Goal: Task Accomplishment & Management: Manage account settings

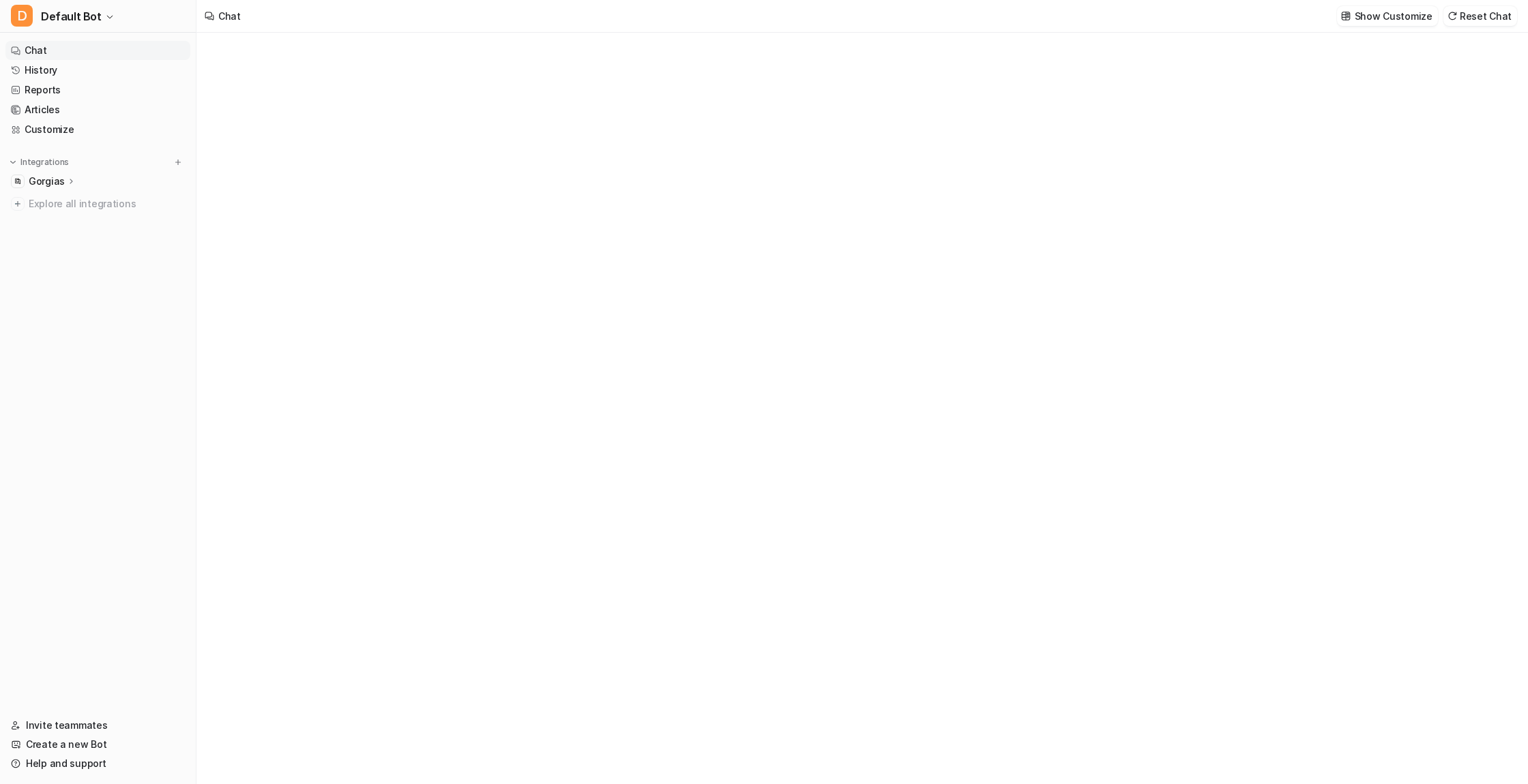
type textarea "**********"
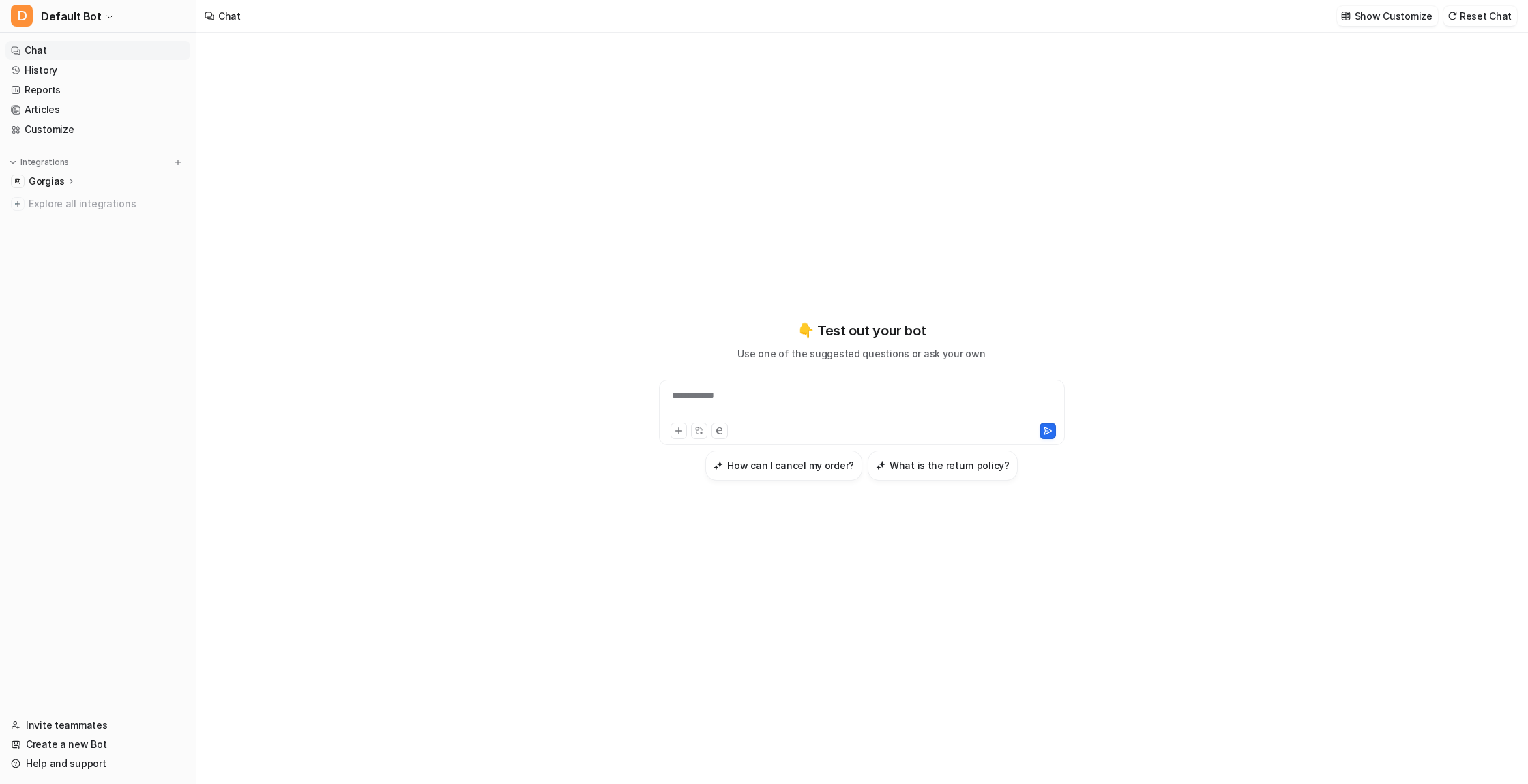
drag, startPoint x: 64, startPoint y: 724, endPoint x: 74, endPoint y: 722, distance: 10.2
click at [64, 724] on link "Invite teammates" at bounding box center [98, 725] width 185 height 19
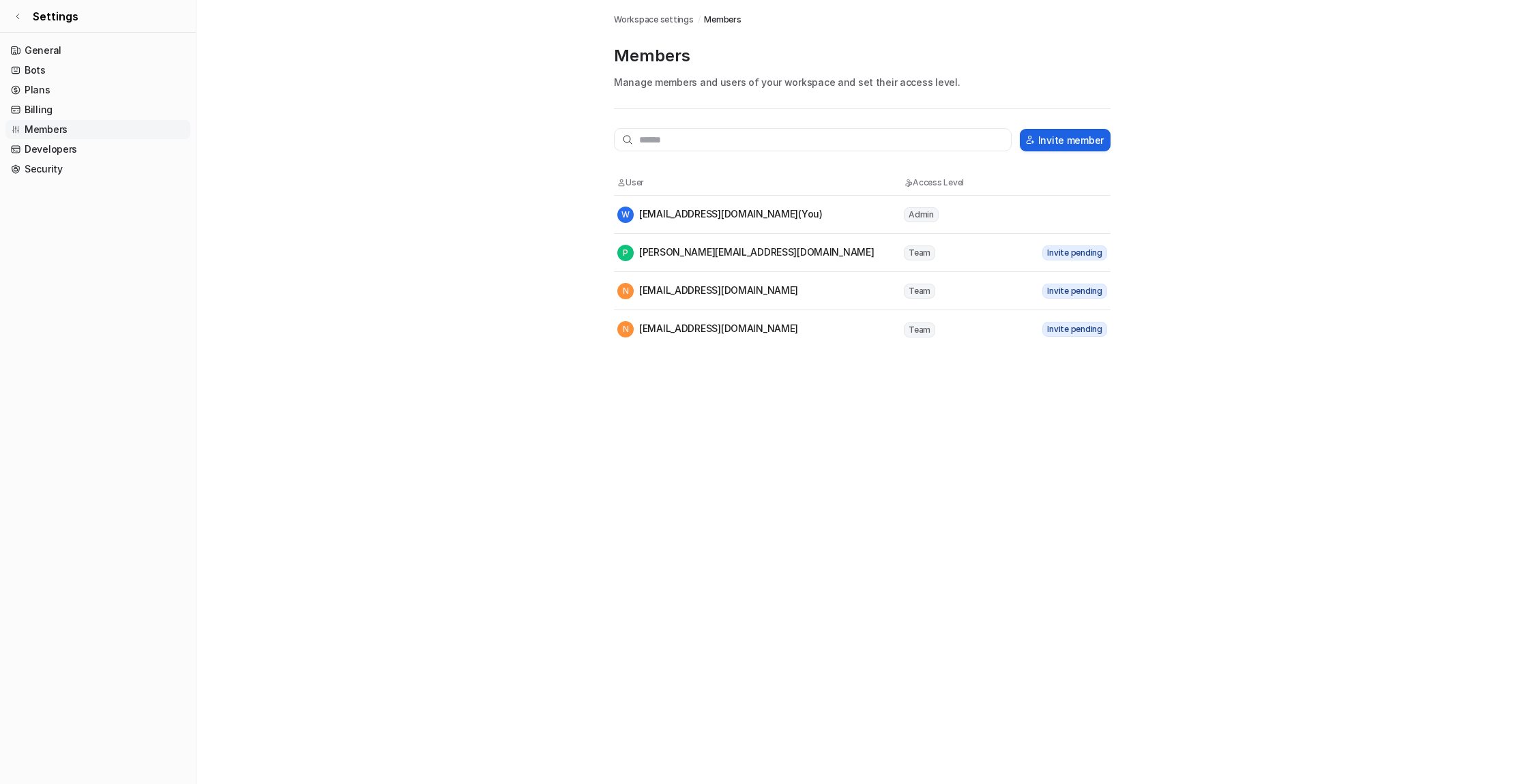
click at [1056, 139] on button "Invite member" at bounding box center [1065, 140] width 90 height 23
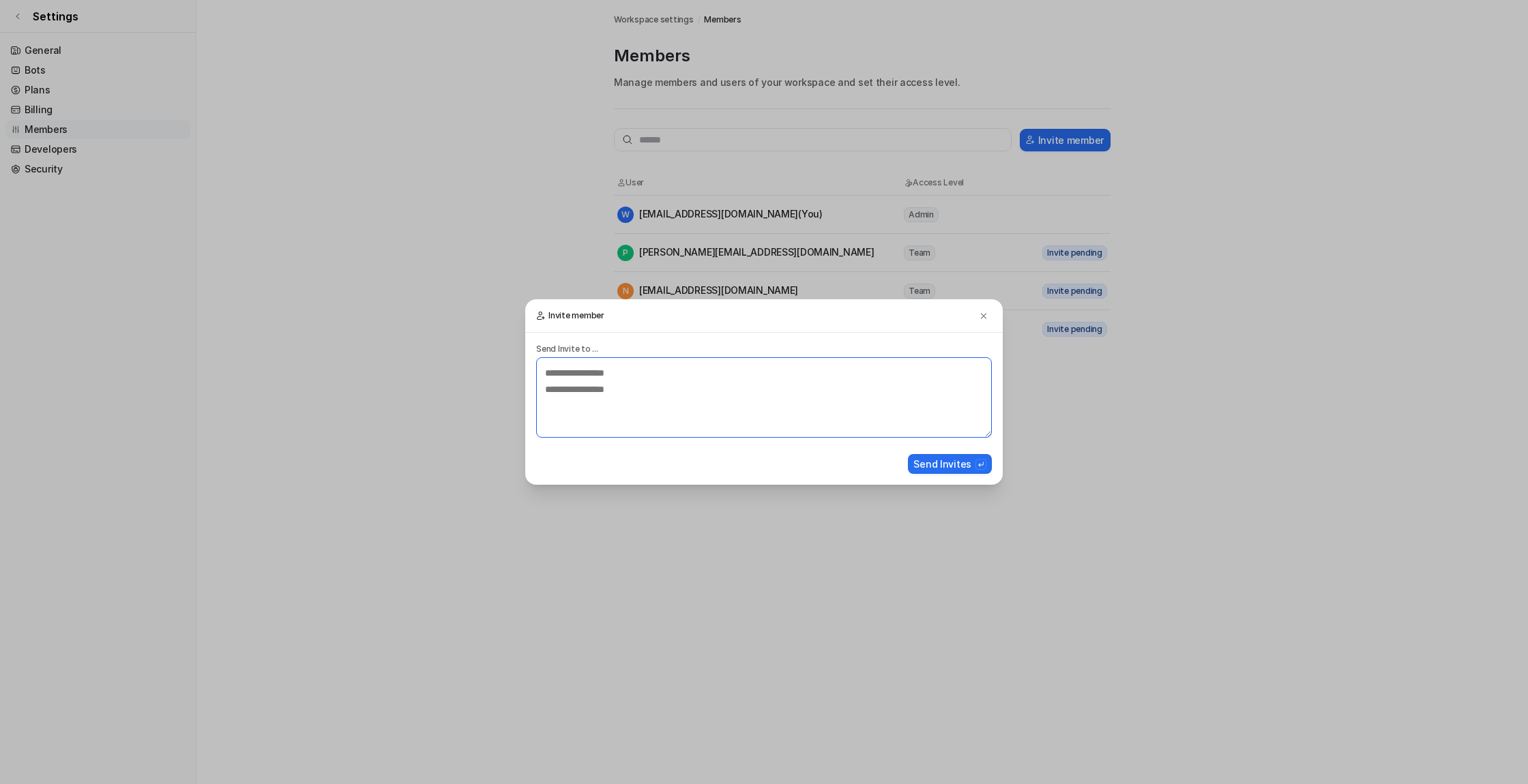
click at [567, 382] on textarea at bounding box center [764, 397] width 455 height 80
paste textarea "**********"
type textarea "**********"
click at [951, 463] on button "Send Invites" at bounding box center [950, 464] width 84 height 20
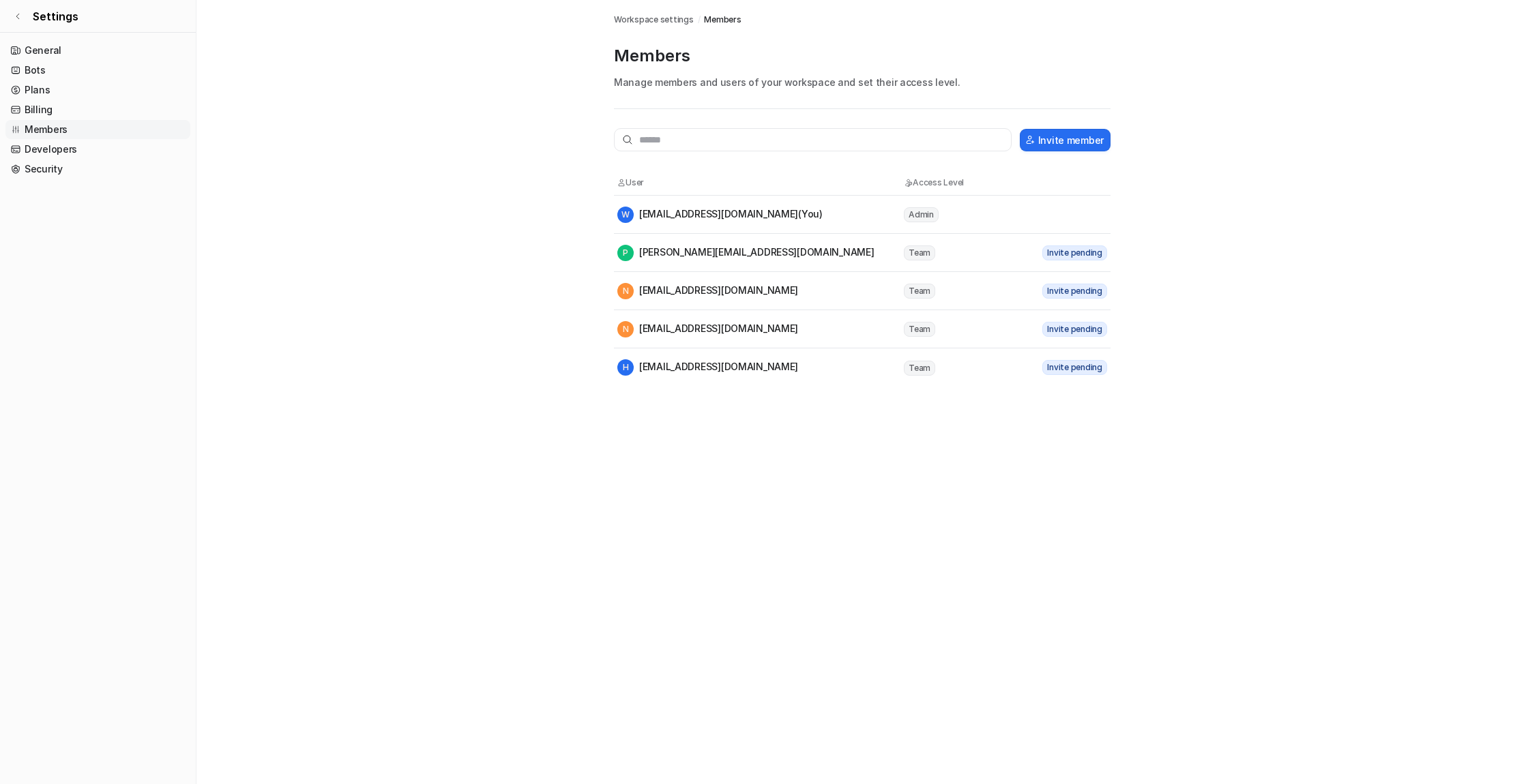
click at [691, 367] on div "H hello@smrtft.com" at bounding box center [708, 368] width 181 height 16
click at [1071, 137] on button "Invite member" at bounding box center [1065, 140] width 90 height 23
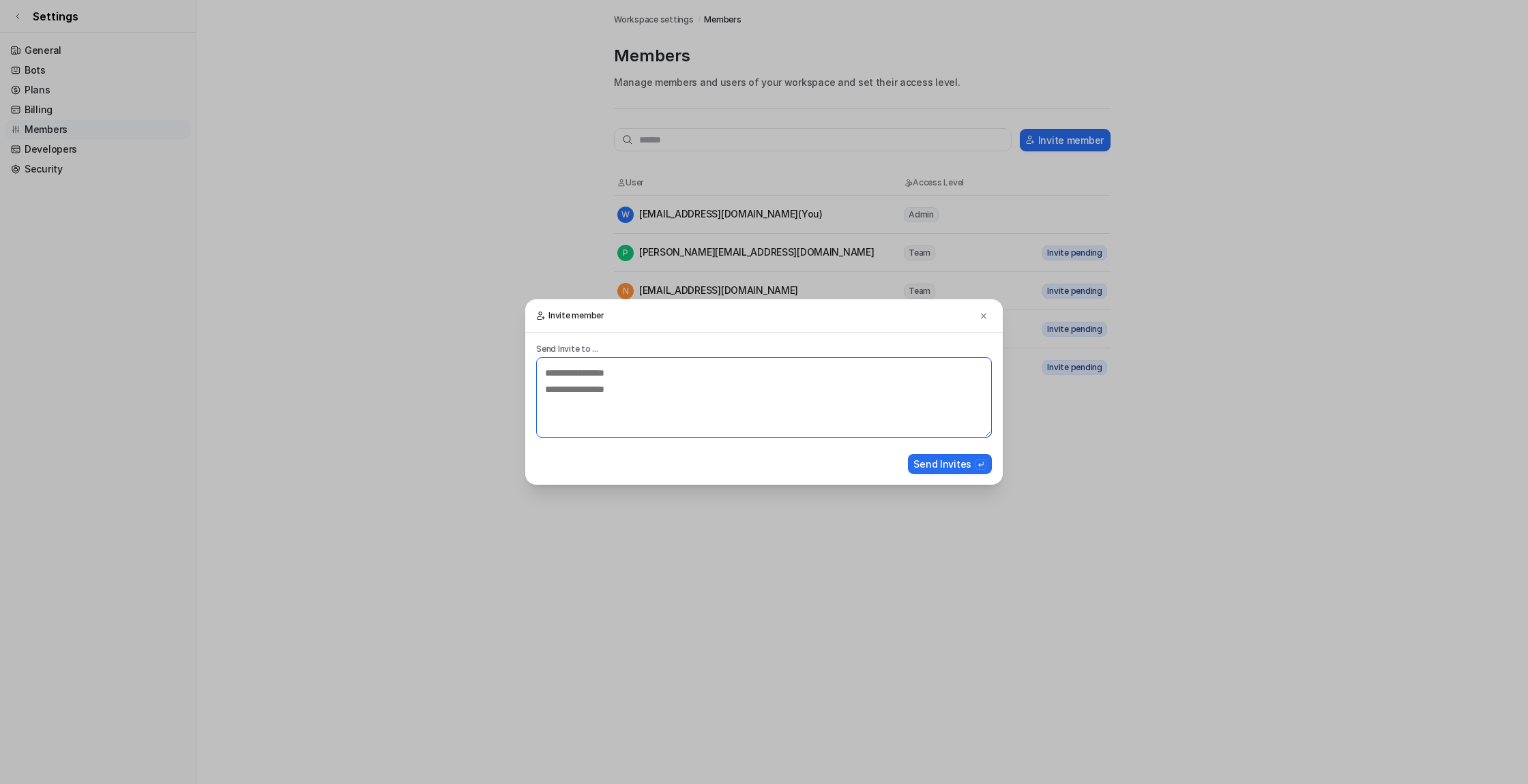
click at [629, 387] on textarea at bounding box center [764, 397] width 455 height 80
type textarea "**********"
click at [959, 463] on button "Send Invites" at bounding box center [950, 464] width 84 height 20
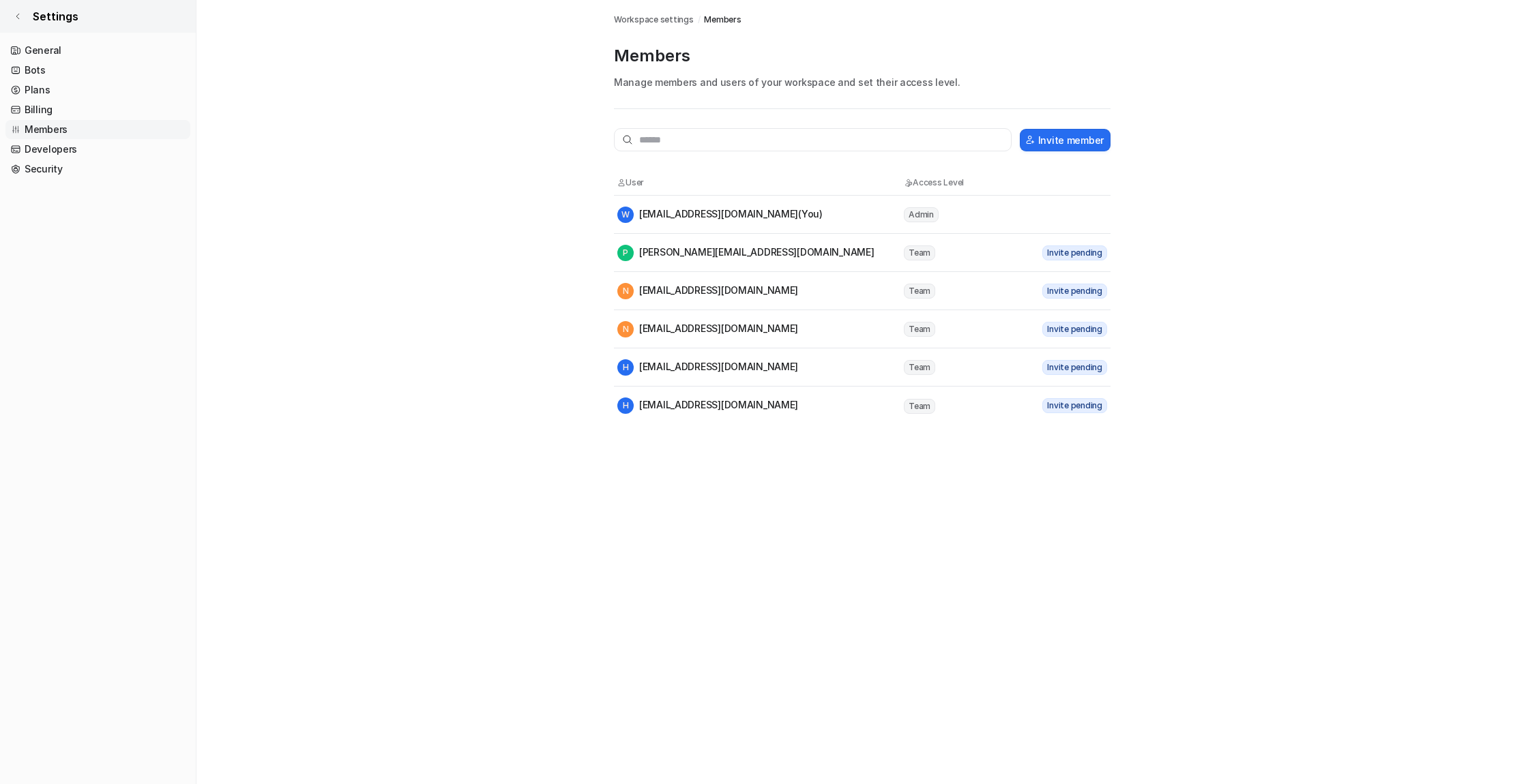
click at [23, 17] on link "Settings" at bounding box center [98, 16] width 196 height 33
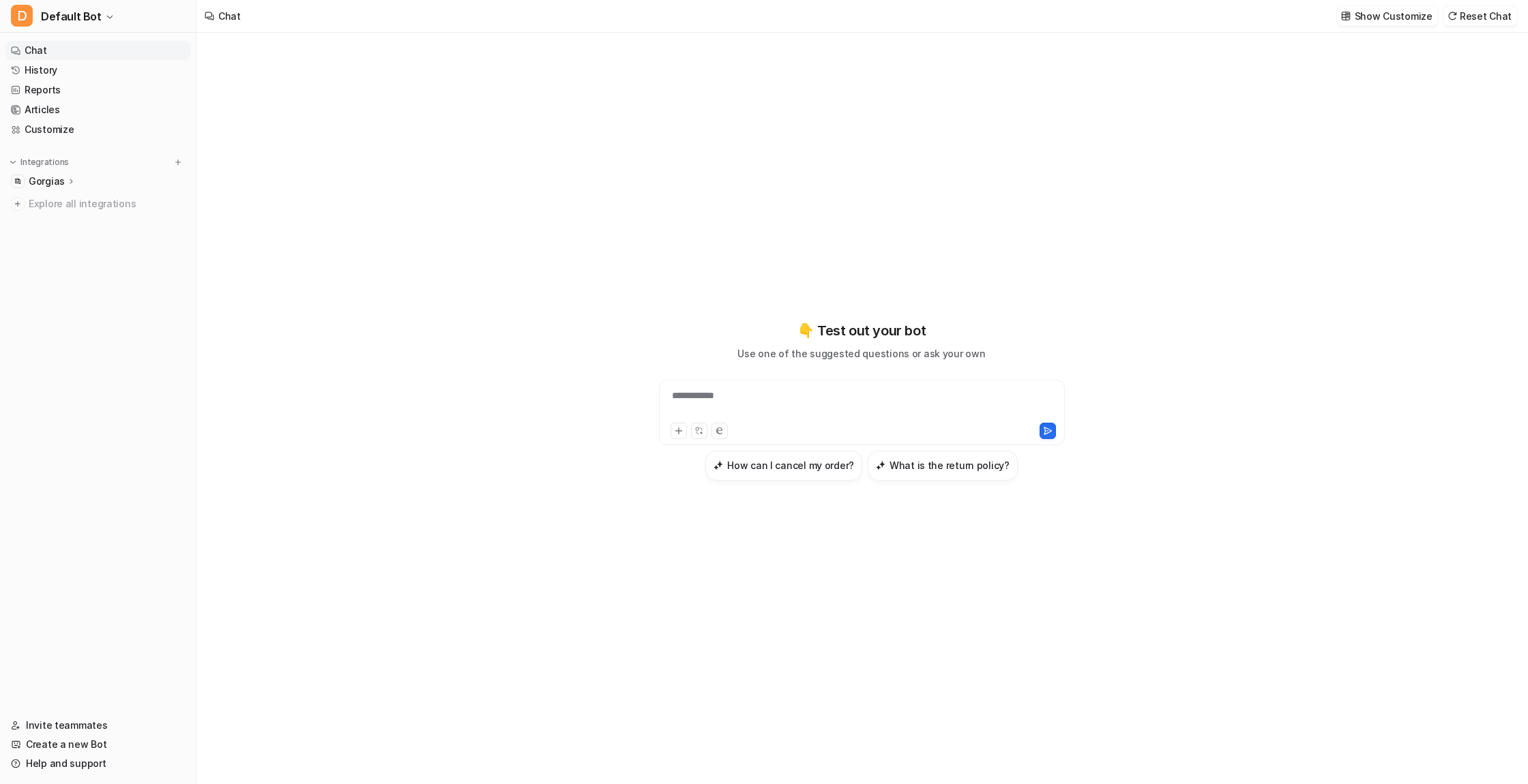
click at [49, 180] on p "Gorgias" at bounding box center [47, 181] width 36 height 14
click at [61, 217] on p "Sources" at bounding box center [59, 220] width 38 height 14
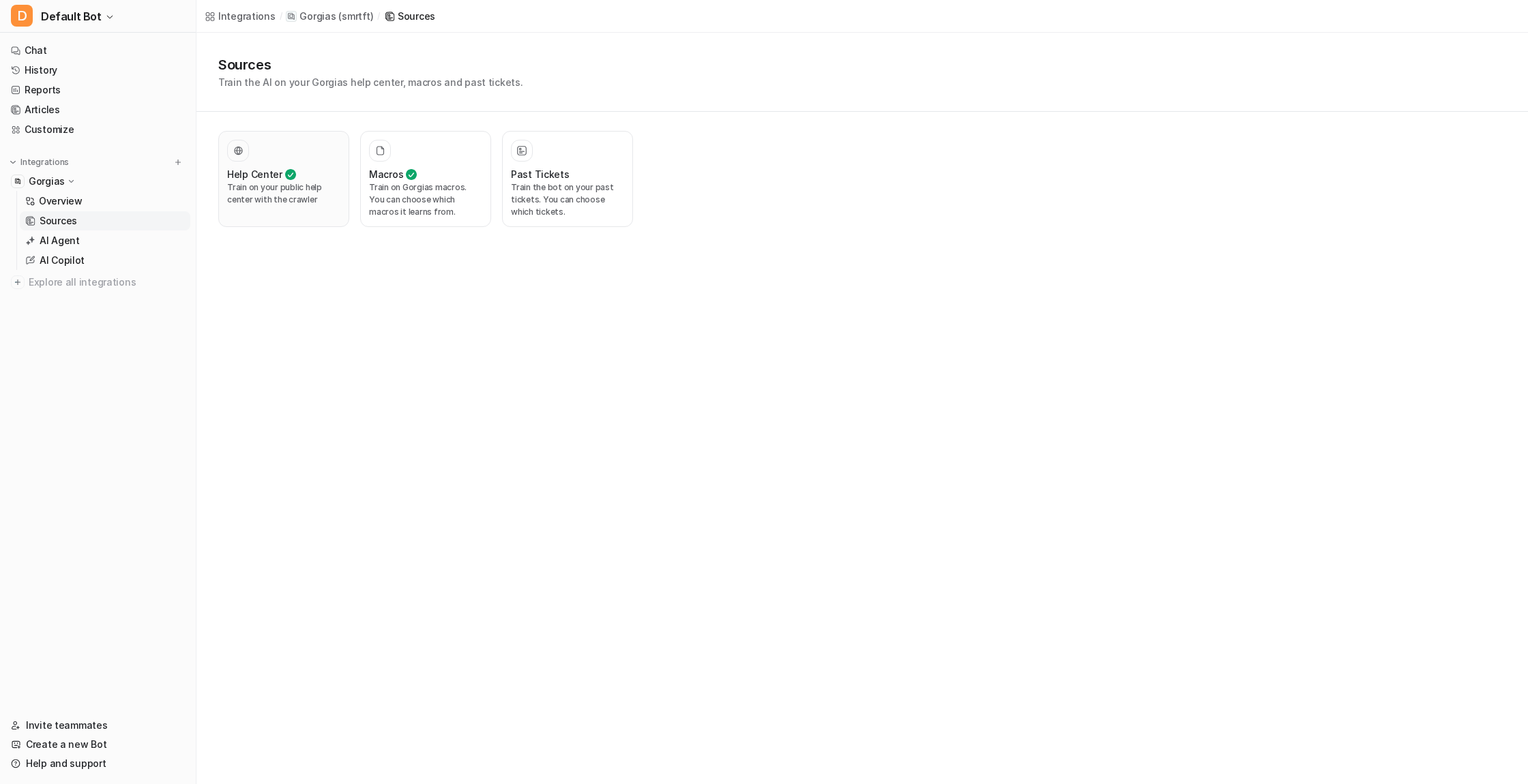
click at [289, 193] on p "Train on your public help center with the crawler" at bounding box center [283, 193] width 113 height 24
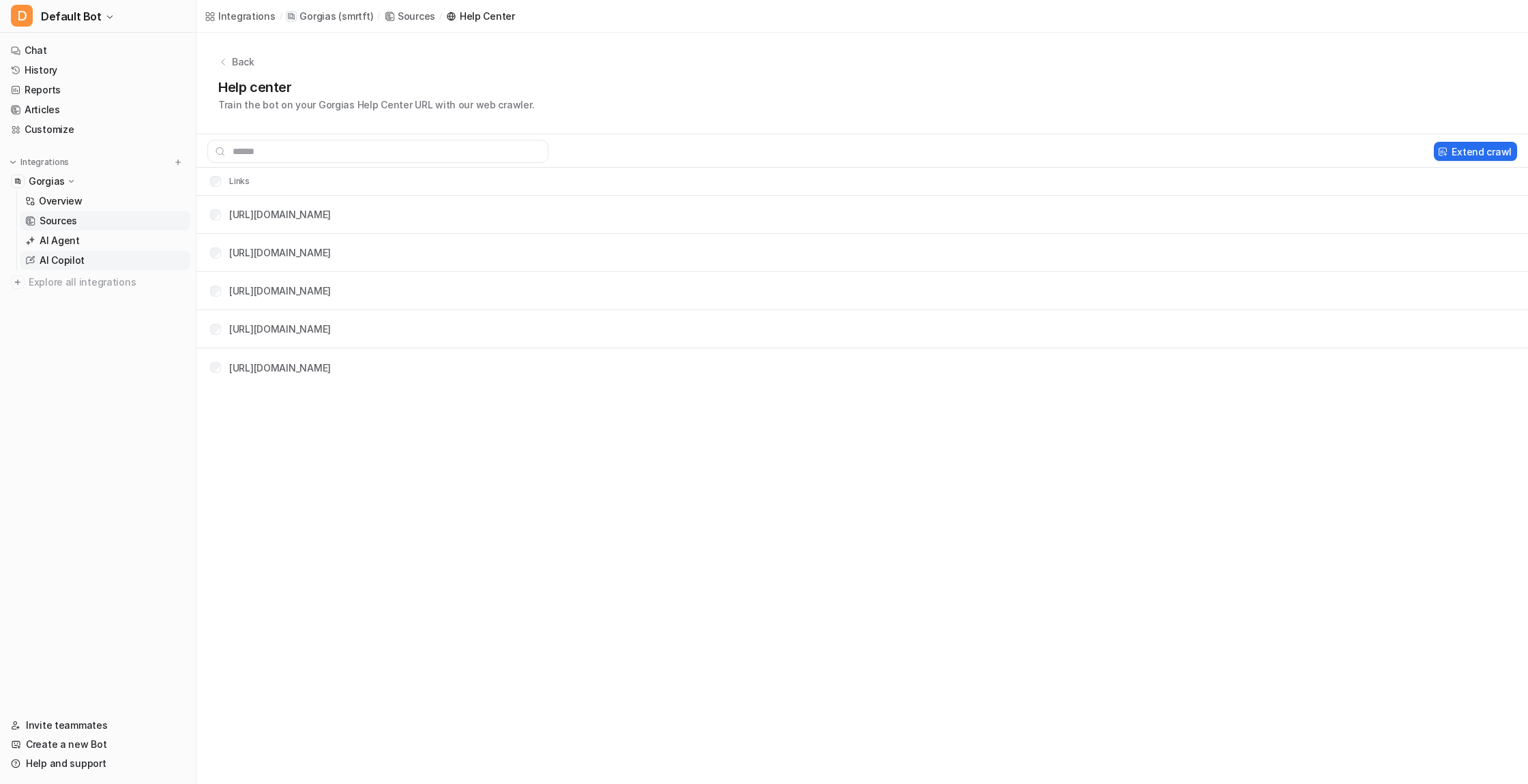
click at [65, 259] on p "AI Copilot" at bounding box center [62, 260] width 45 height 14
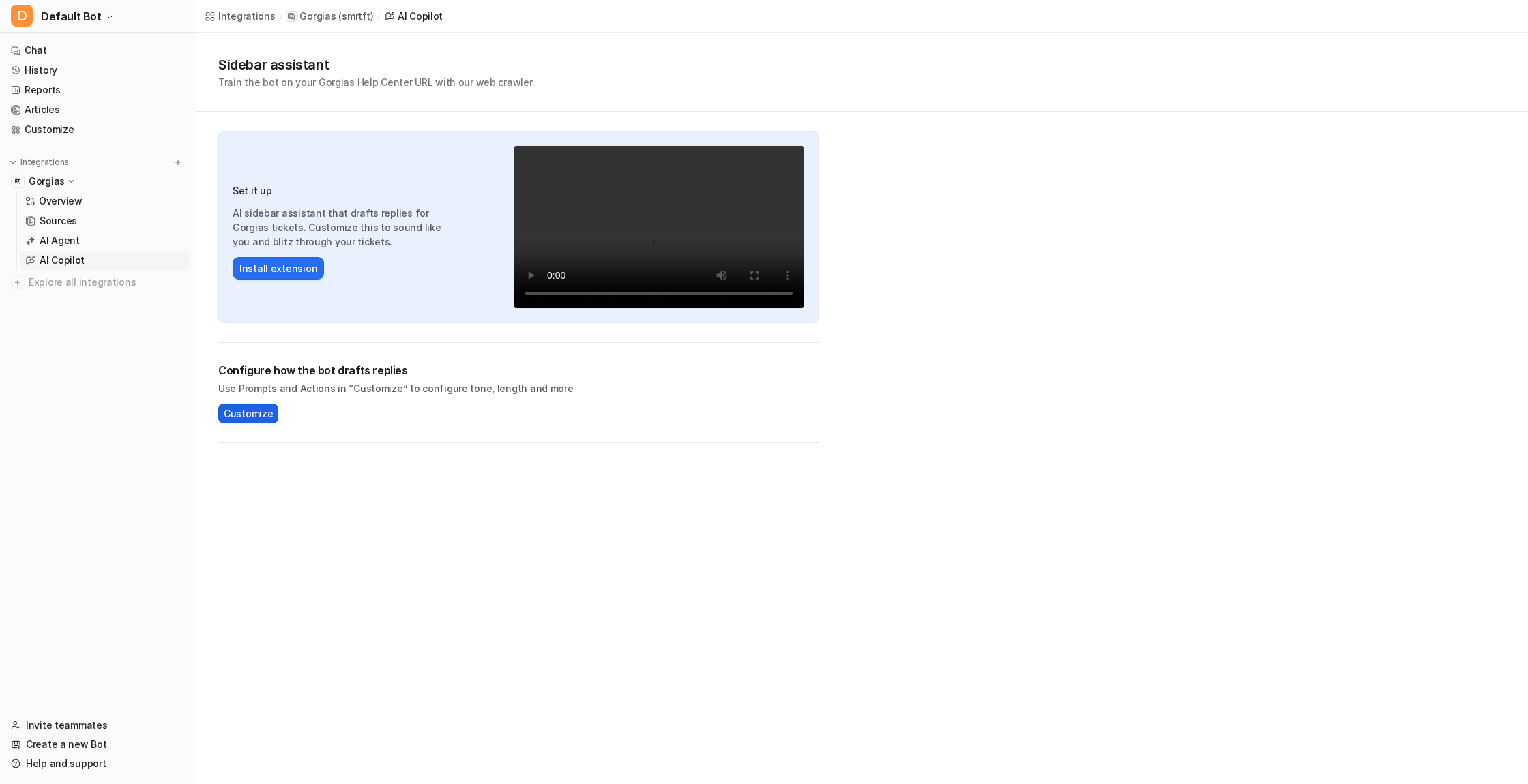
click at [239, 413] on span "Customize" at bounding box center [248, 414] width 49 height 14
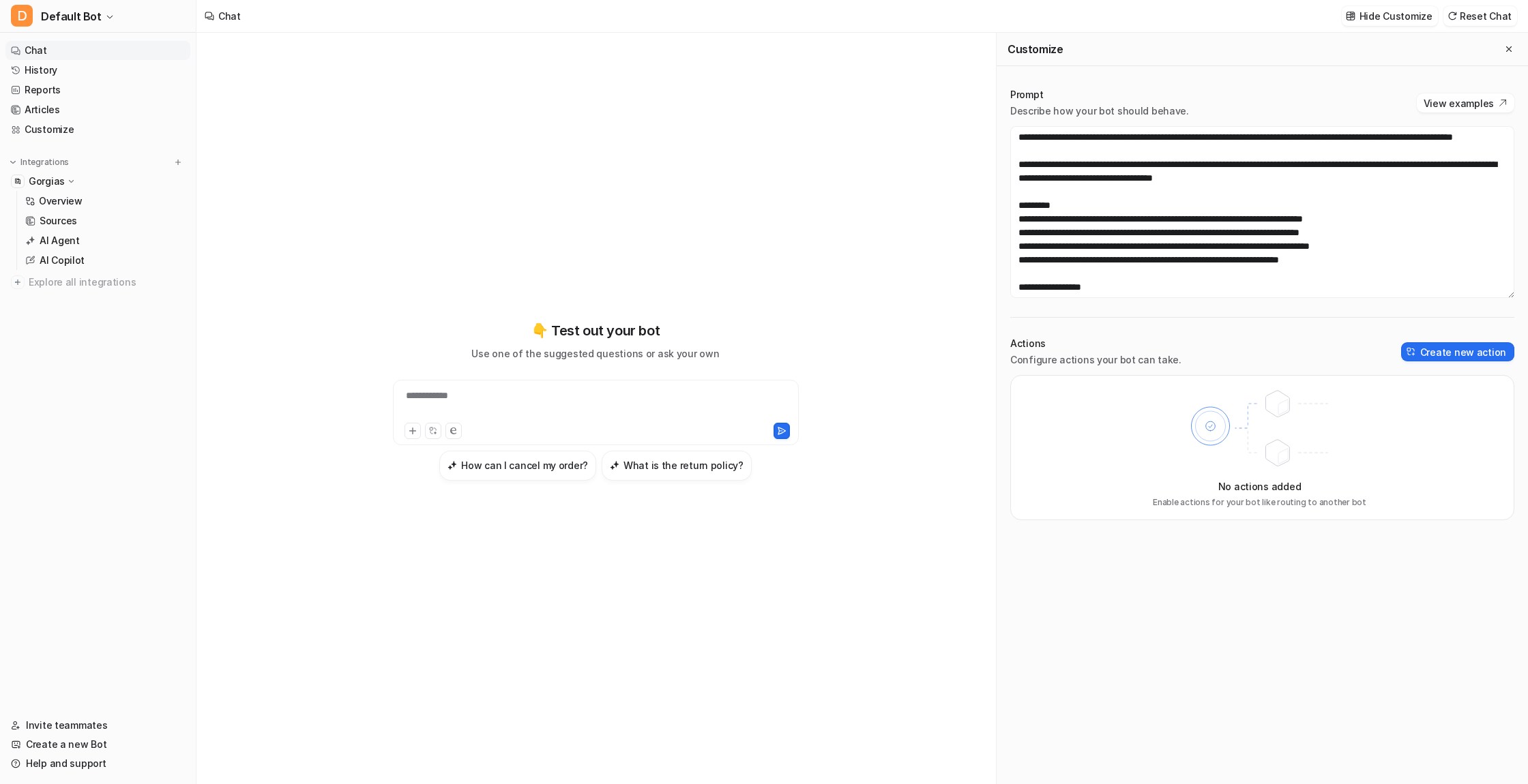
click at [1234, 435] on icon at bounding box center [1259, 429] width 178 height 96
click at [1423, 352] on button "Create new action" at bounding box center [1457, 351] width 113 height 19
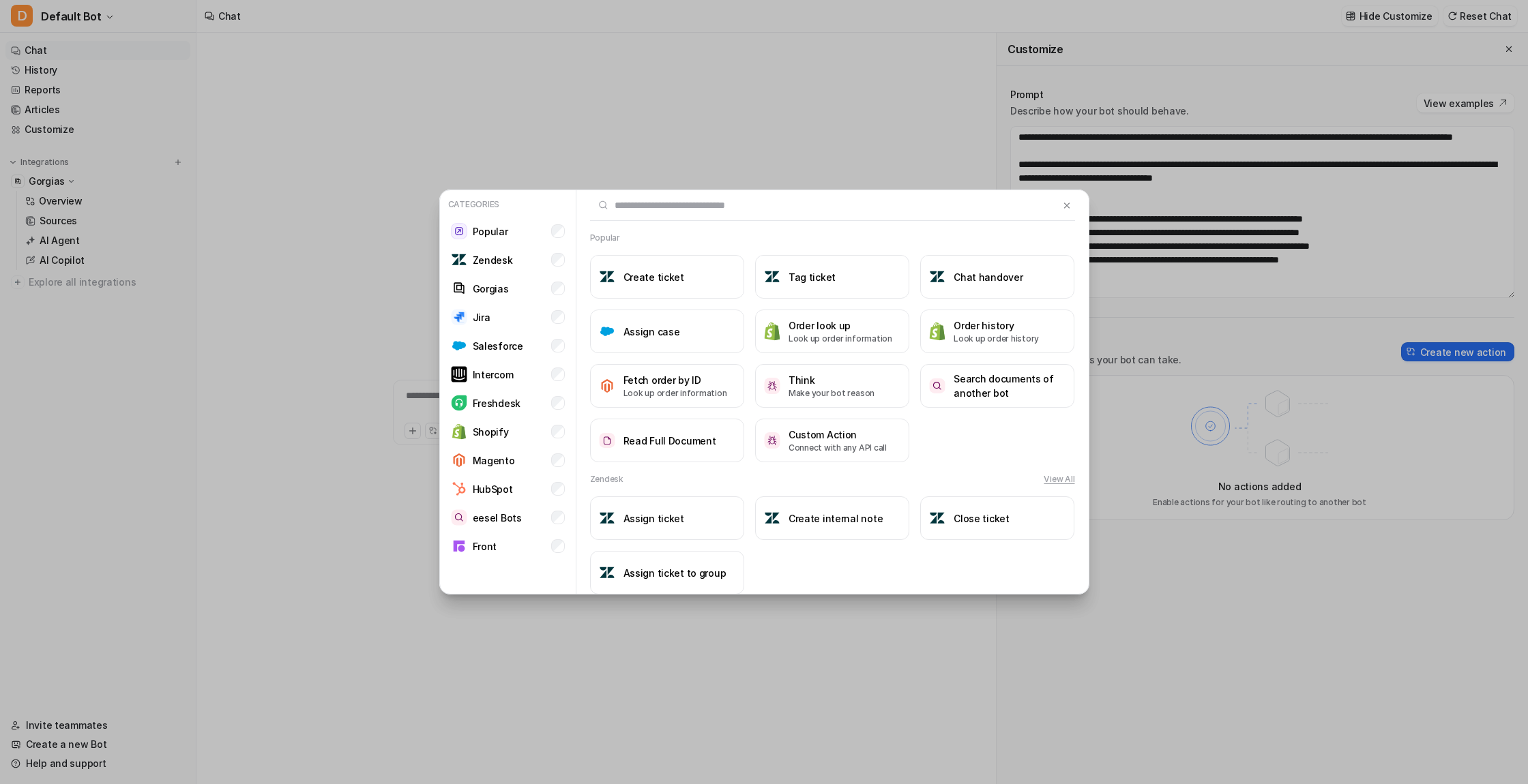
click at [1267, 442] on div "Categories Popular Zendesk Gorgias Jira Salesforce Intercom Freshdesk Shopify M…" at bounding box center [764, 392] width 1528 height 784
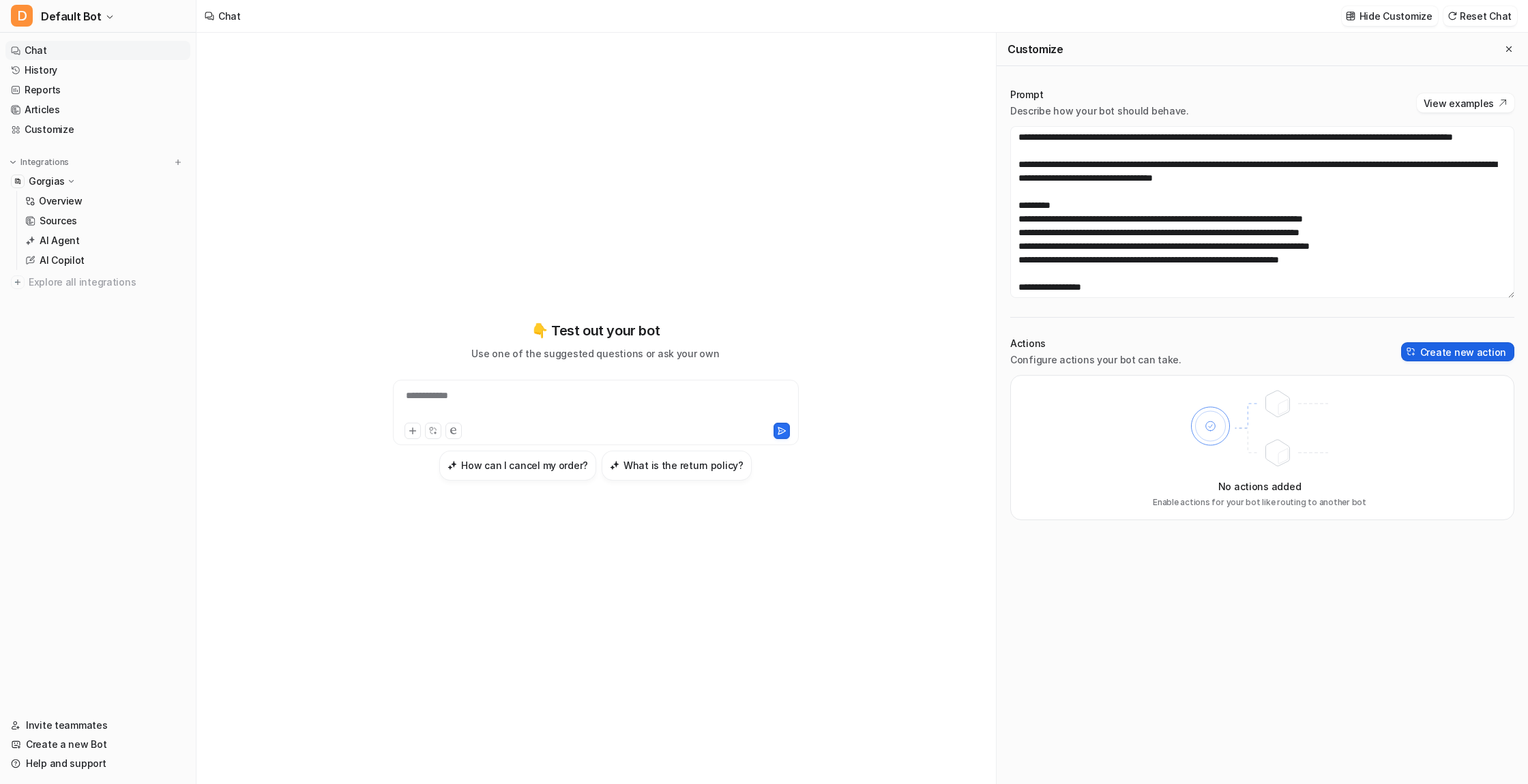
click at [1439, 351] on button "Create new action" at bounding box center [1457, 351] width 113 height 19
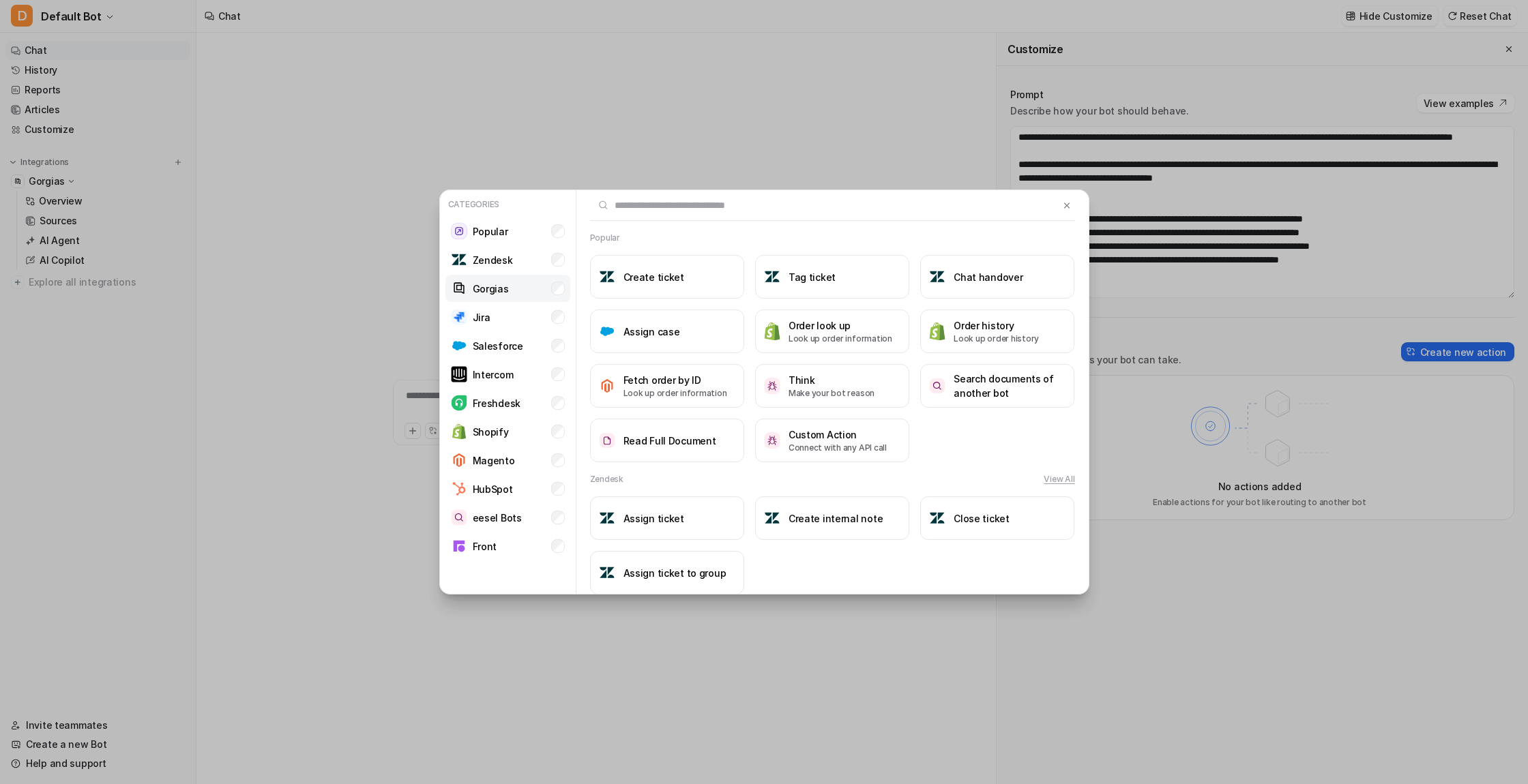
click at [481, 286] on p "Gorgias" at bounding box center [491, 289] width 36 height 14
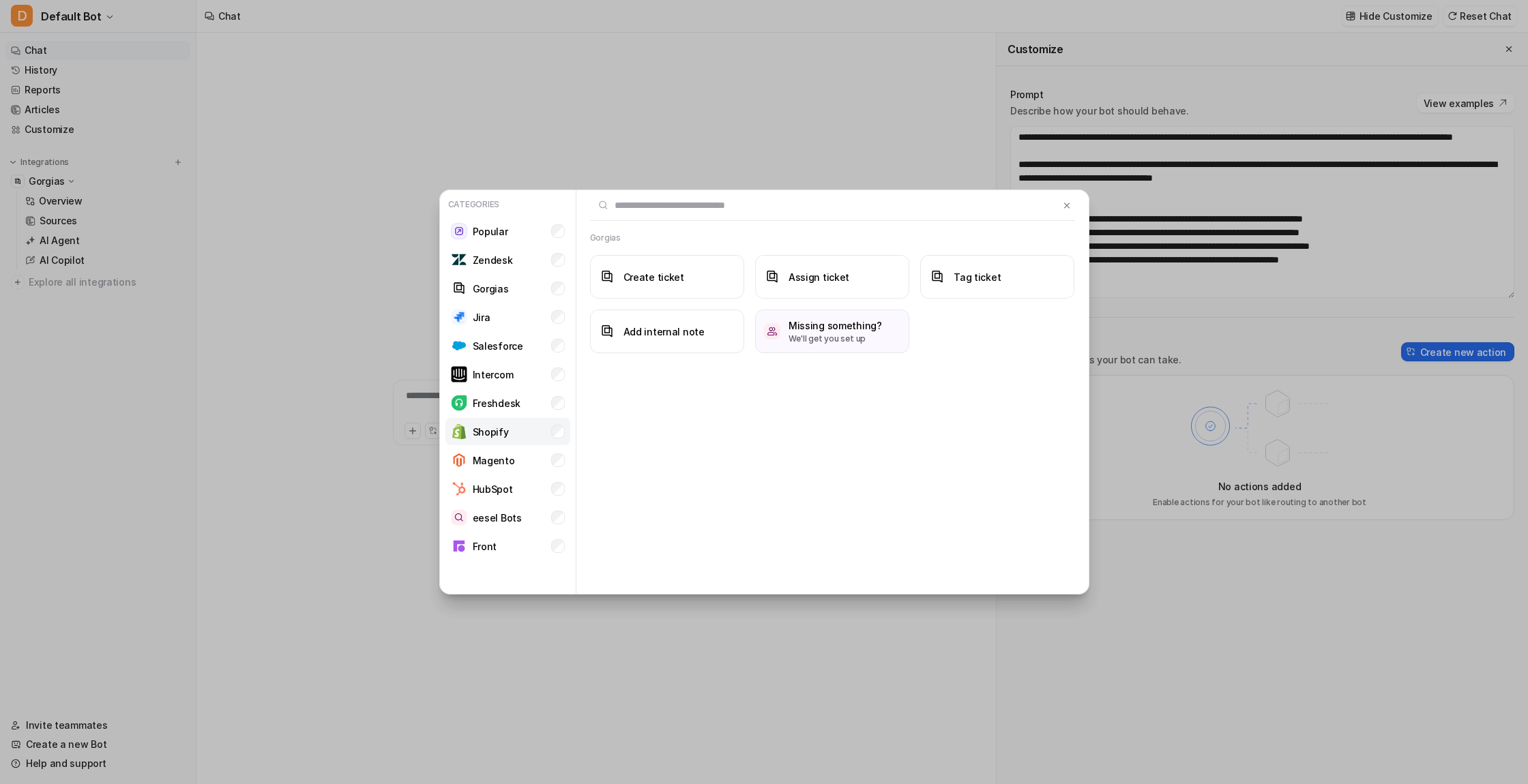
drag, startPoint x: 488, startPoint y: 431, endPoint x: 494, endPoint y: 428, distance: 6.7
click at [488, 430] on p "Shopify" at bounding box center [491, 432] width 36 height 14
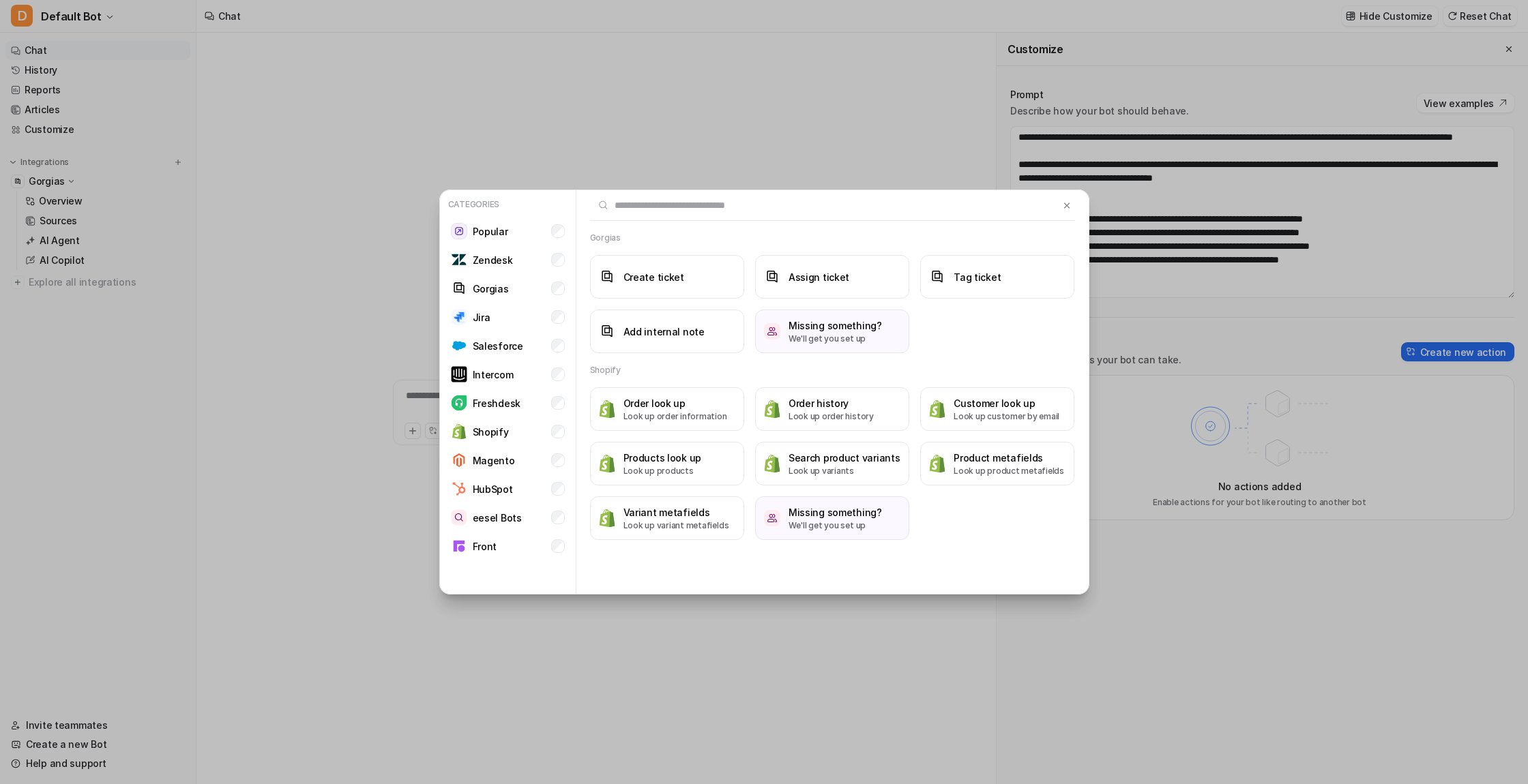
click at [1326, 560] on div "Categories Popular Zendesk Gorgias Jira Salesforce Intercom Freshdesk Shopify M…" at bounding box center [764, 392] width 1528 height 784
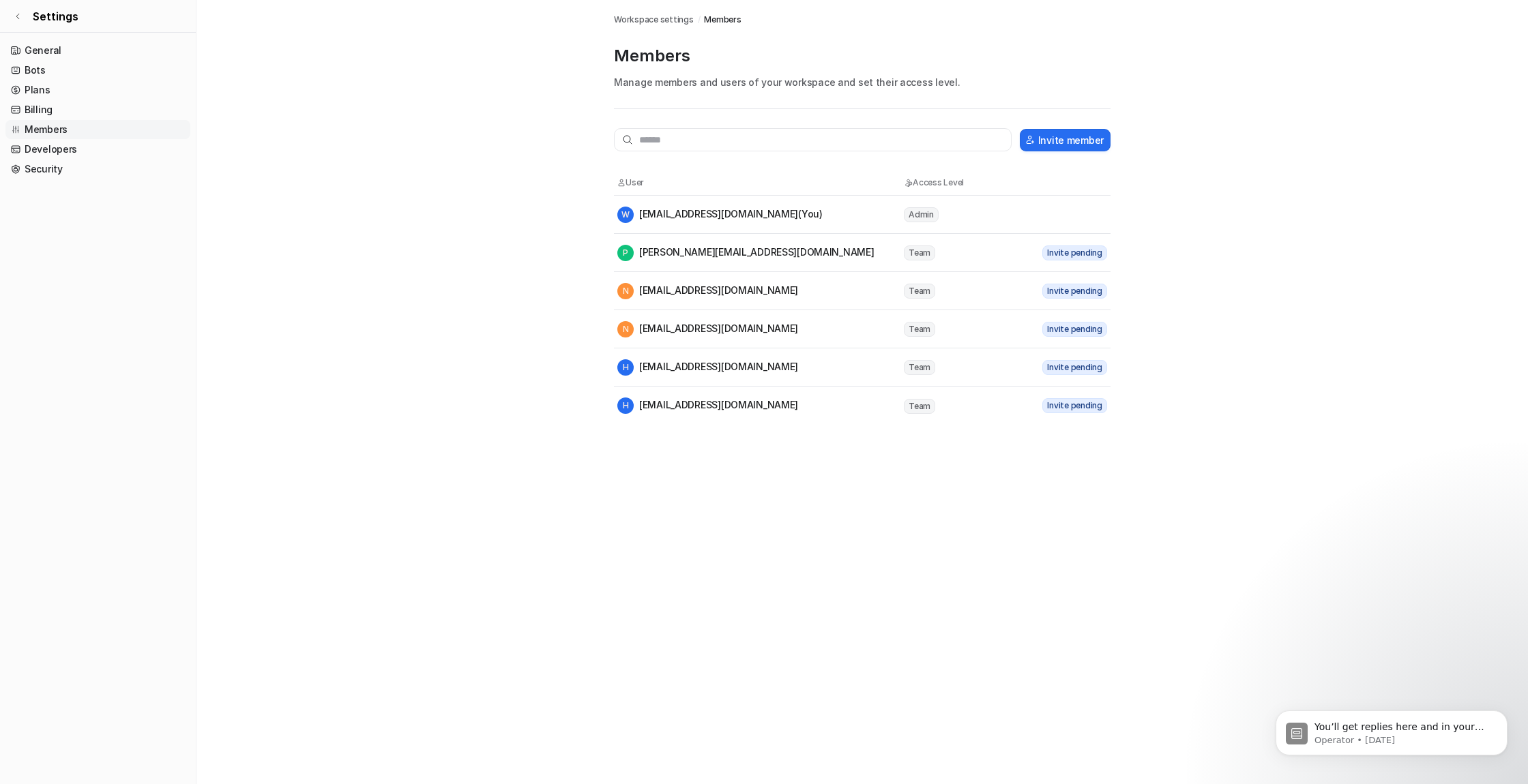
click at [344, 649] on div "Integrations / Gorgias ( smrtft ) / AI Copilot Workspace settings / Members Mem…" at bounding box center [764, 392] width 1528 height 784
click at [1084, 369] on span "Invite pending" at bounding box center [1074, 368] width 65 height 15
click at [1084, 368] on span "Invite pending" at bounding box center [1074, 368] width 65 height 15
click at [1181, 375] on main "Workspace settings / Members Members Manage members and users of your workspace…" at bounding box center [861, 212] width 1331 height 425
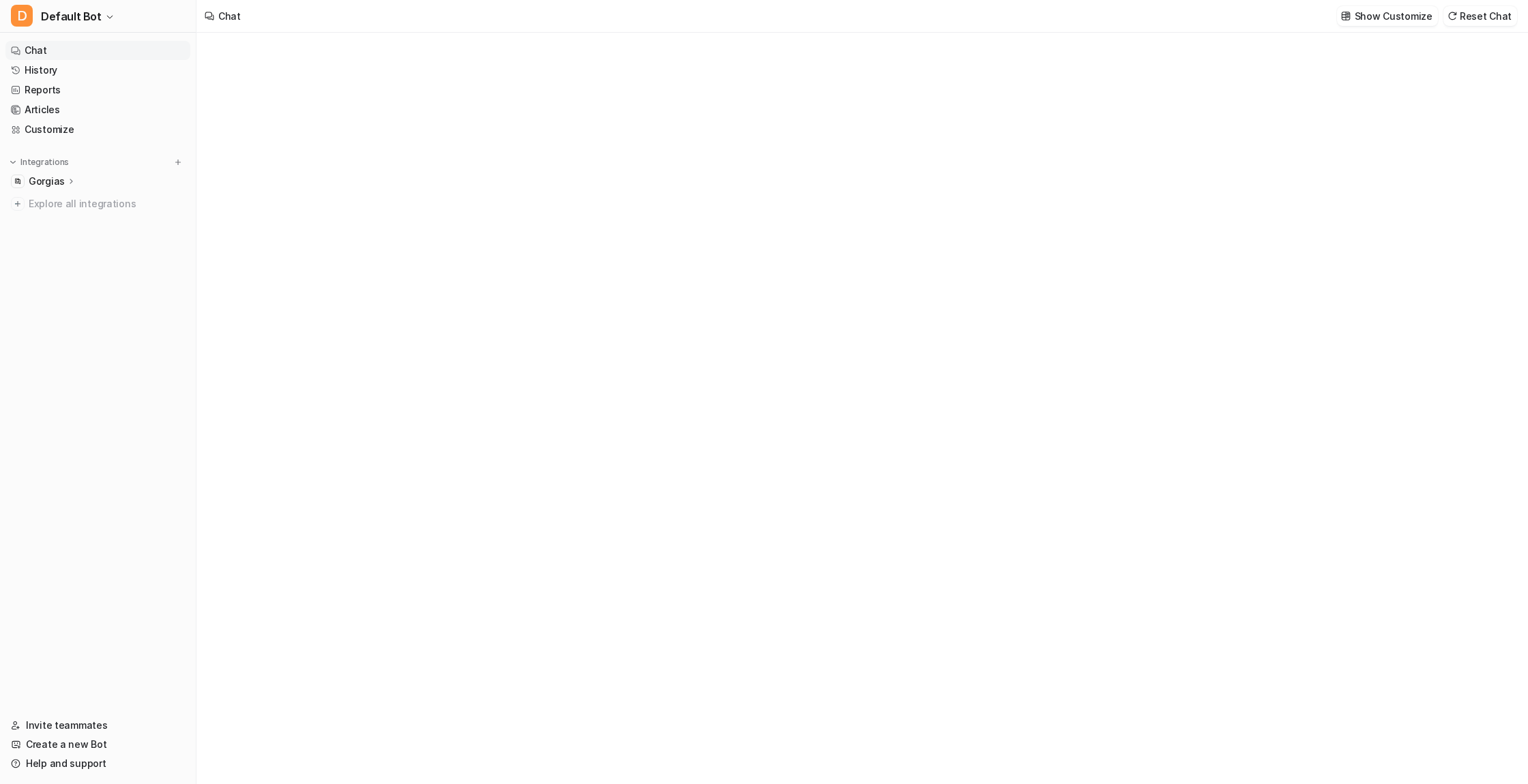
type textarea "**********"
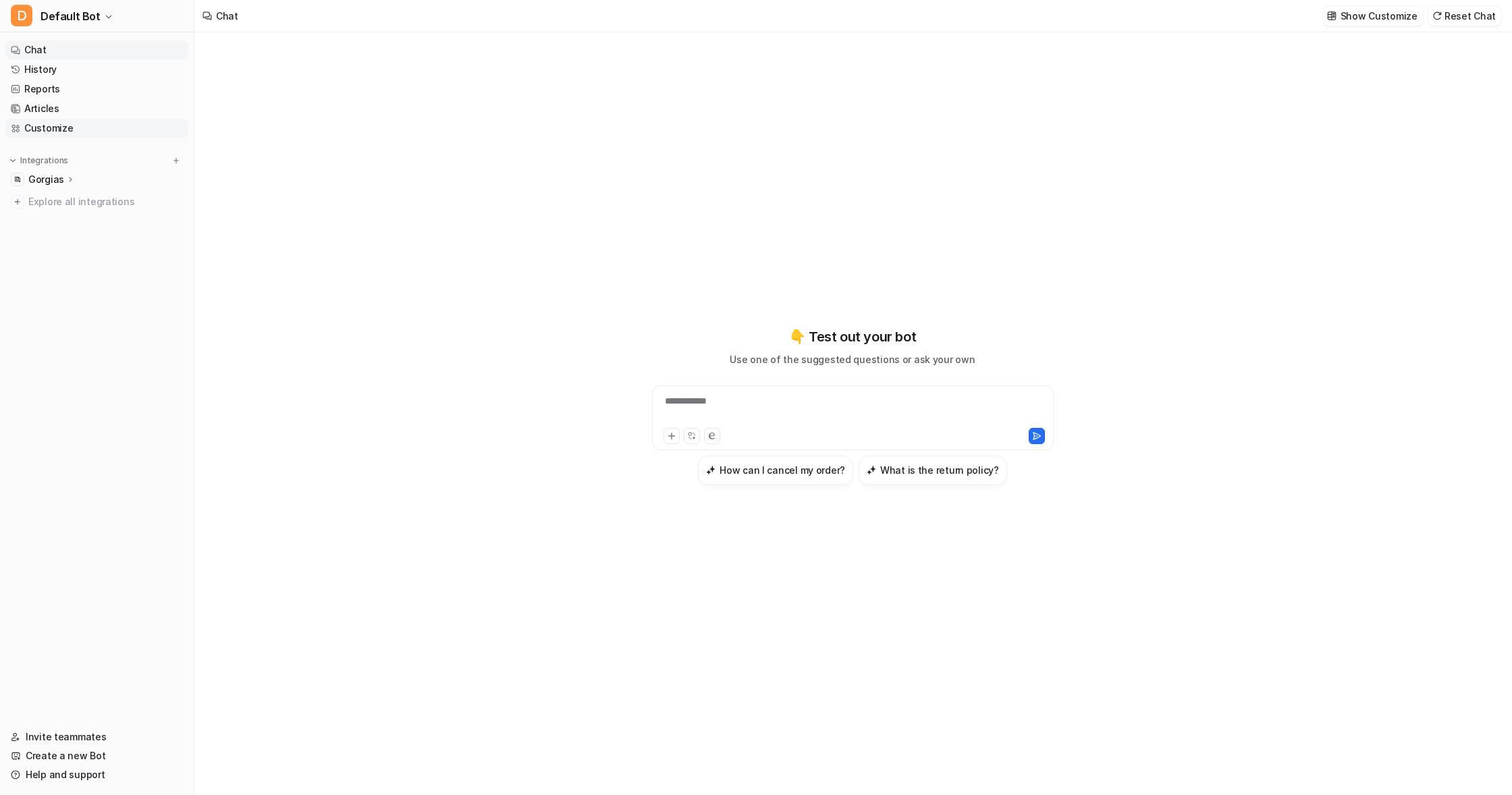
click at [33, 123] on link "Customize" at bounding box center [97, 128] width 183 height 19
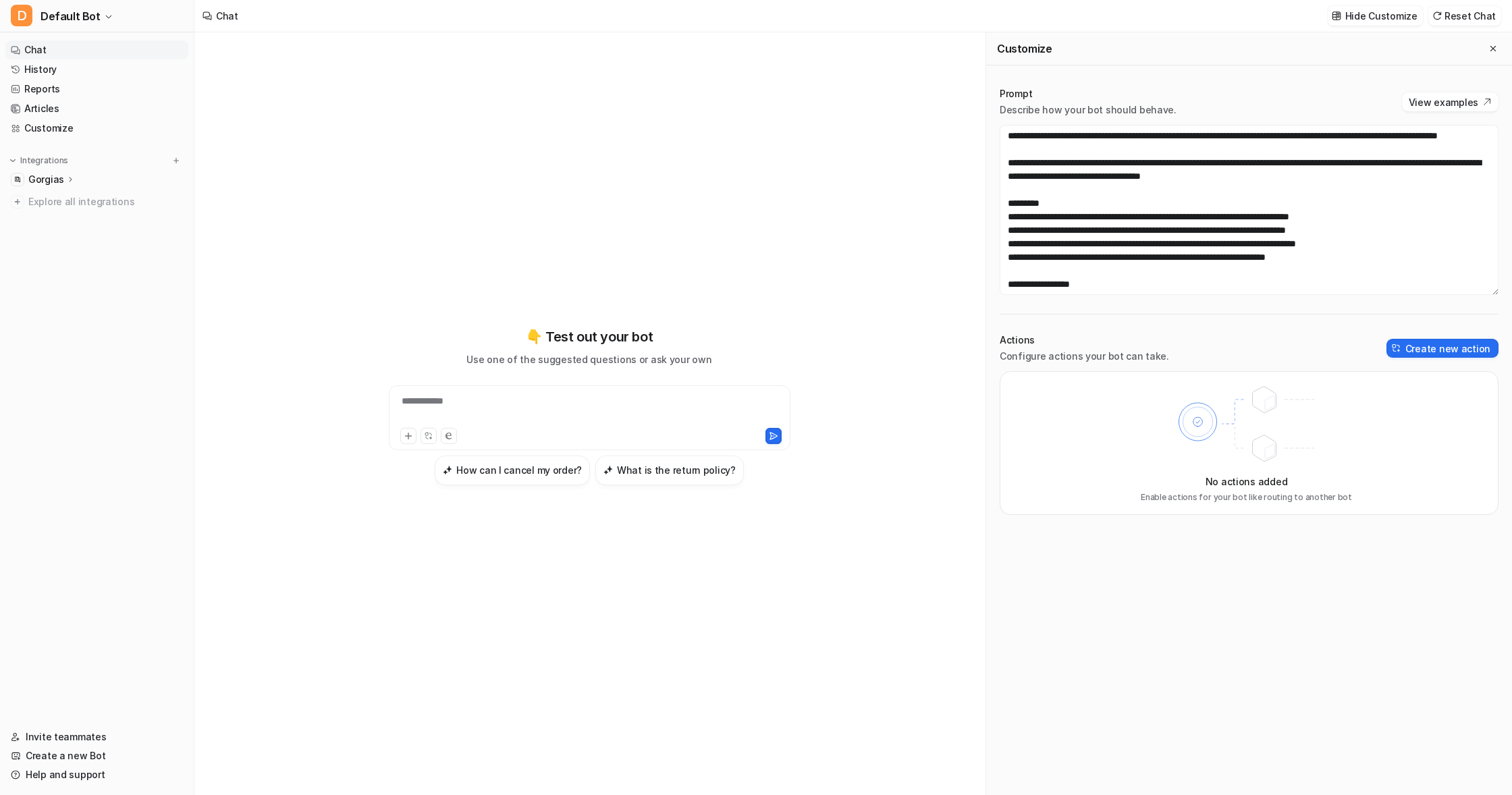
click at [1207, 423] on icon at bounding box center [1198, 422] width 38 height 38
click at [1435, 345] on button "Create new action" at bounding box center [1441, 348] width 112 height 19
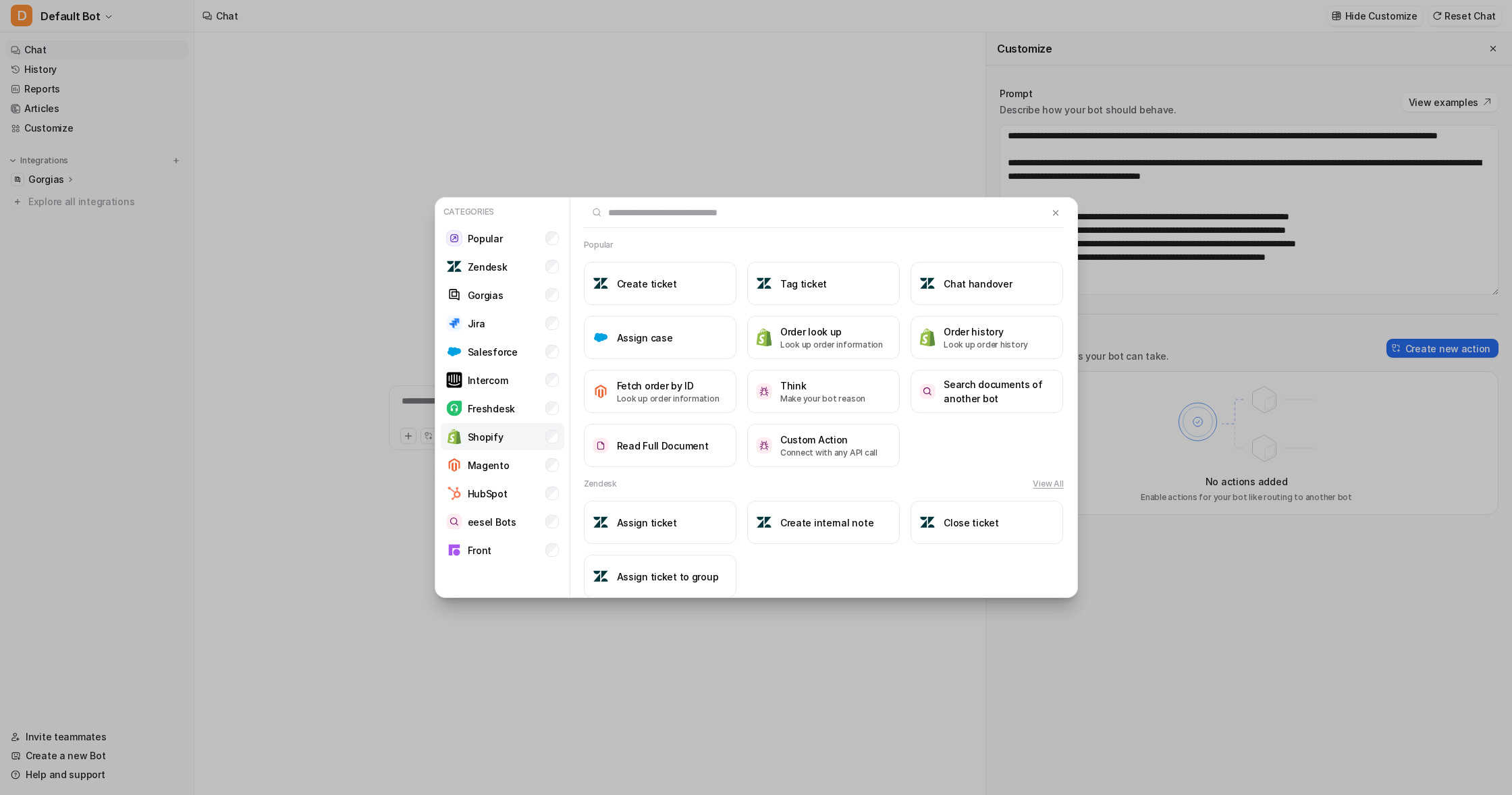
click at [488, 433] on p "Shopify" at bounding box center [486, 437] width 36 height 14
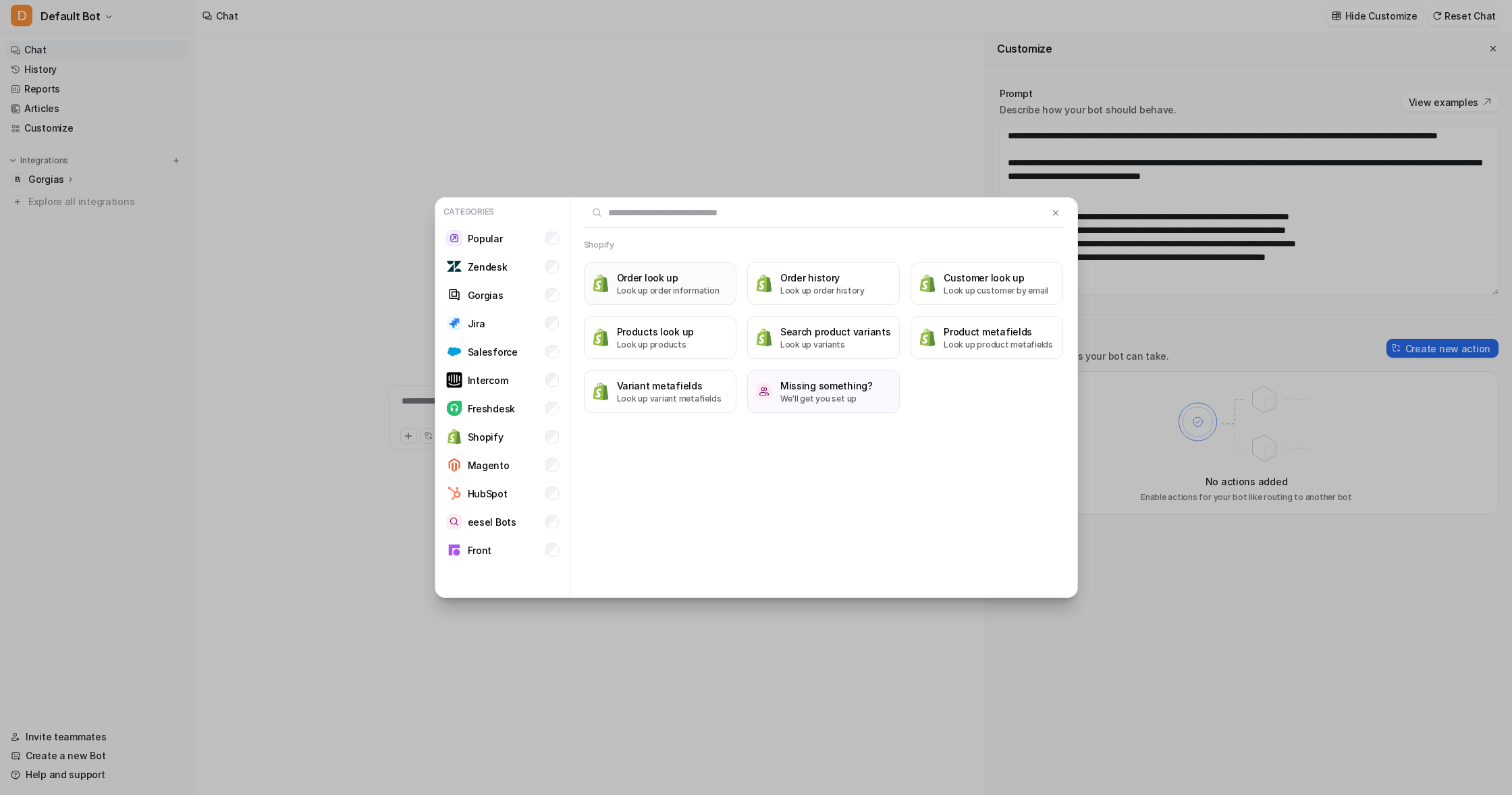
click at [653, 285] on p "Look up order information" at bounding box center [668, 292] width 103 height 13
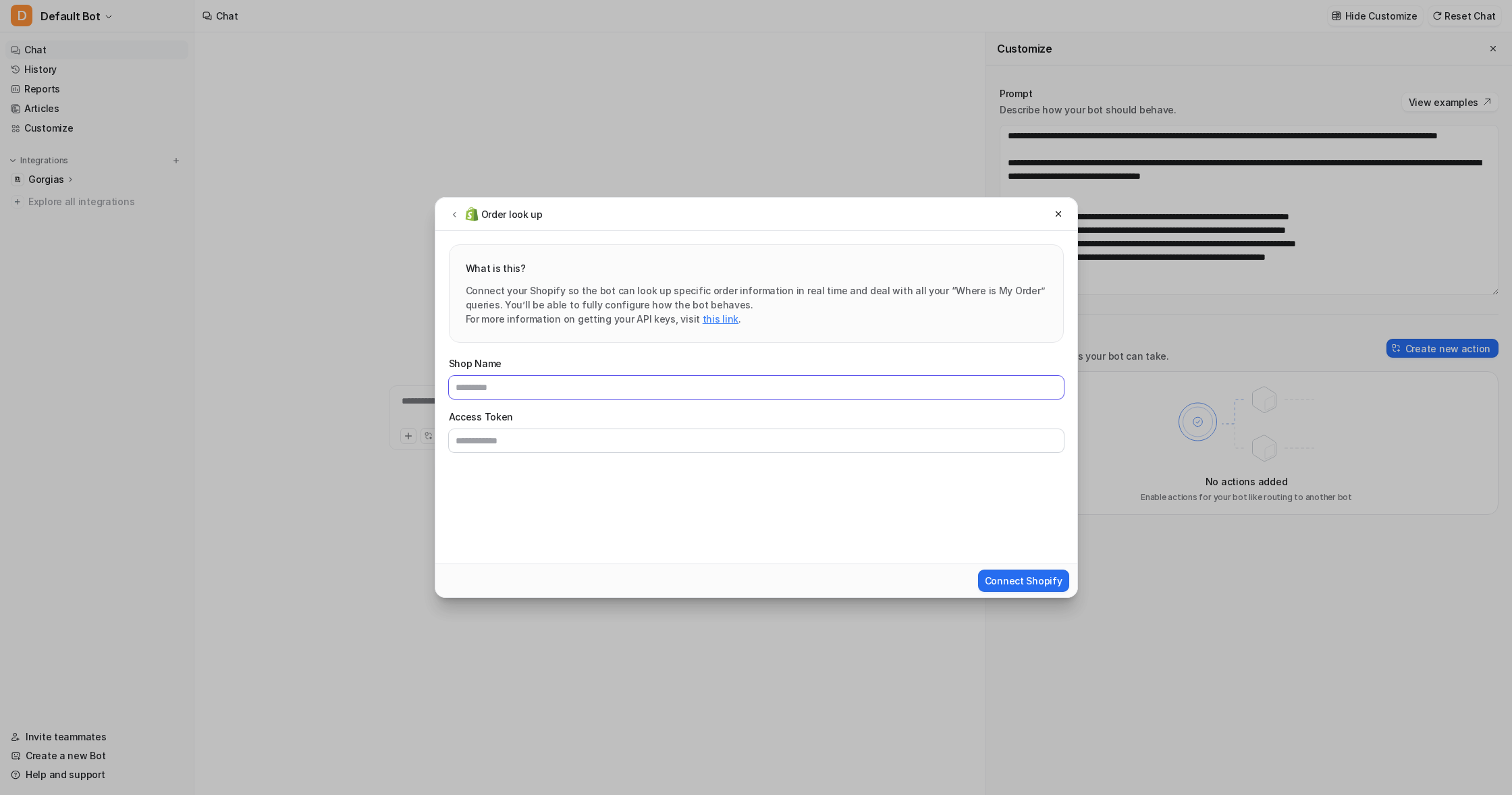
click at [478, 385] on input "Shop Name" at bounding box center [756, 387] width 615 height 23
type input "******"
click at [489, 441] on input "Access Token" at bounding box center [756, 441] width 615 height 23
paste input "**********"
type input "**********"
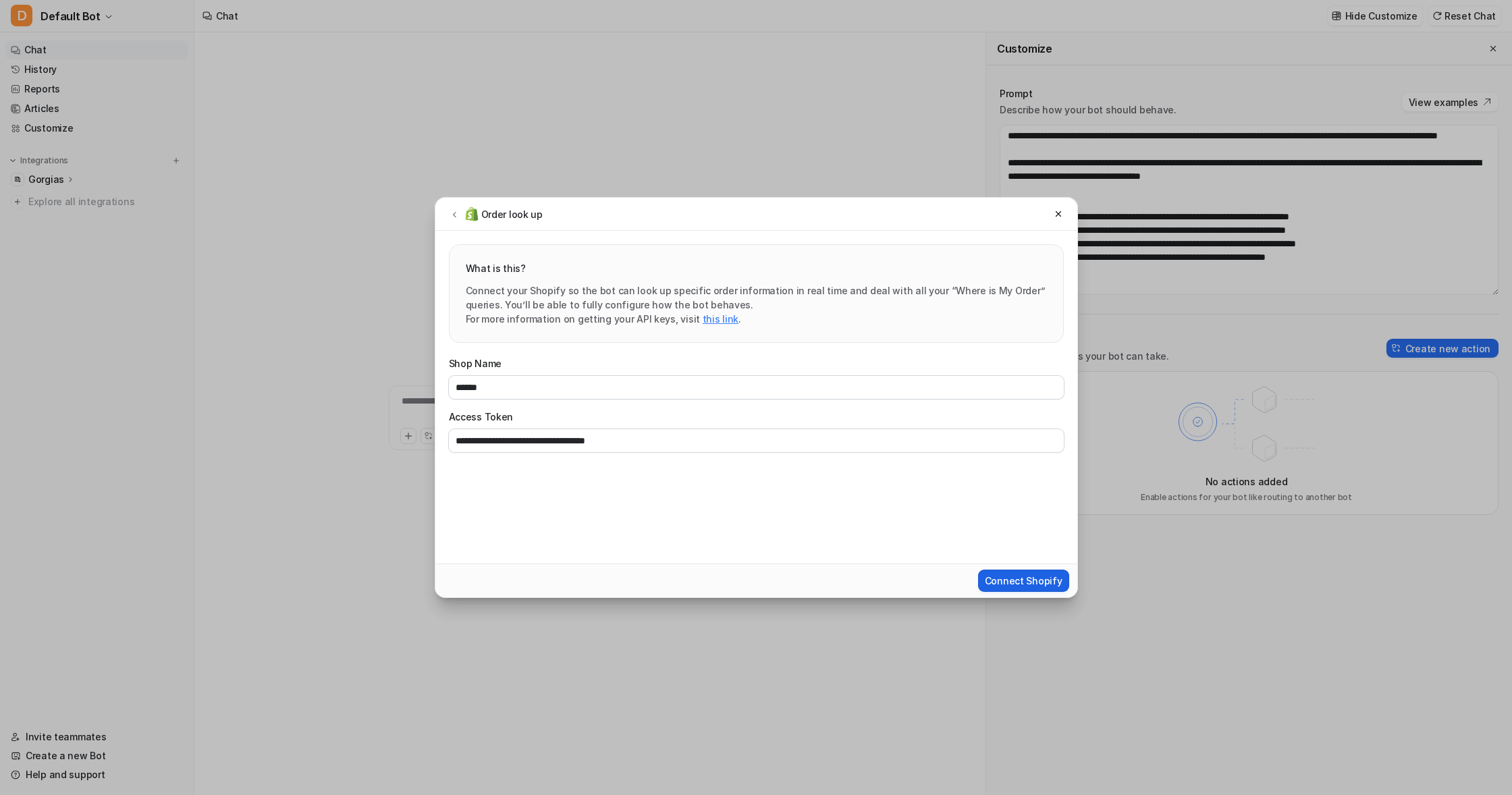
click at [1034, 581] on span "Connect Shopify" at bounding box center [1023, 581] width 78 height 14
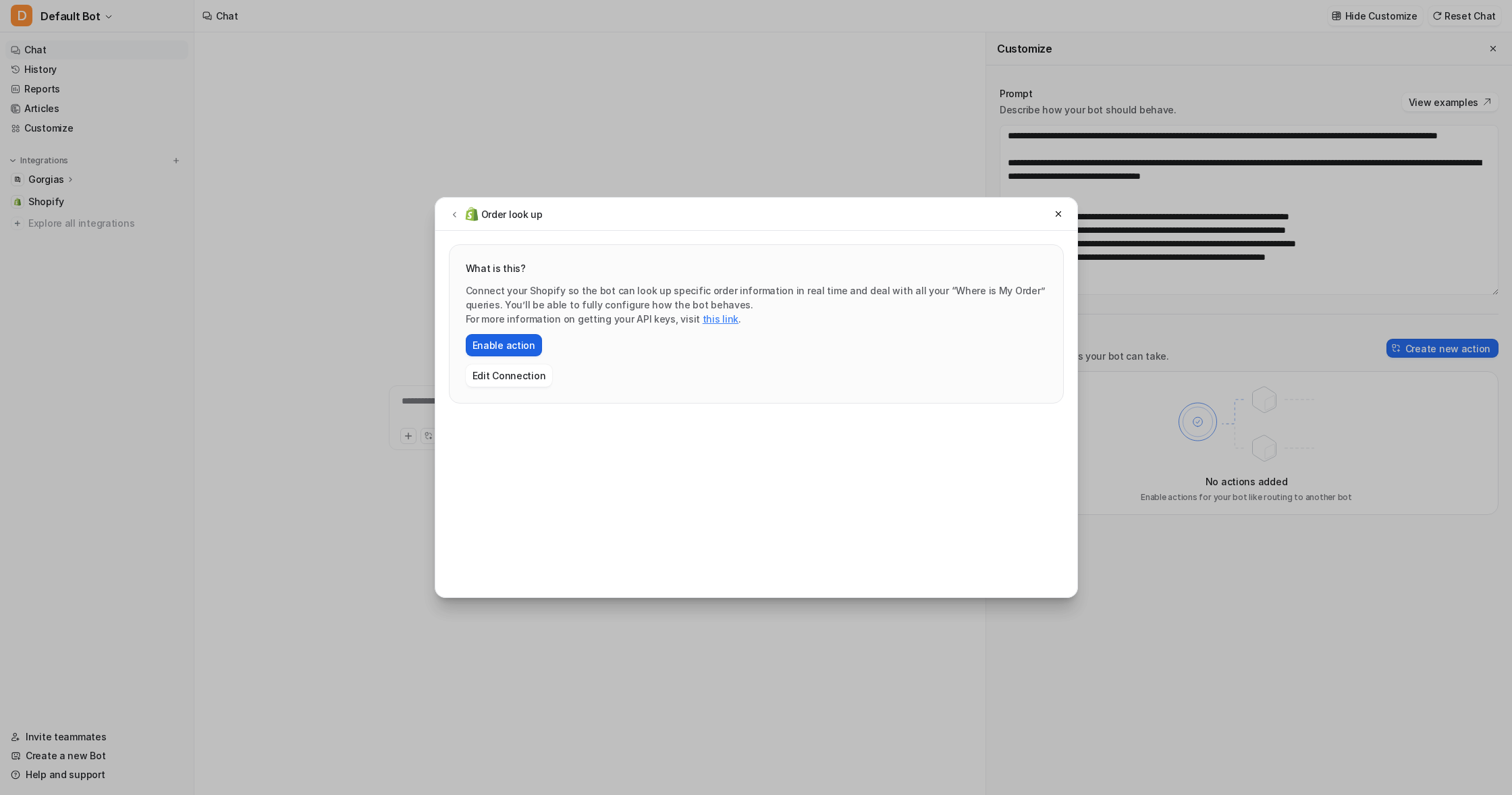
click at [499, 343] on button "Enable action" at bounding box center [503, 345] width 76 height 22
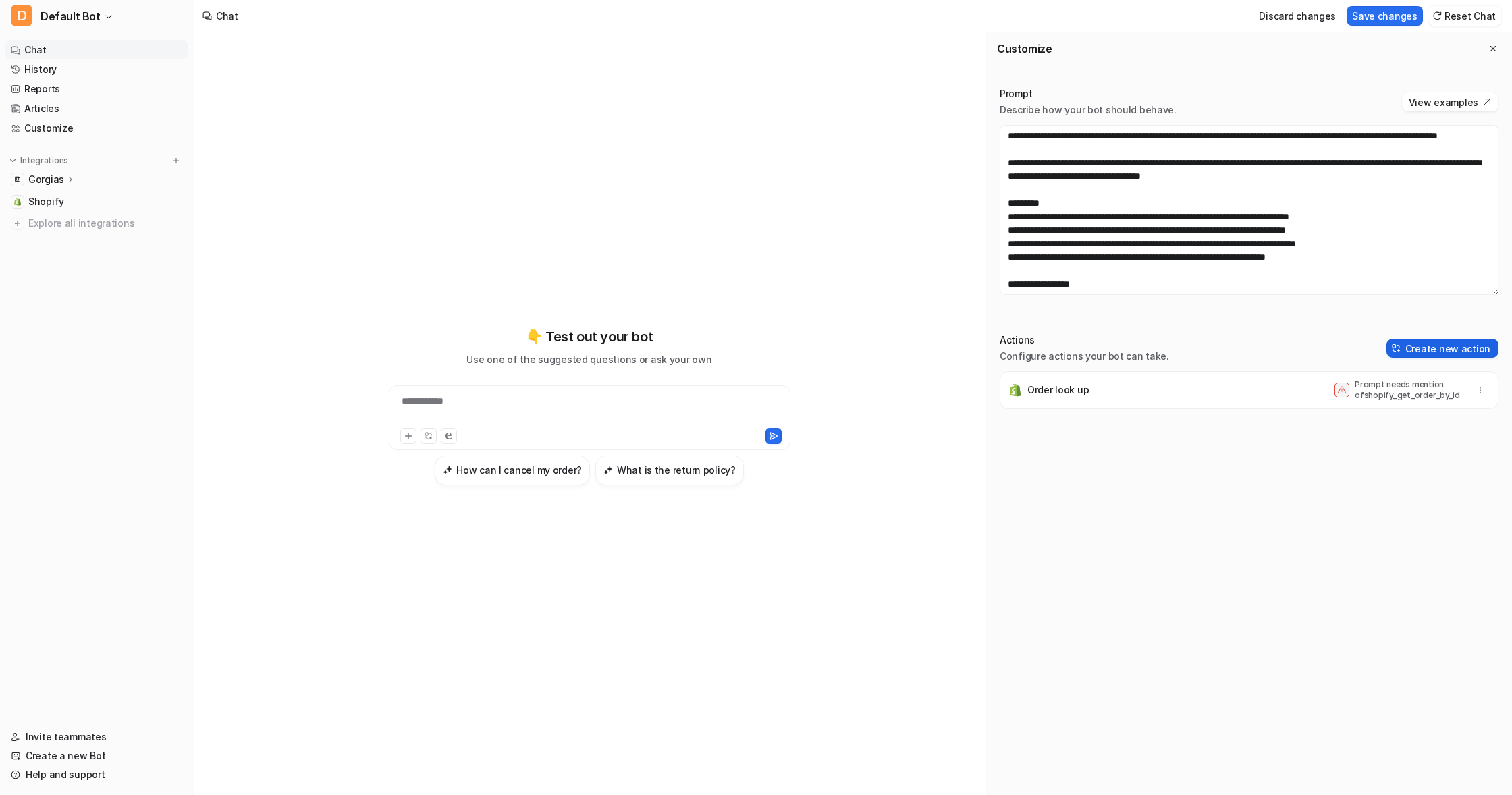
click at [1452, 348] on button "Create new action" at bounding box center [1441, 348] width 112 height 19
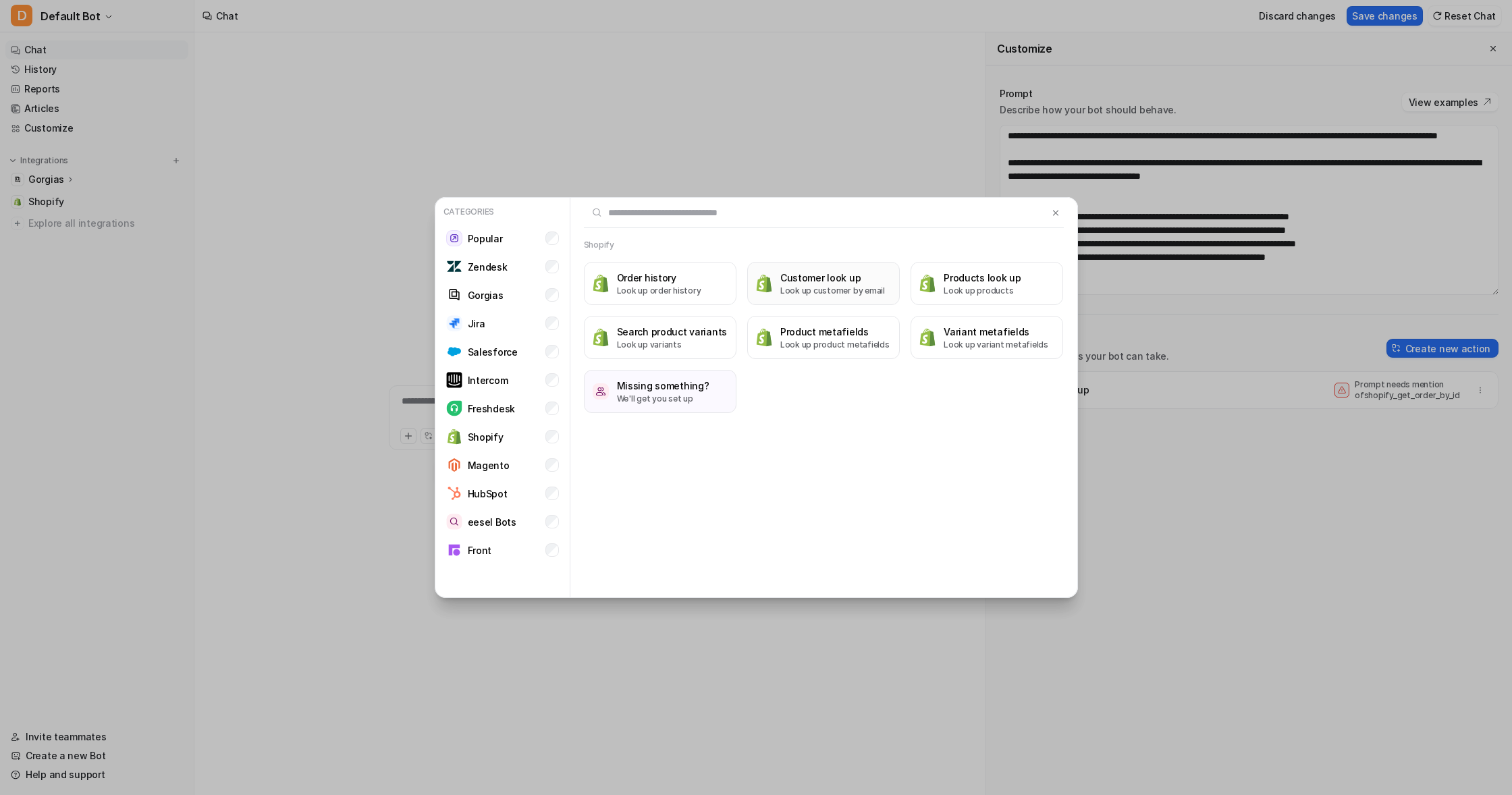
click at [831, 282] on h3 "Customer look up" at bounding box center [832, 278] width 105 height 14
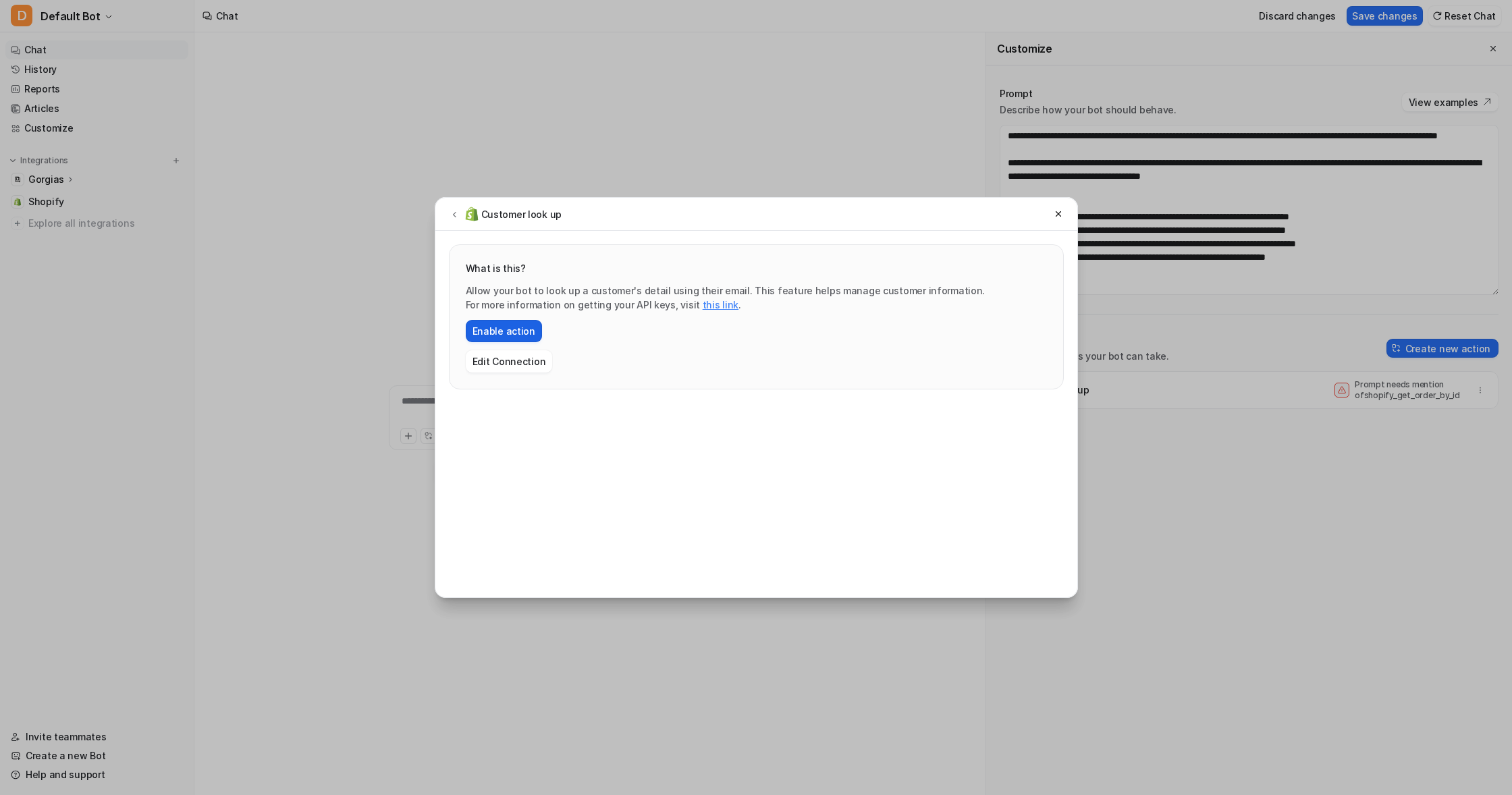
click at [506, 331] on button "Enable action" at bounding box center [503, 331] width 76 height 22
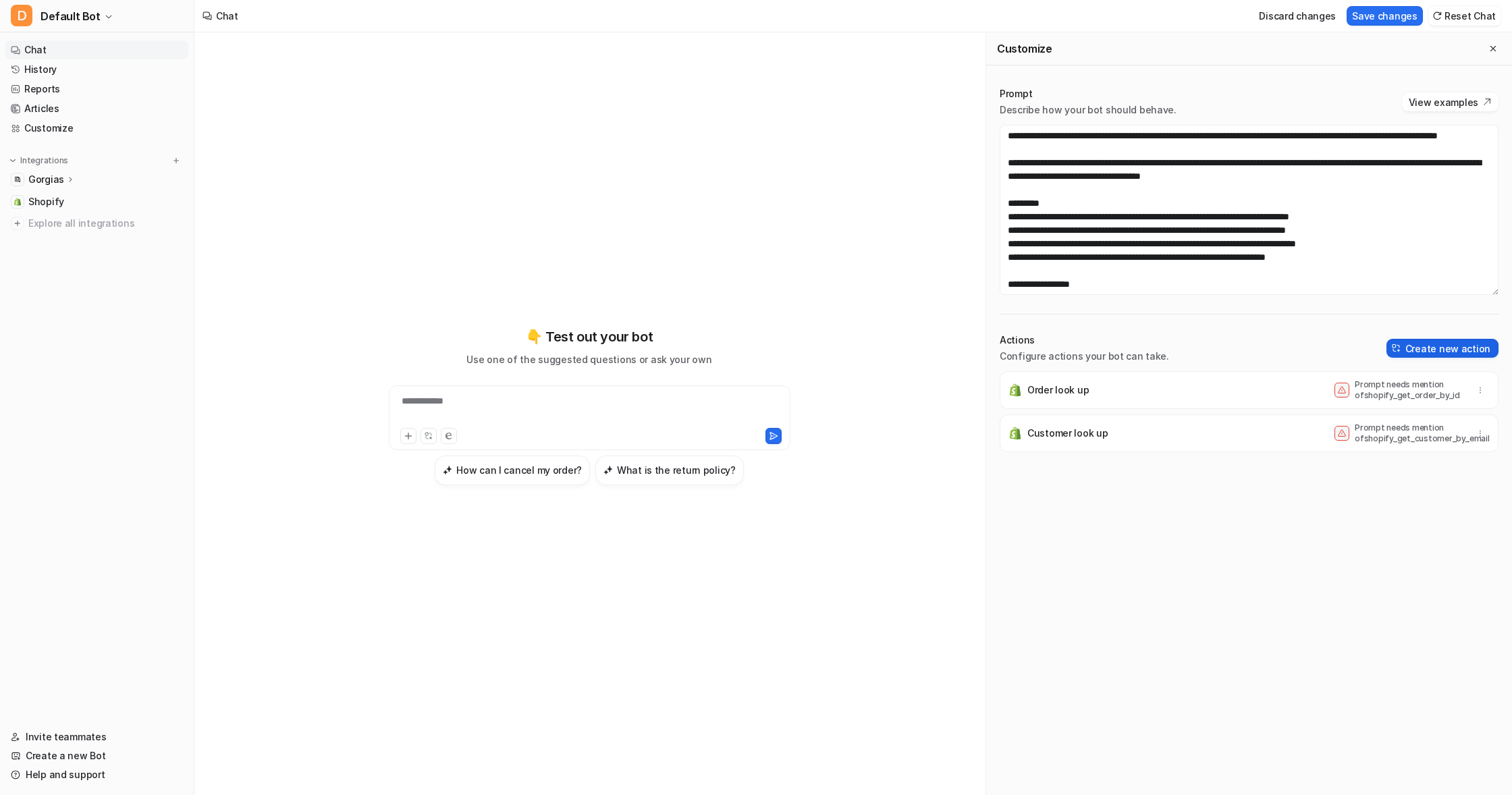
click at [1460, 344] on button "Create new action" at bounding box center [1441, 348] width 112 height 19
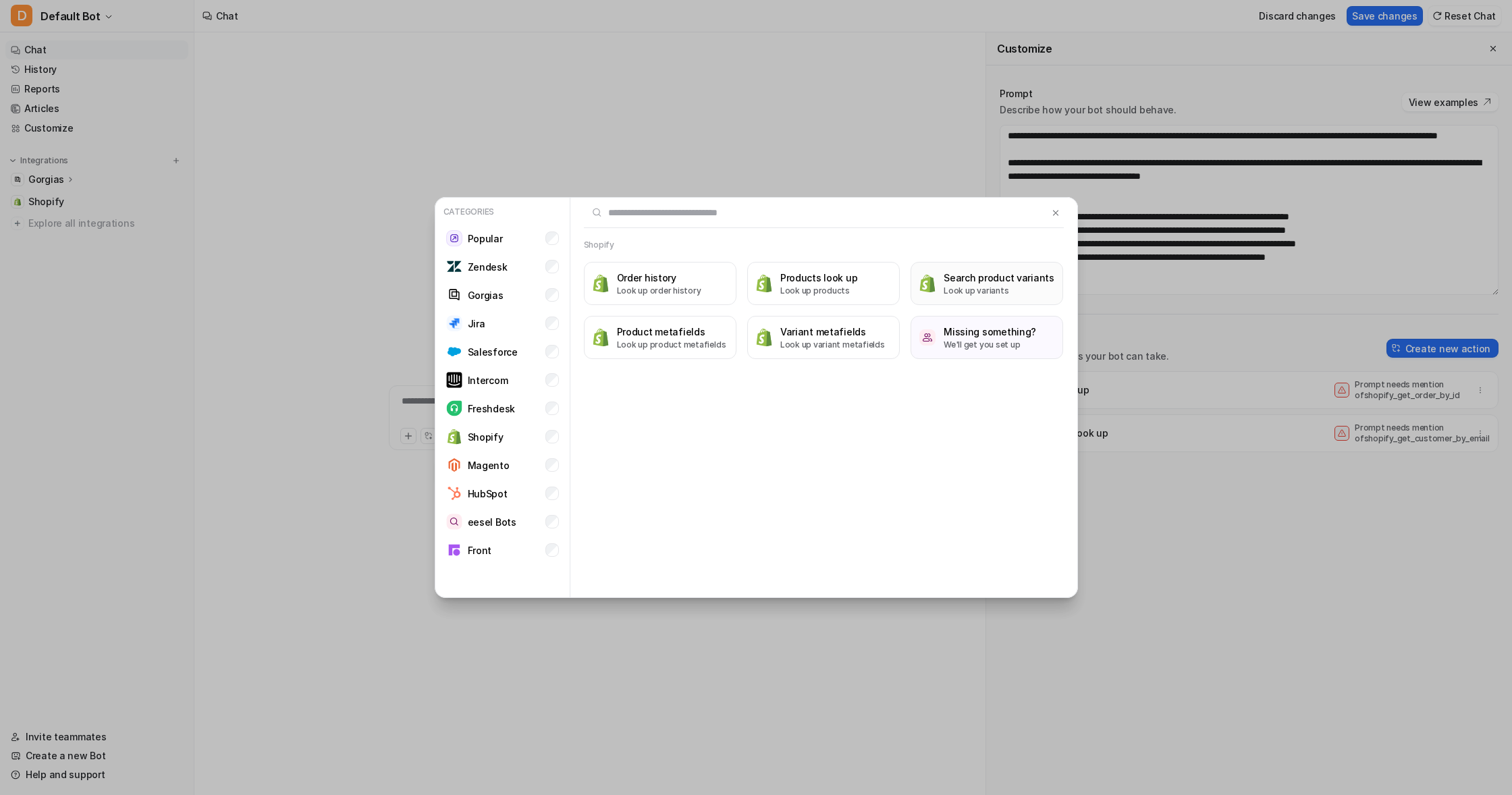
click at [981, 285] on p "Look up variants" at bounding box center [999, 292] width 111 height 13
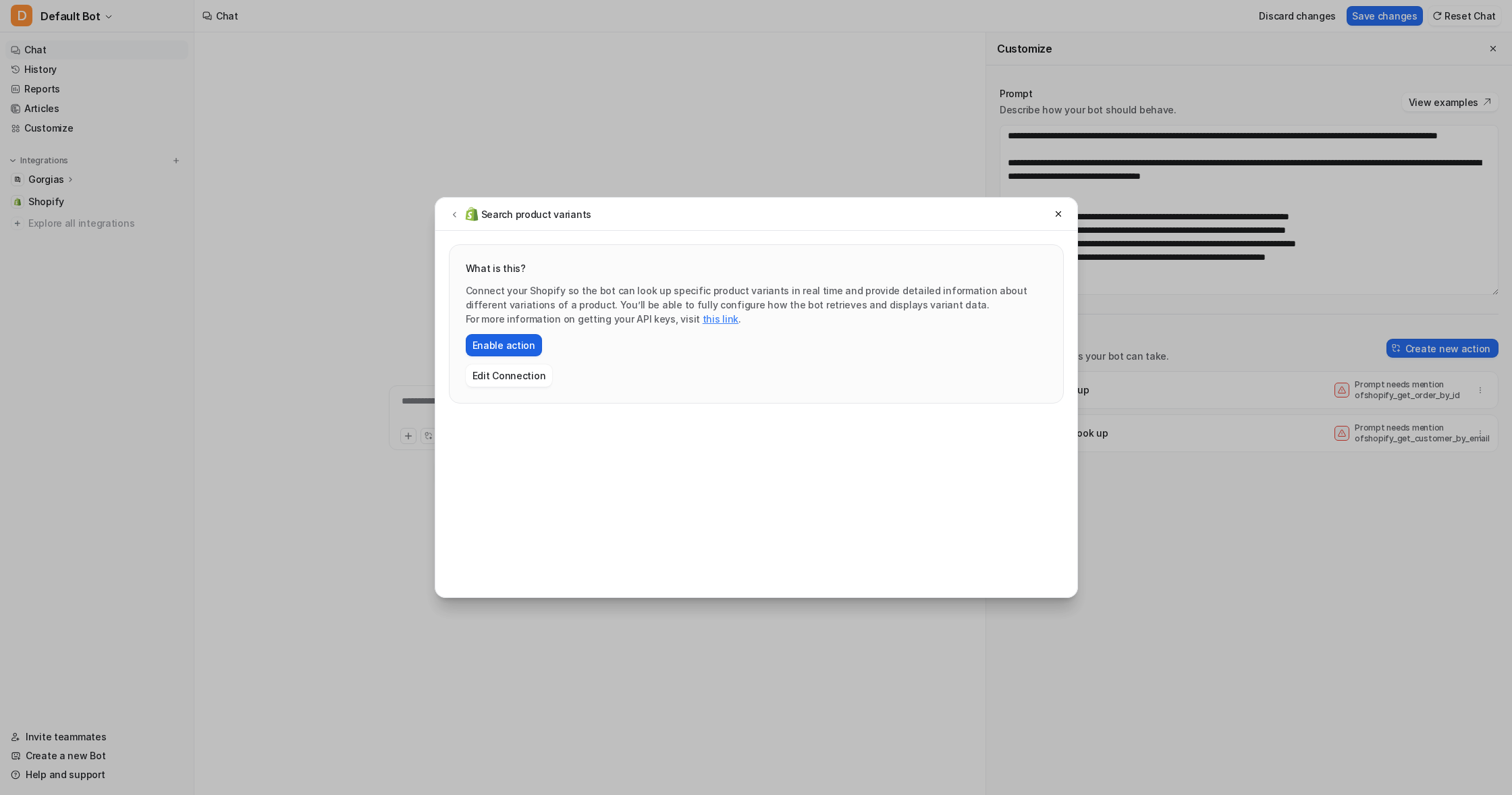
click at [497, 345] on button "Enable action" at bounding box center [503, 345] width 76 height 22
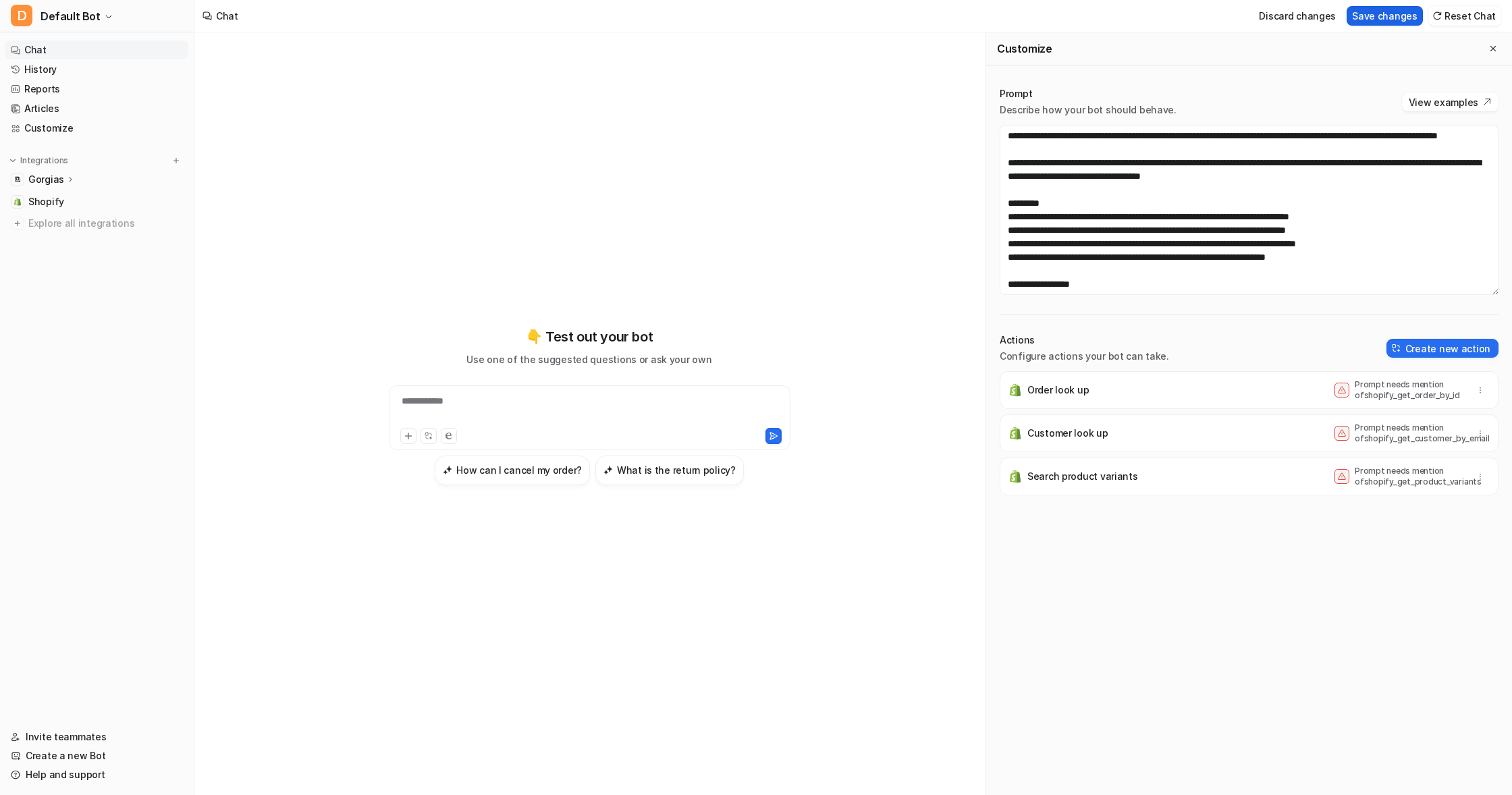
click at [1386, 13] on button "Save changes" at bounding box center [1384, 16] width 76 height 20
click at [105, 13] on icon "button" at bounding box center [108, 16] width 8 height 8
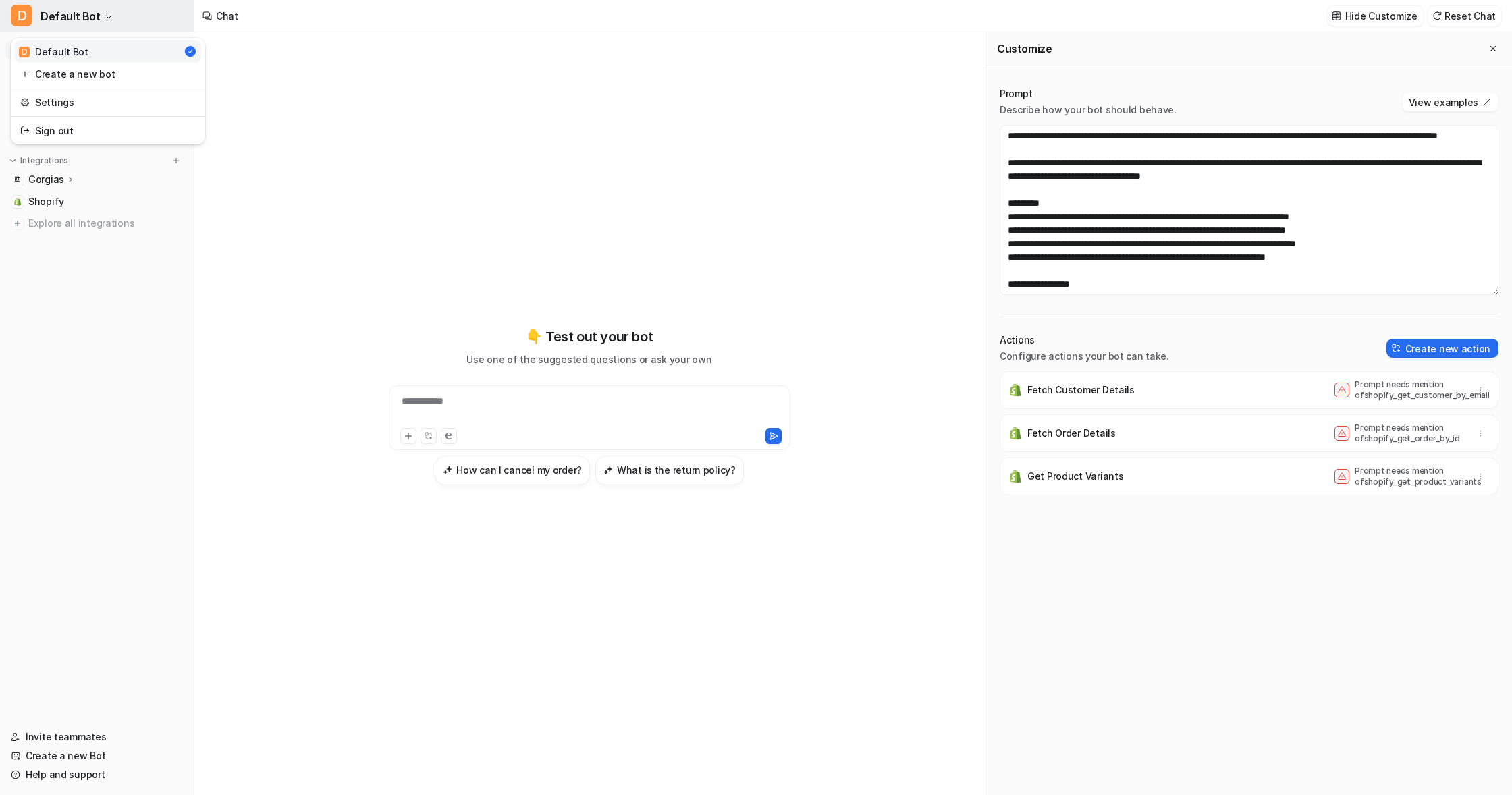
click at [105, 13] on icon "button" at bounding box center [108, 16] width 8 height 8
click at [67, 17] on span "Default Bot" at bounding box center [70, 16] width 60 height 19
click at [66, 16] on span "Default Bot" at bounding box center [70, 16] width 60 height 19
click at [25, 13] on span "D" at bounding box center [21, 15] width 21 height 21
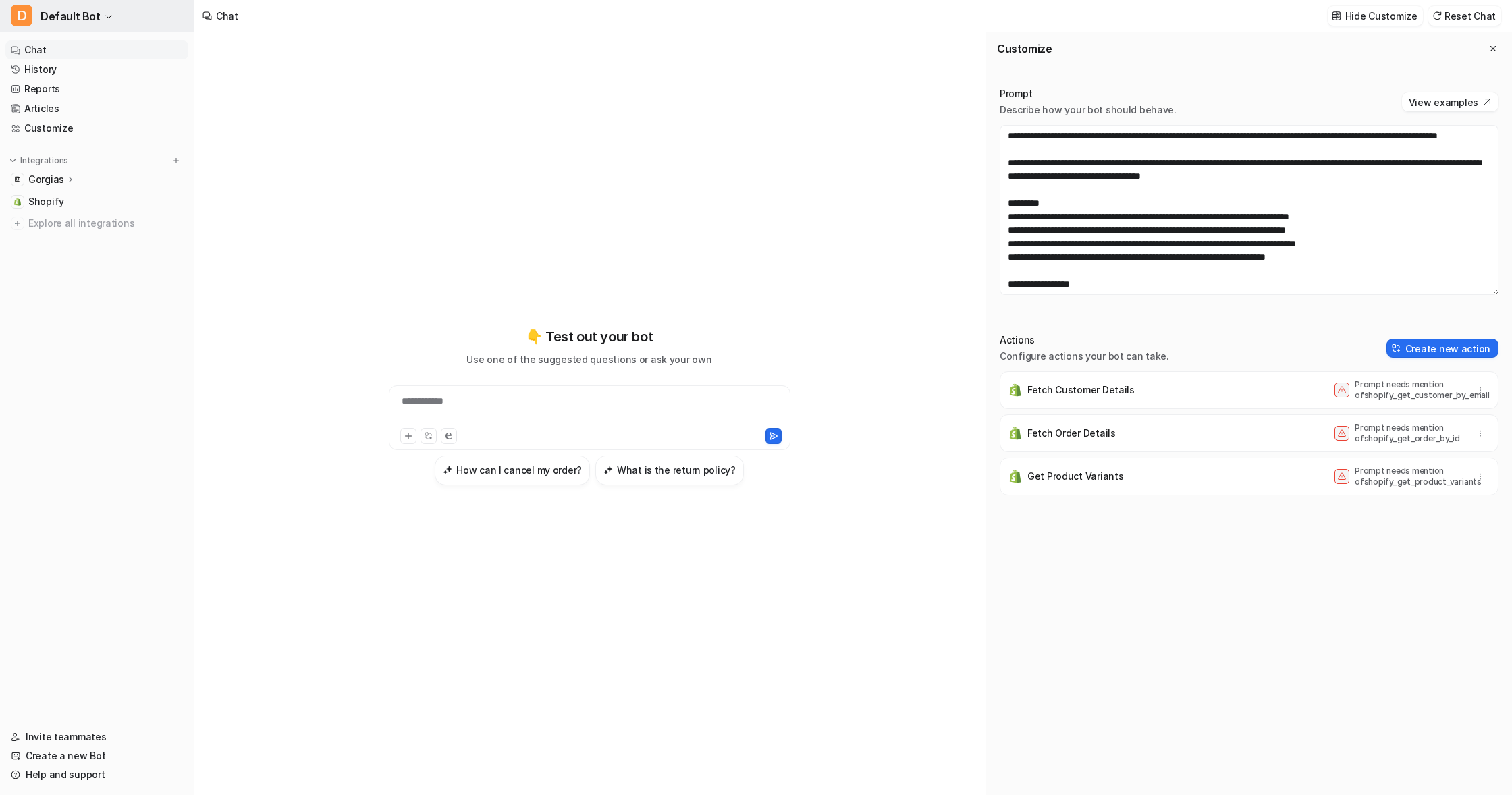
click at [25, 13] on span "D" at bounding box center [21, 15] width 21 height 21
click at [51, 98] on link "Settings" at bounding box center [108, 102] width 186 height 22
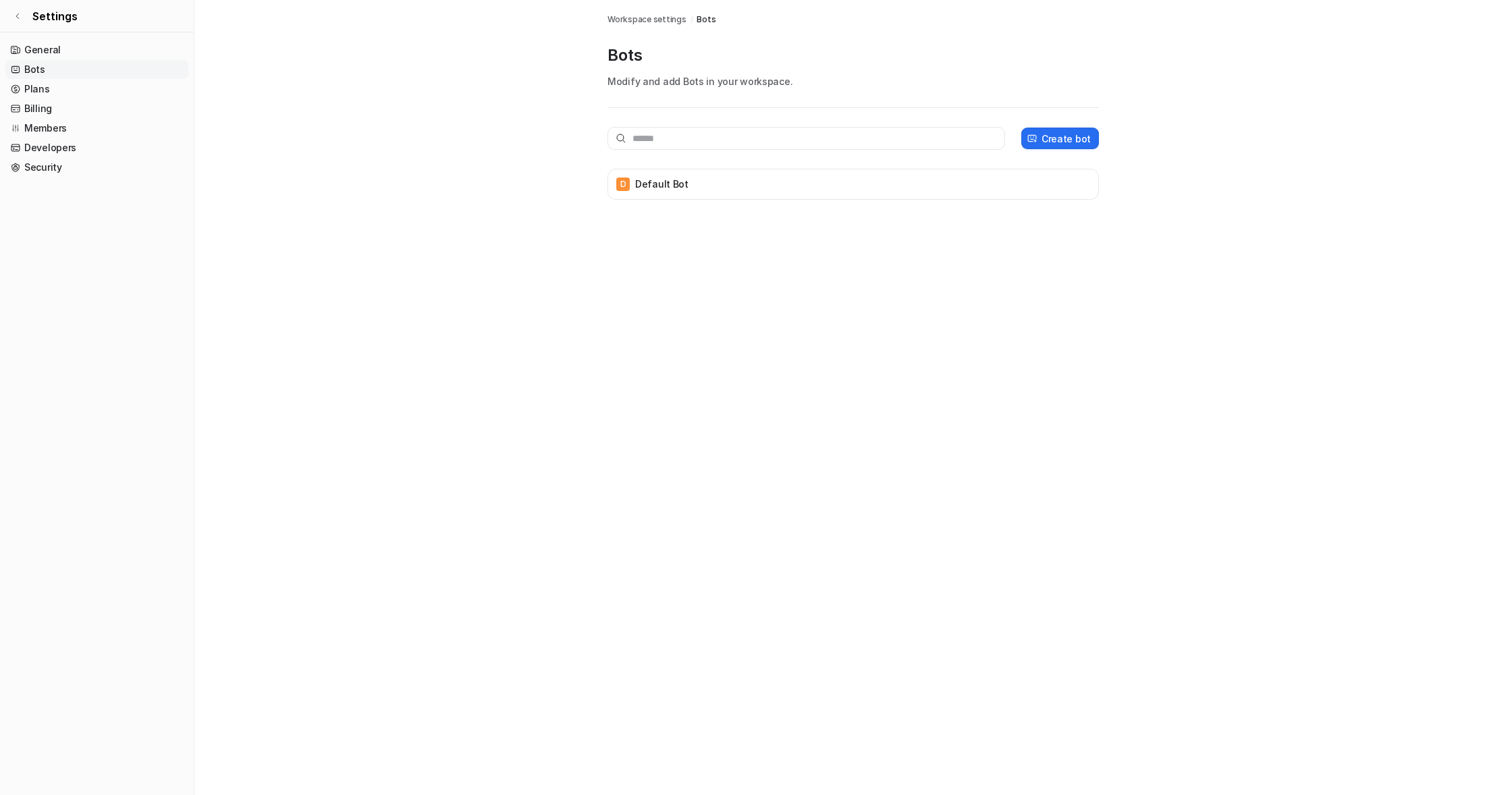
click at [638, 54] on p "Bots" at bounding box center [853, 55] width 492 height 21
click at [655, 56] on p "Bots" at bounding box center [853, 55] width 492 height 21
click at [693, 190] on div "D Default Bot" at bounding box center [853, 184] width 479 height 19
click at [686, 183] on input "**********" at bounding box center [853, 194] width 492 height 23
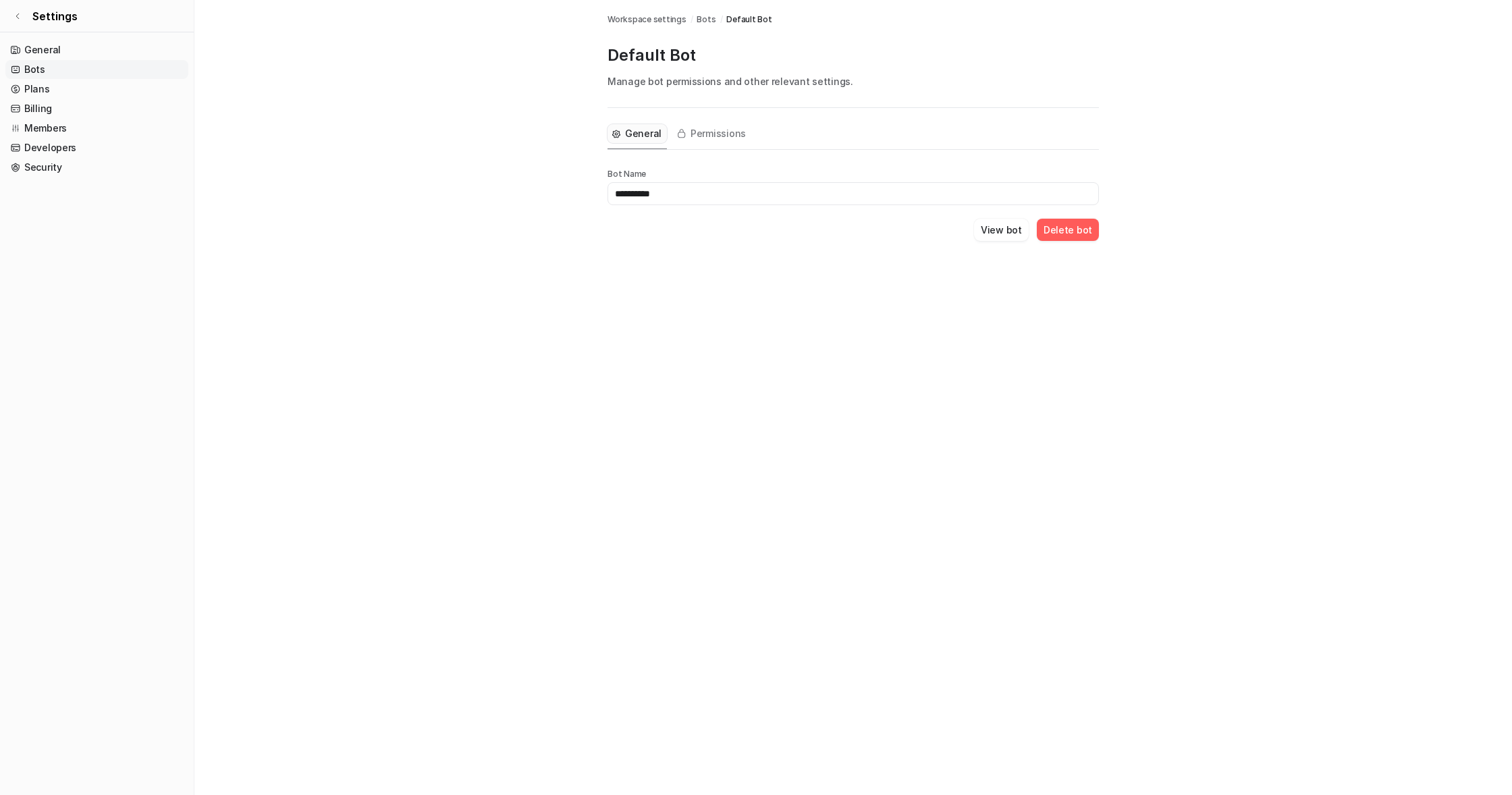
type input "**********"
click at [977, 267] on div "**********" at bounding box center [853, 190] width 492 height 165
click at [1009, 231] on button "View bot" at bounding box center [1001, 230] width 55 height 22
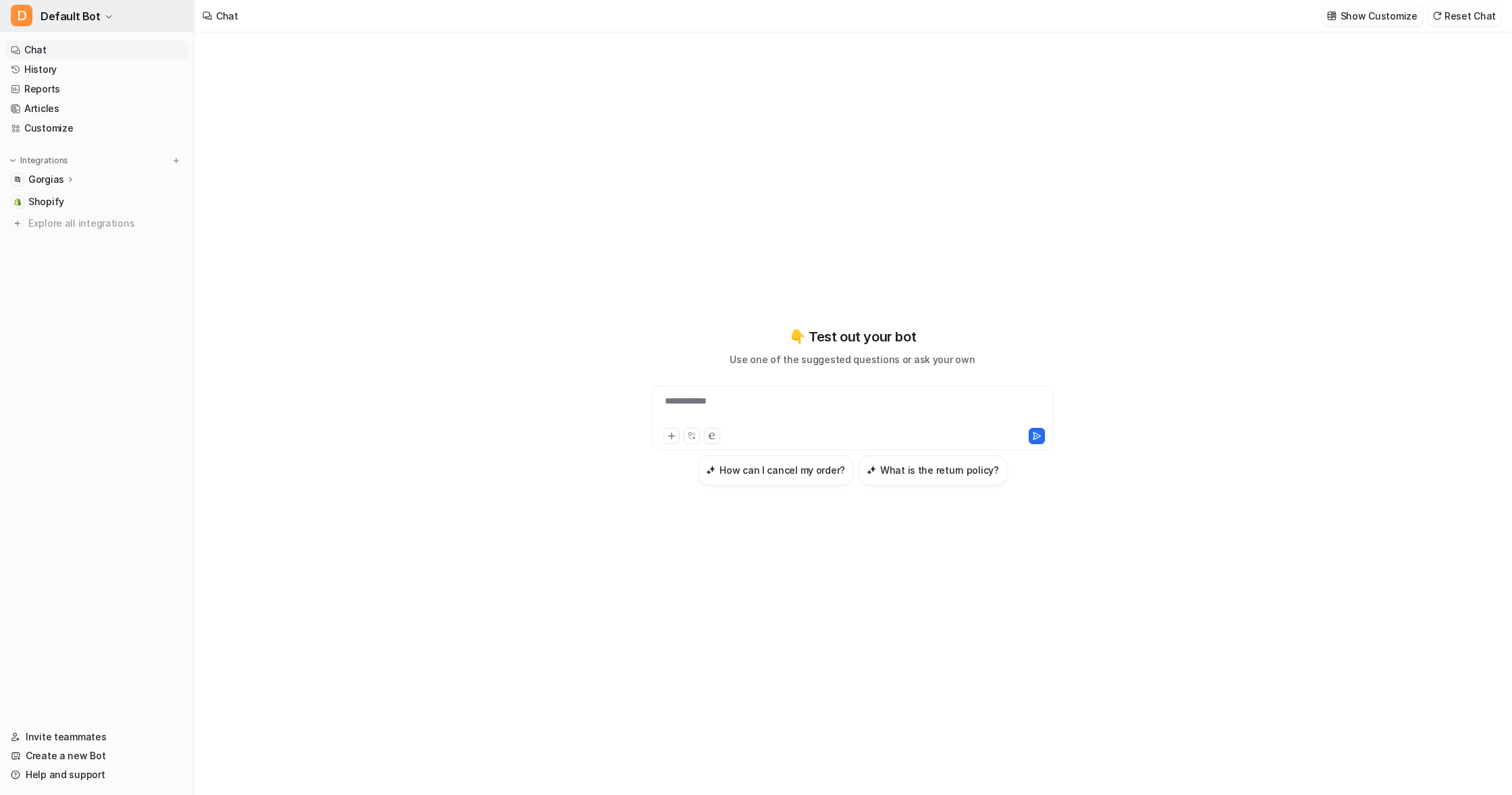
click at [72, 15] on span "Default Bot" at bounding box center [70, 16] width 60 height 19
click at [78, 11] on span "Default Bot" at bounding box center [70, 16] width 60 height 19
click at [321, 133] on div "**********" at bounding box center [852, 413] width 1316 height 763
click at [106, 11] on button "D Default Bot" at bounding box center [97, 16] width 194 height 32
click at [91, 71] on link "Create a new bot" at bounding box center [108, 73] width 186 height 22
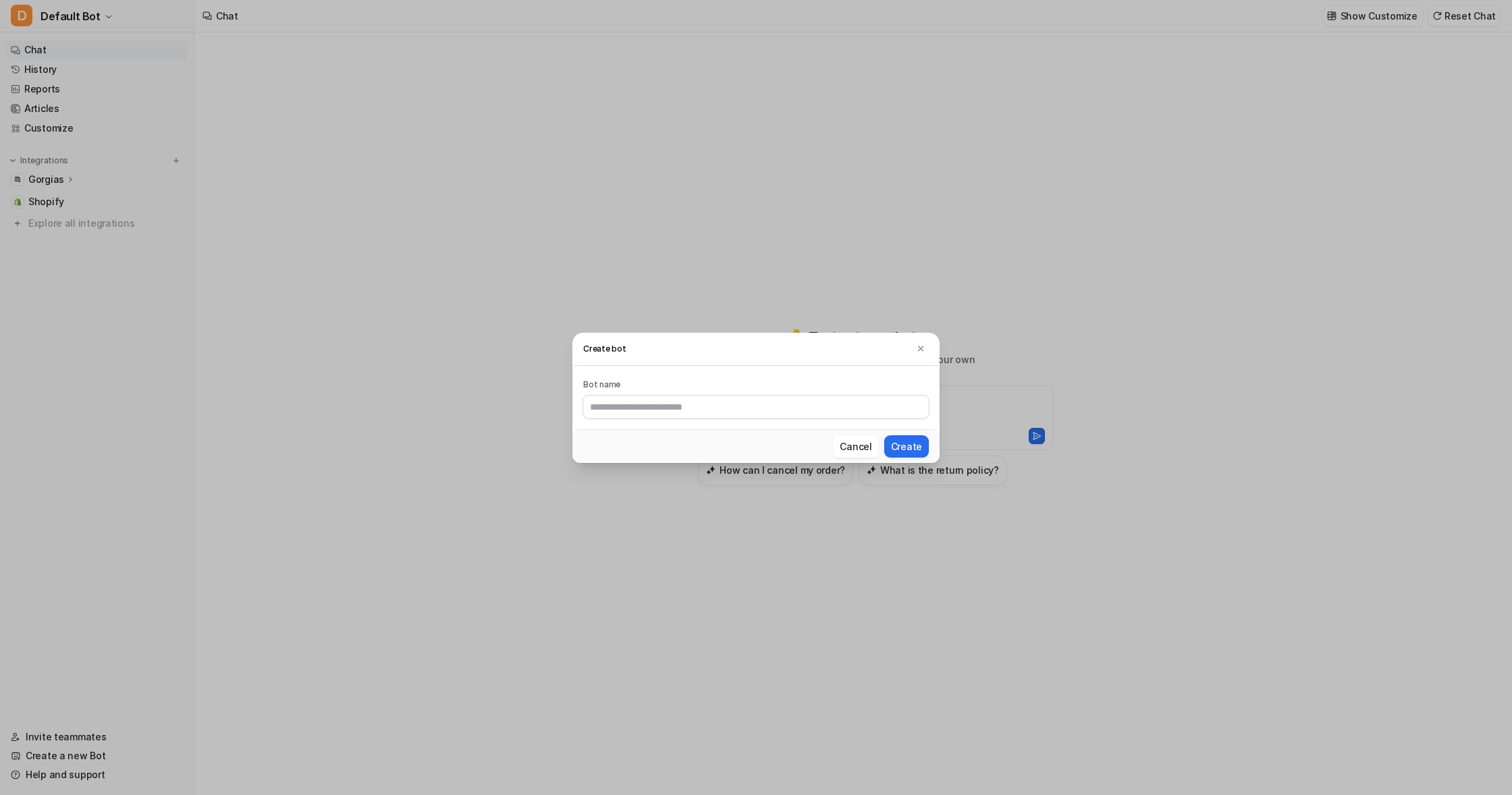
drag, startPoint x: 854, startPoint y: 445, endPoint x: 834, endPoint y: 442, distance: 20.2
click at [853, 445] on button "Cancel" at bounding box center [855, 446] width 46 height 22
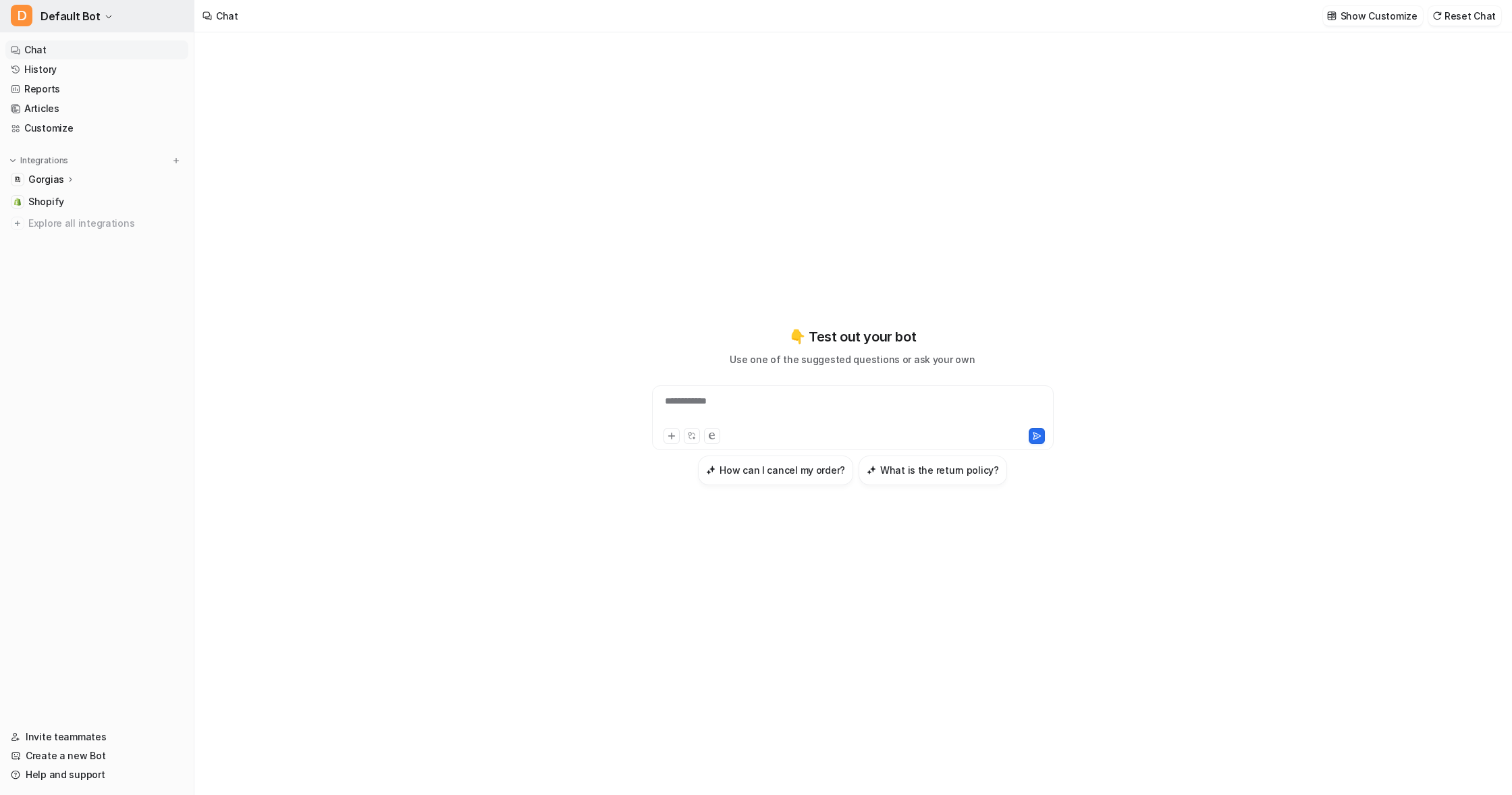
click at [23, 15] on span "D" at bounding box center [21, 15] width 21 height 21
click at [23, 14] on span "D" at bounding box center [21, 15] width 21 height 21
click at [23, 15] on span "D" at bounding box center [21, 15] width 21 height 21
drag, startPoint x: 45, startPoint y: 101, endPoint x: 66, endPoint y: 100, distance: 21.0
click at [45, 101] on link "Settings" at bounding box center [108, 102] width 186 height 22
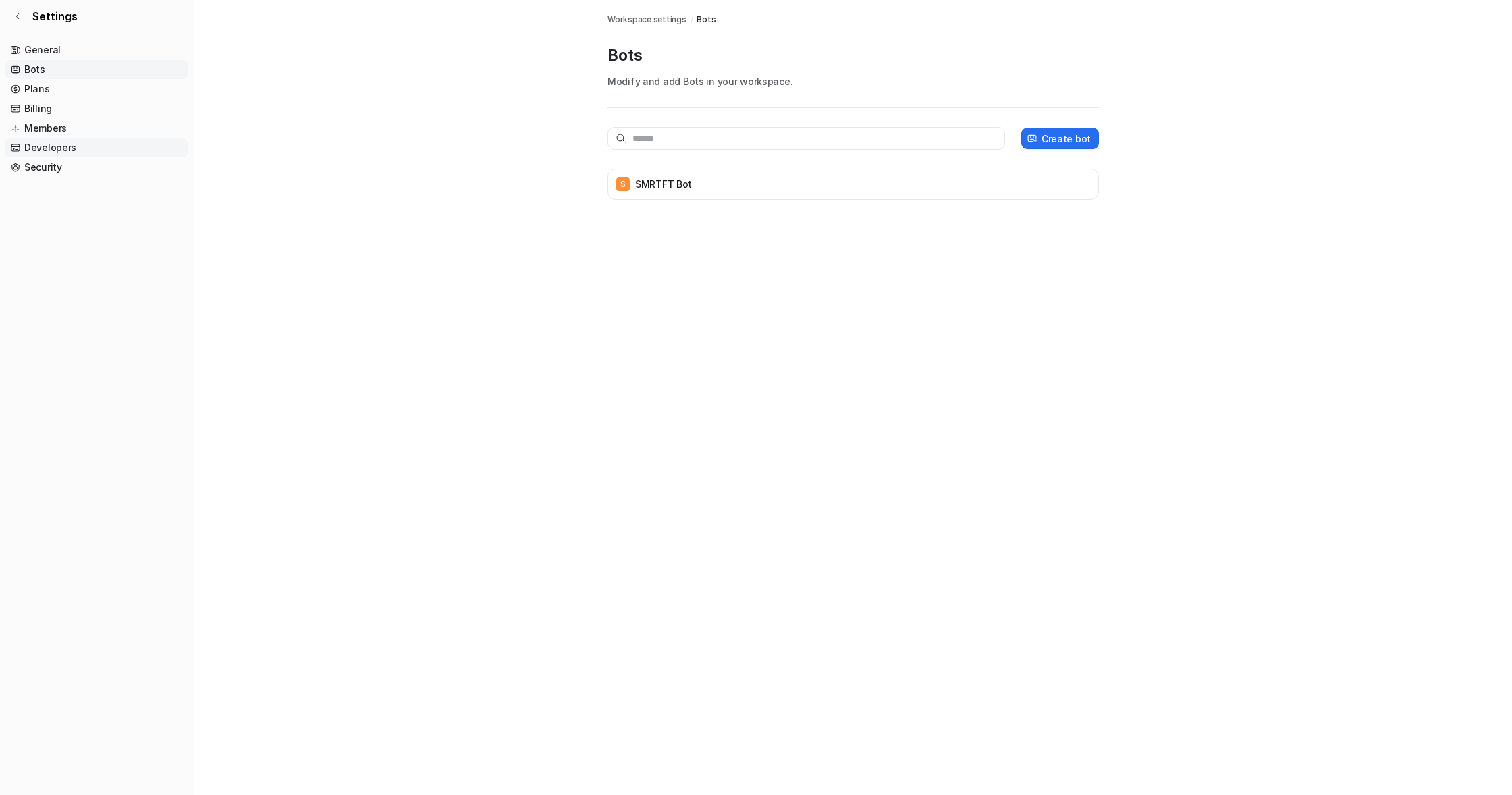
click at [44, 148] on link "Developers" at bounding box center [97, 148] width 183 height 19
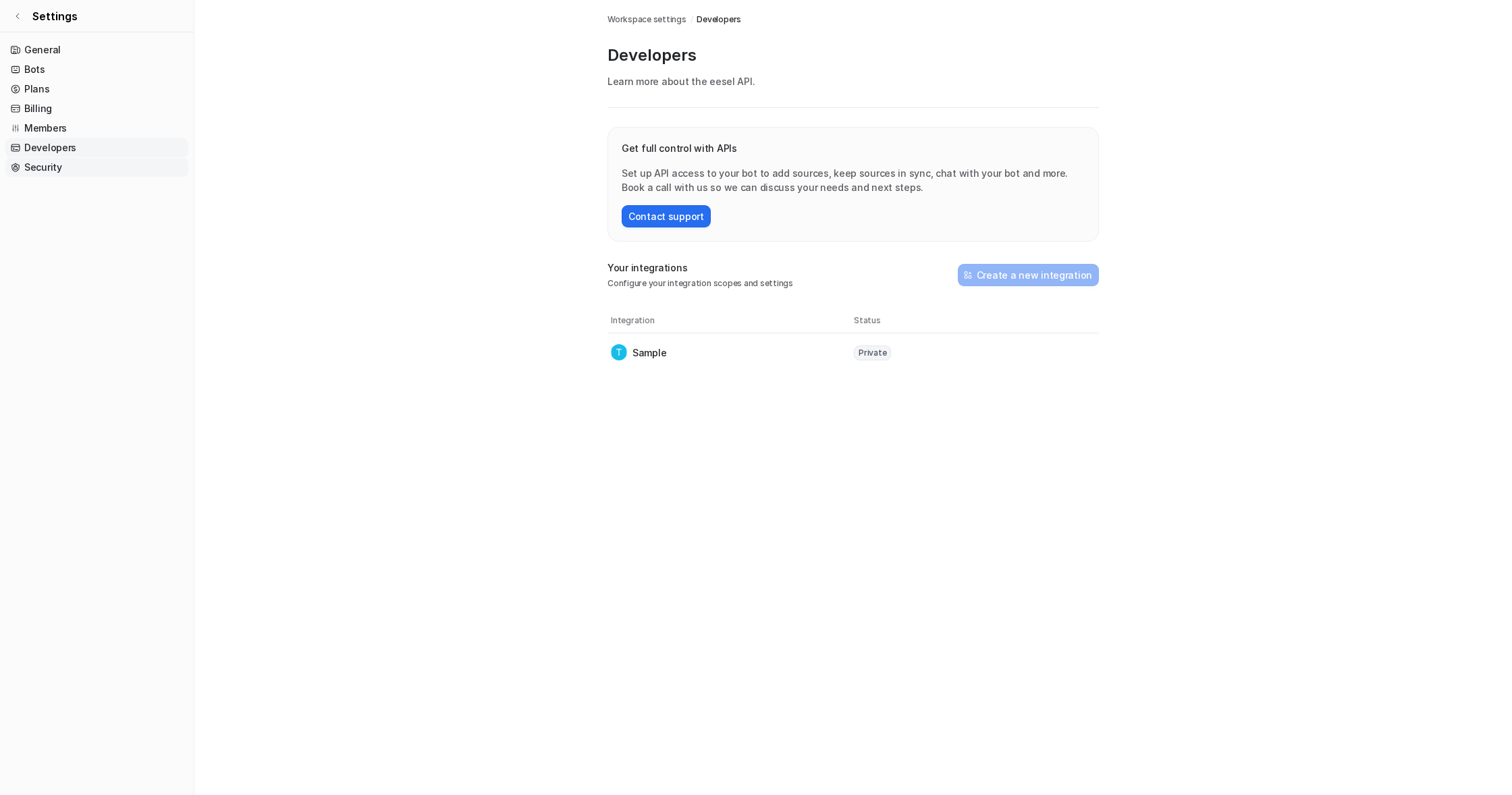
click at [38, 166] on link "Security" at bounding box center [97, 167] width 183 height 19
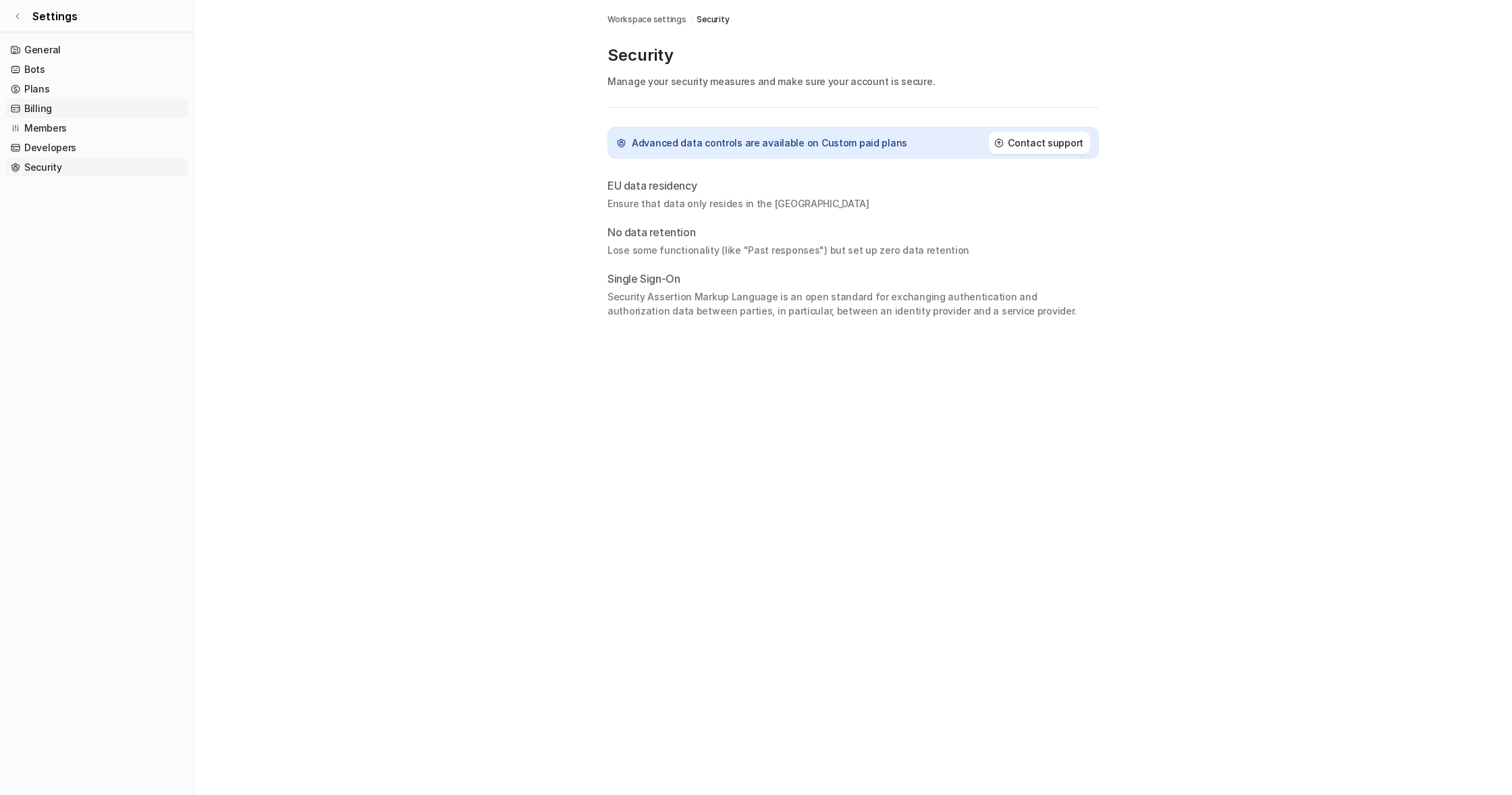
click at [38, 106] on link "Billing" at bounding box center [97, 108] width 183 height 19
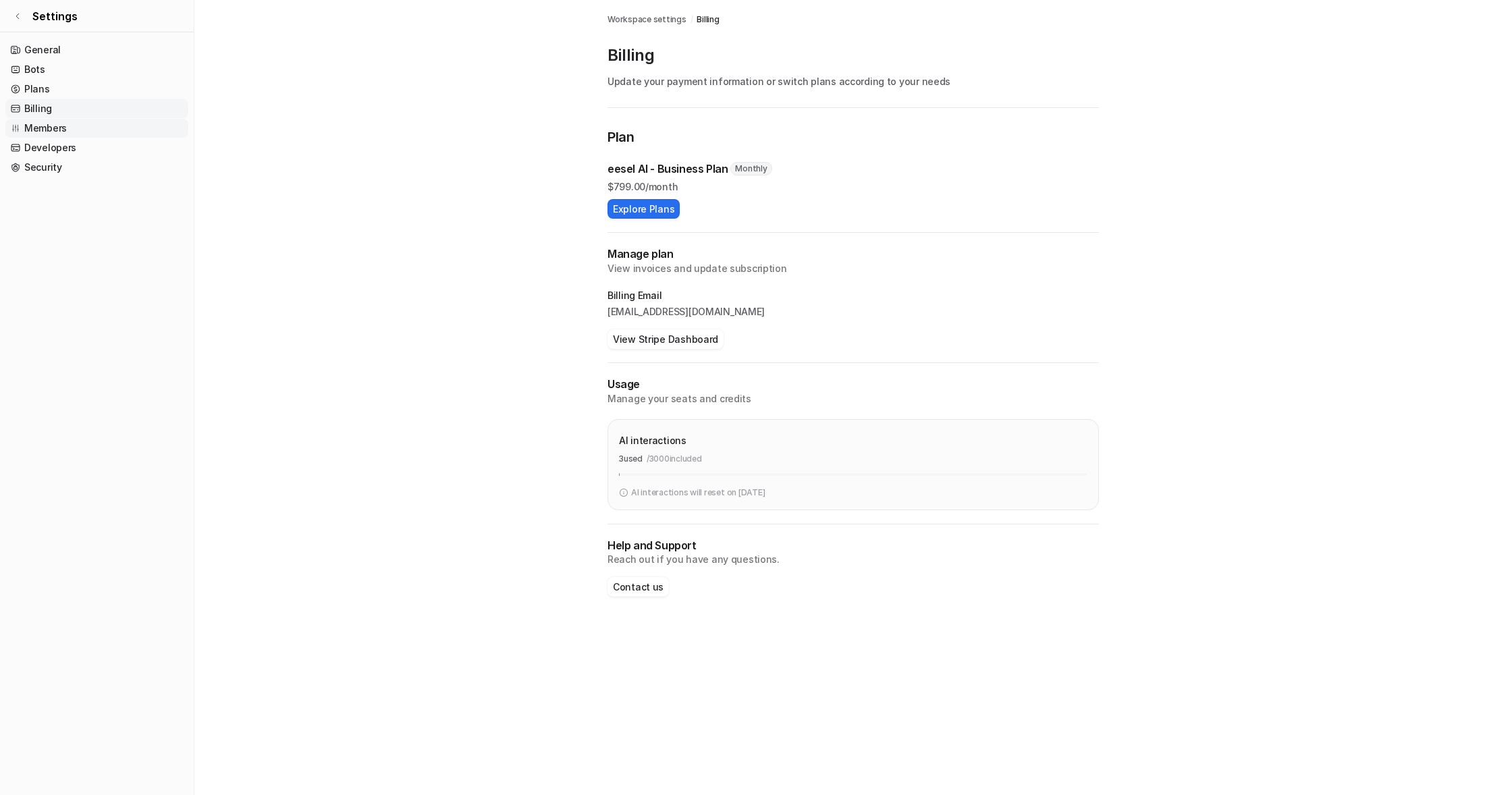
click at [43, 126] on link "Members" at bounding box center [97, 128] width 183 height 19
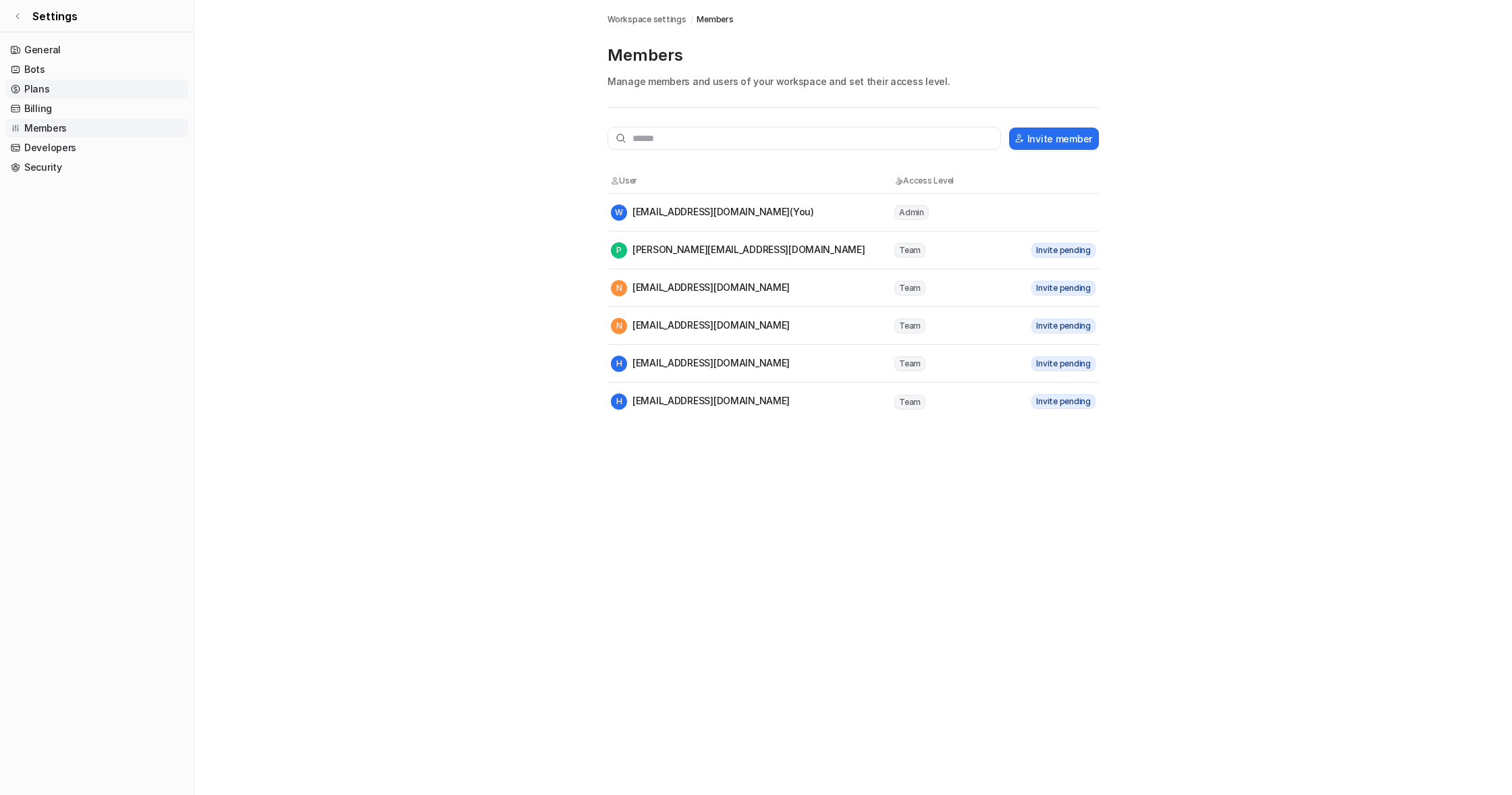
click at [38, 85] on link "Plans" at bounding box center [97, 89] width 183 height 19
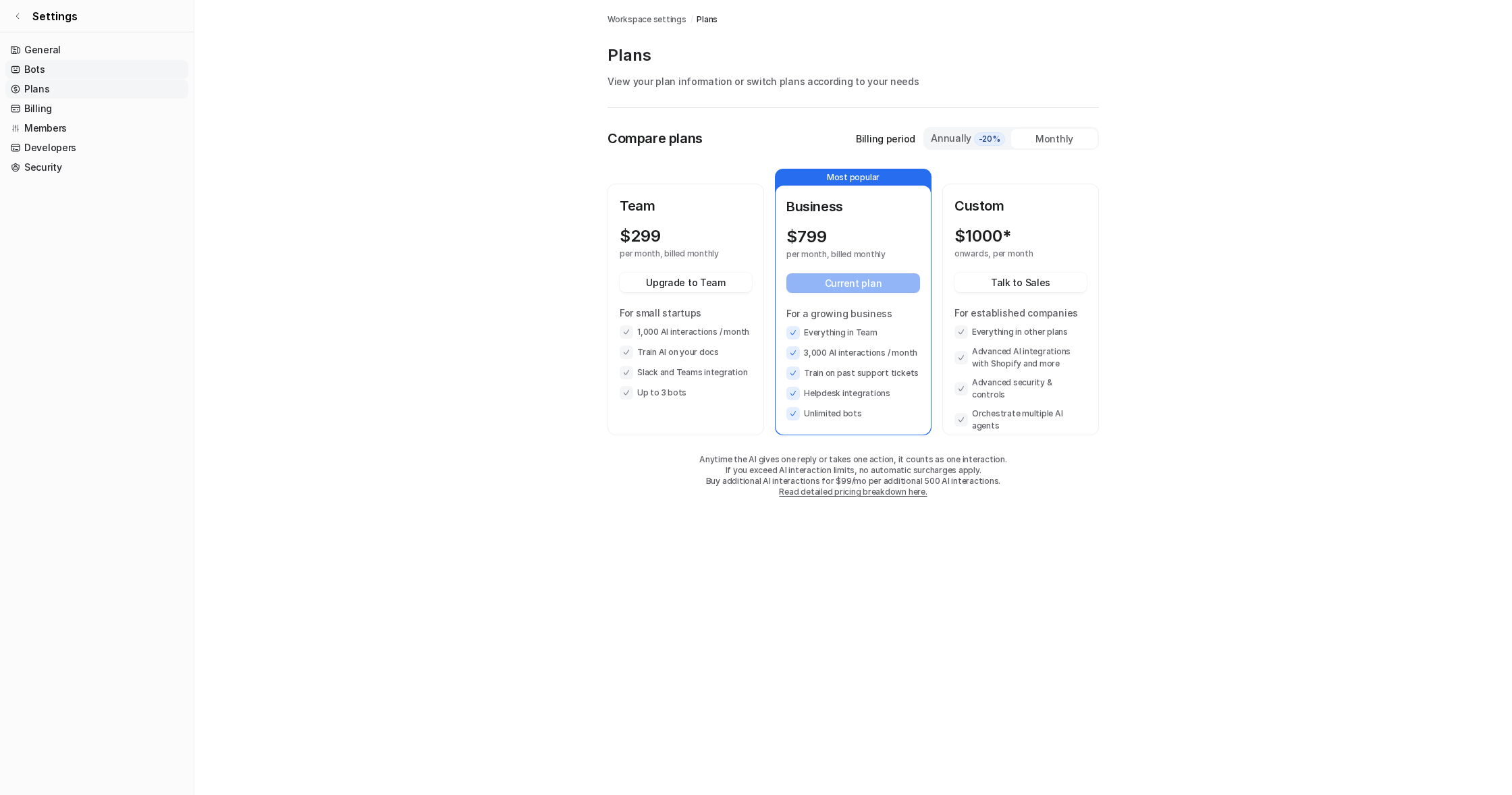
click at [34, 67] on link "Bots" at bounding box center [97, 69] width 183 height 19
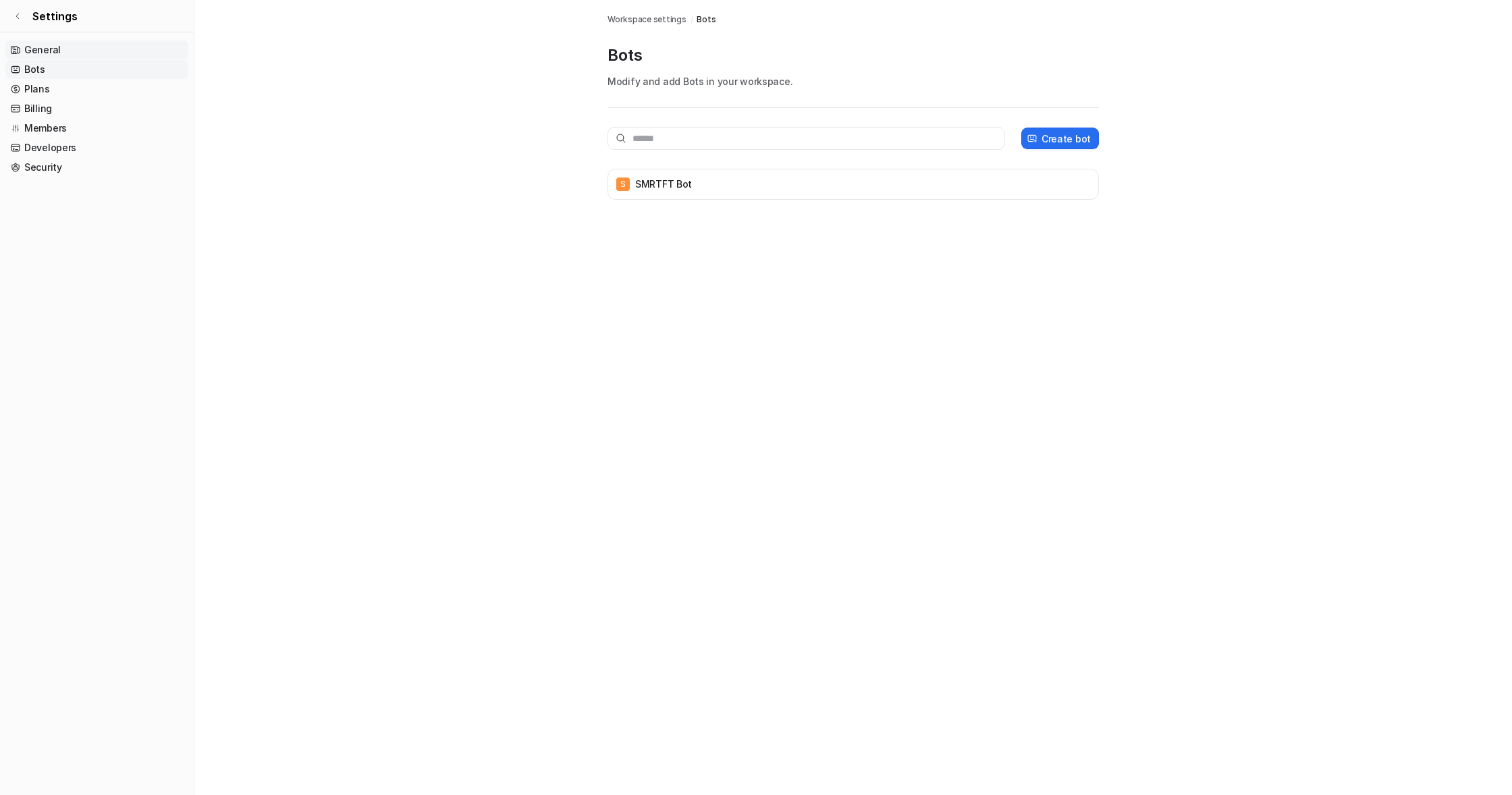
click at [38, 50] on link "General" at bounding box center [97, 49] width 183 height 19
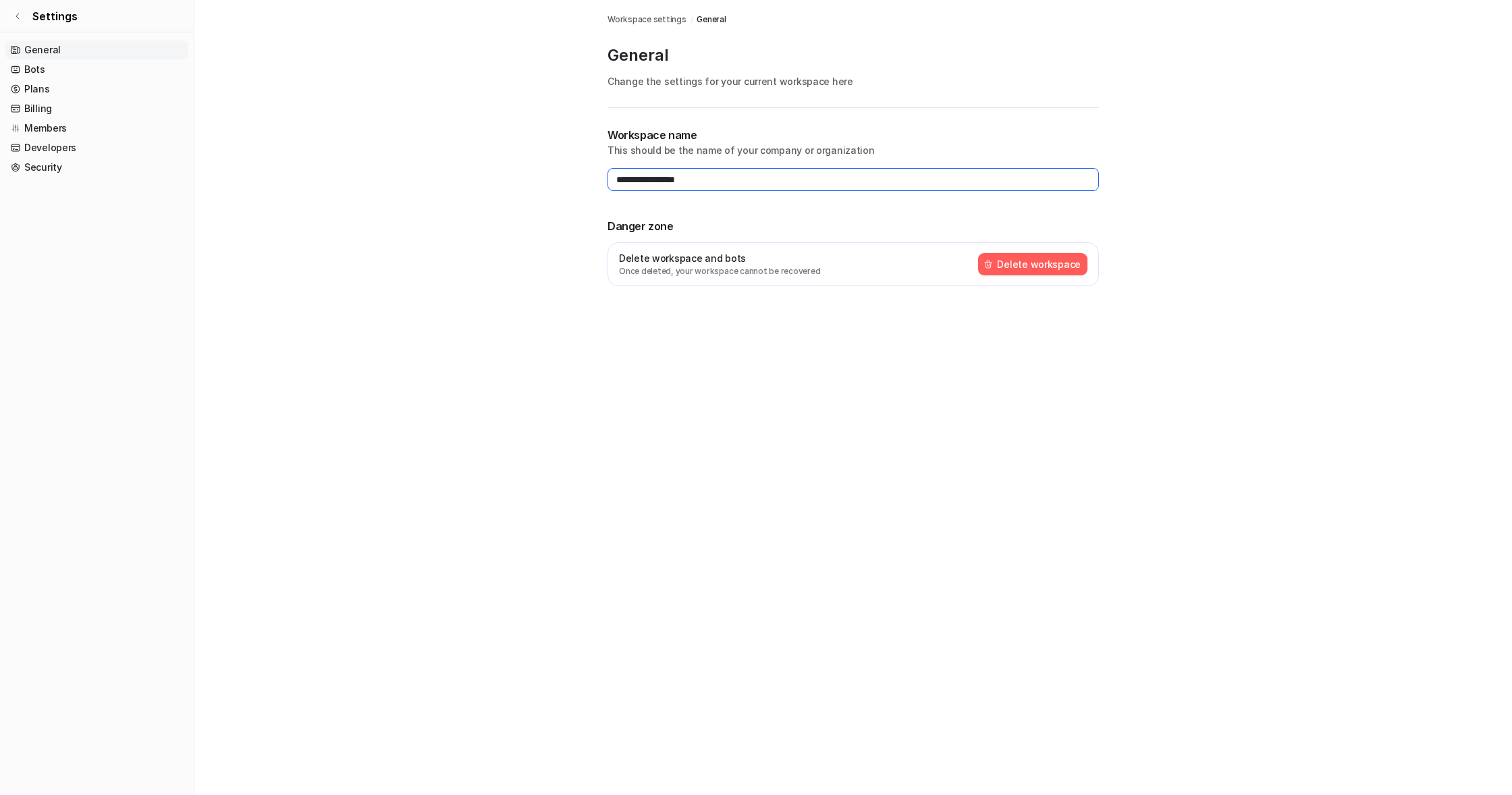
drag, startPoint x: 709, startPoint y: 182, endPoint x: 528, endPoint y: 175, distance: 181.1
click at [534, 175] on main "**********" at bounding box center [852, 159] width 1317 height 318
type input "******"
click at [577, 224] on main "Workspace settings / General General Change the settings for your current works…" at bounding box center [852, 159] width 1317 height 318
click at [641, 18] on span "Workspace settings" at bounding box center [646, 20] width 79 height 13
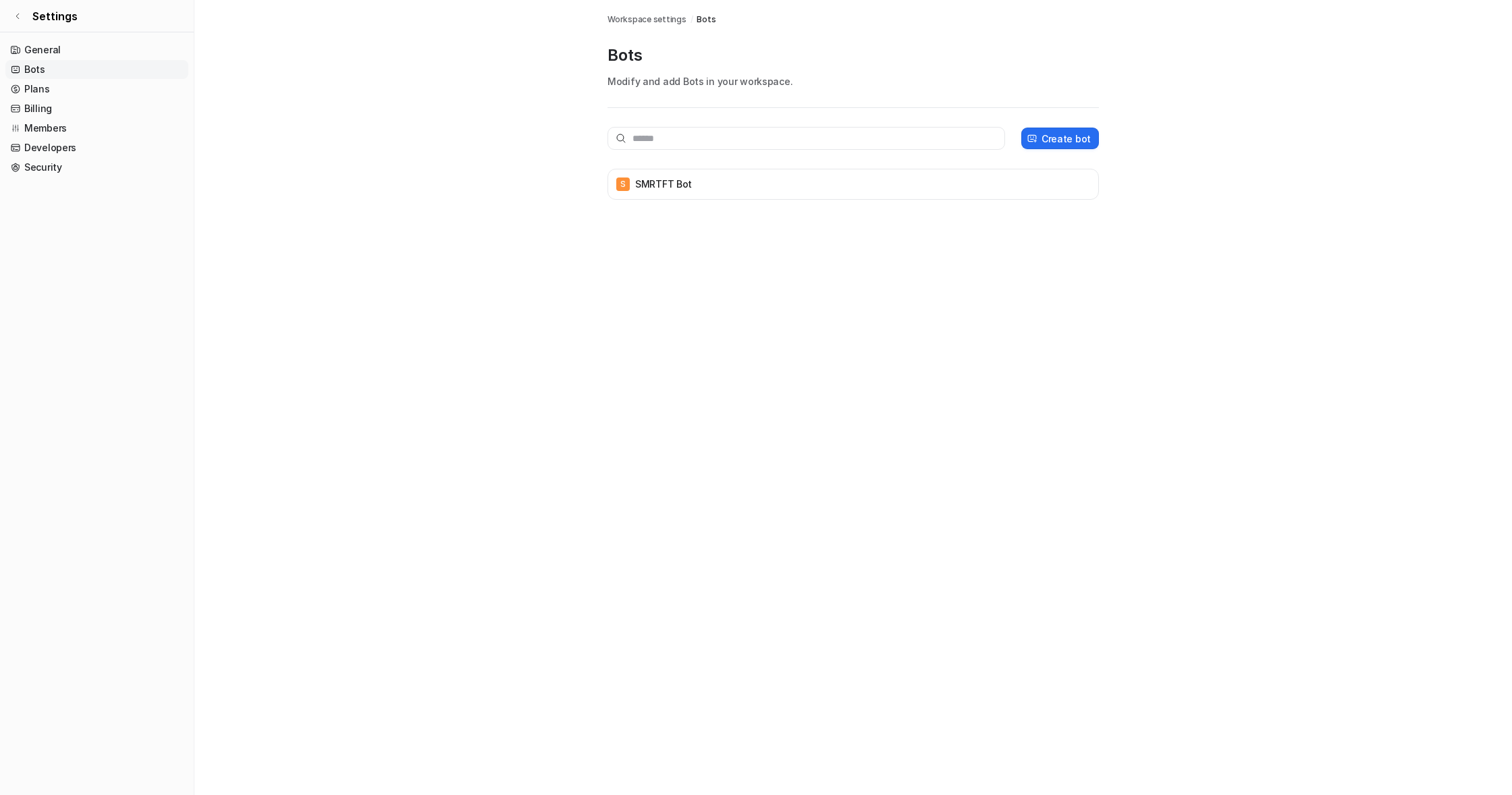
click at [706, 17] on span "Bots" at bounding box center [705, 20] width 19 height 13
click at [652, 18] on span "Workspace settings" at bounding box center [646, 20] width 79 height 13
click at [43, 48] on link "General" at bounding box center [97, 49] width 183 height 19
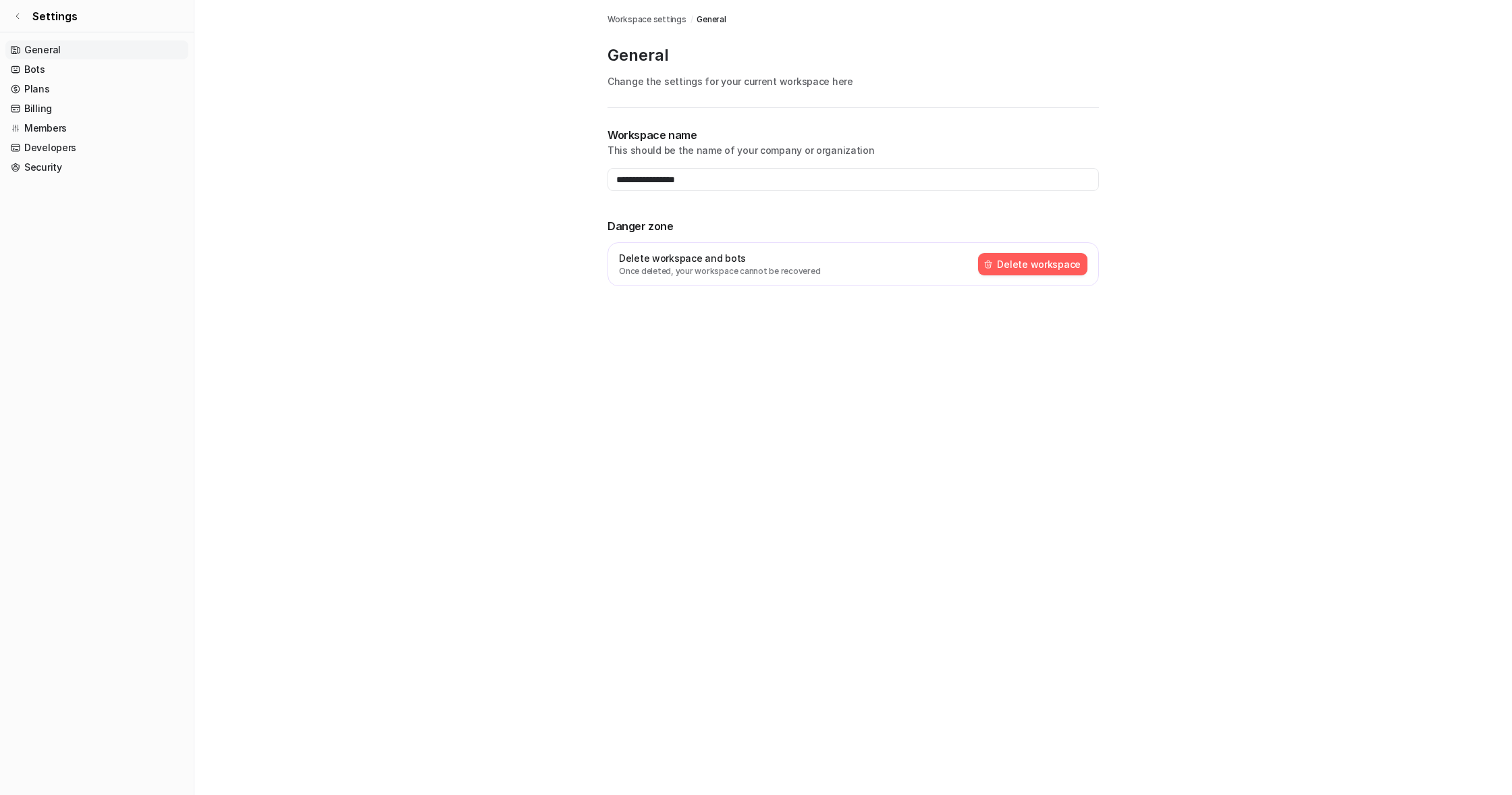
type input "******"
click at [18, 17] on icon at bounding box center [17, 16] width 8 height 8
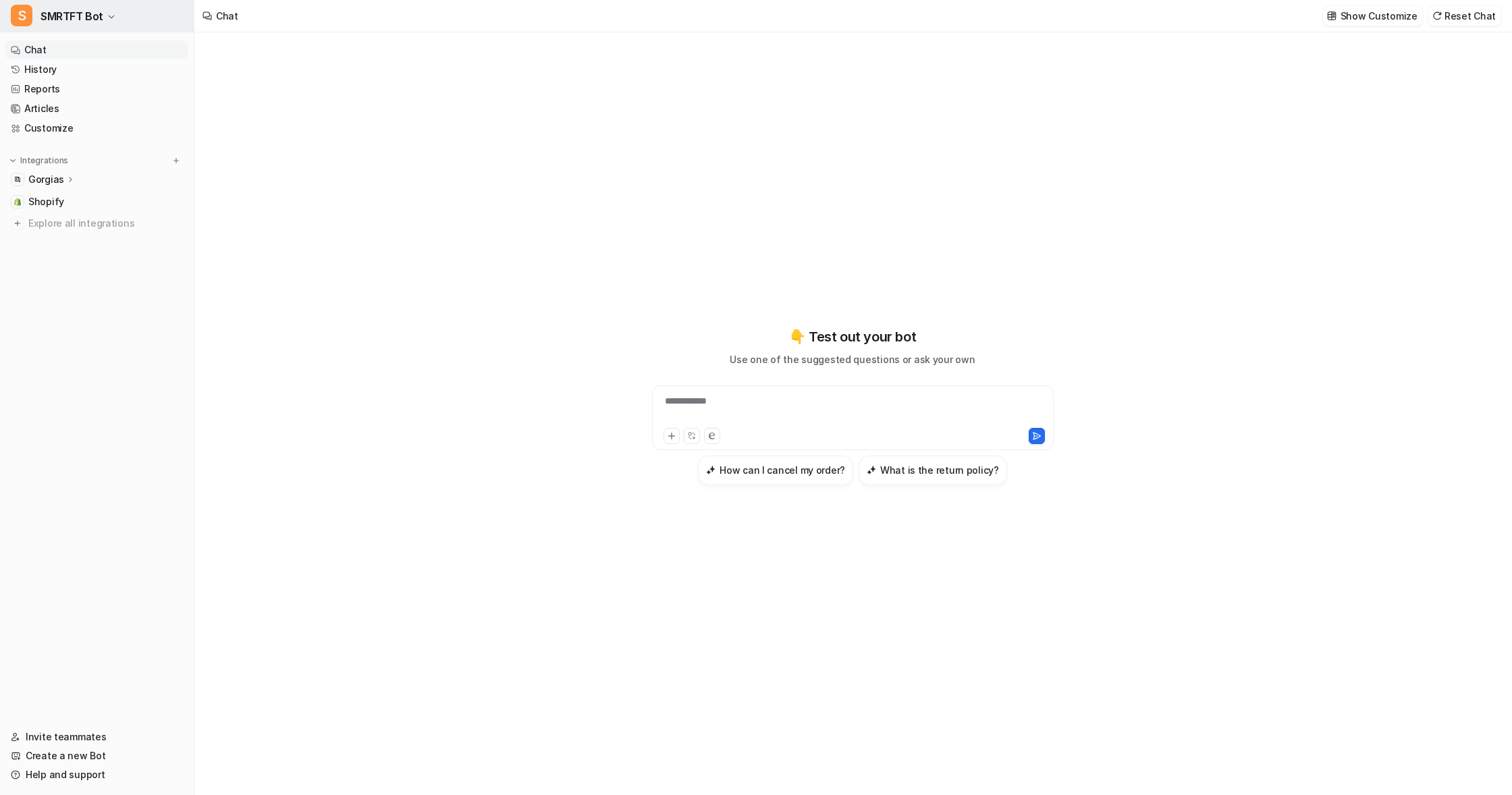
click at [23, 21] on span "S" at bounding box center [21, 15] width 21 height 21
click at [66, 178] on icon at bounding box center [71, 179] width 10 height 10
click at [38, 43] on link "Chat" at bounding box center [97, 49] width 183 height 19
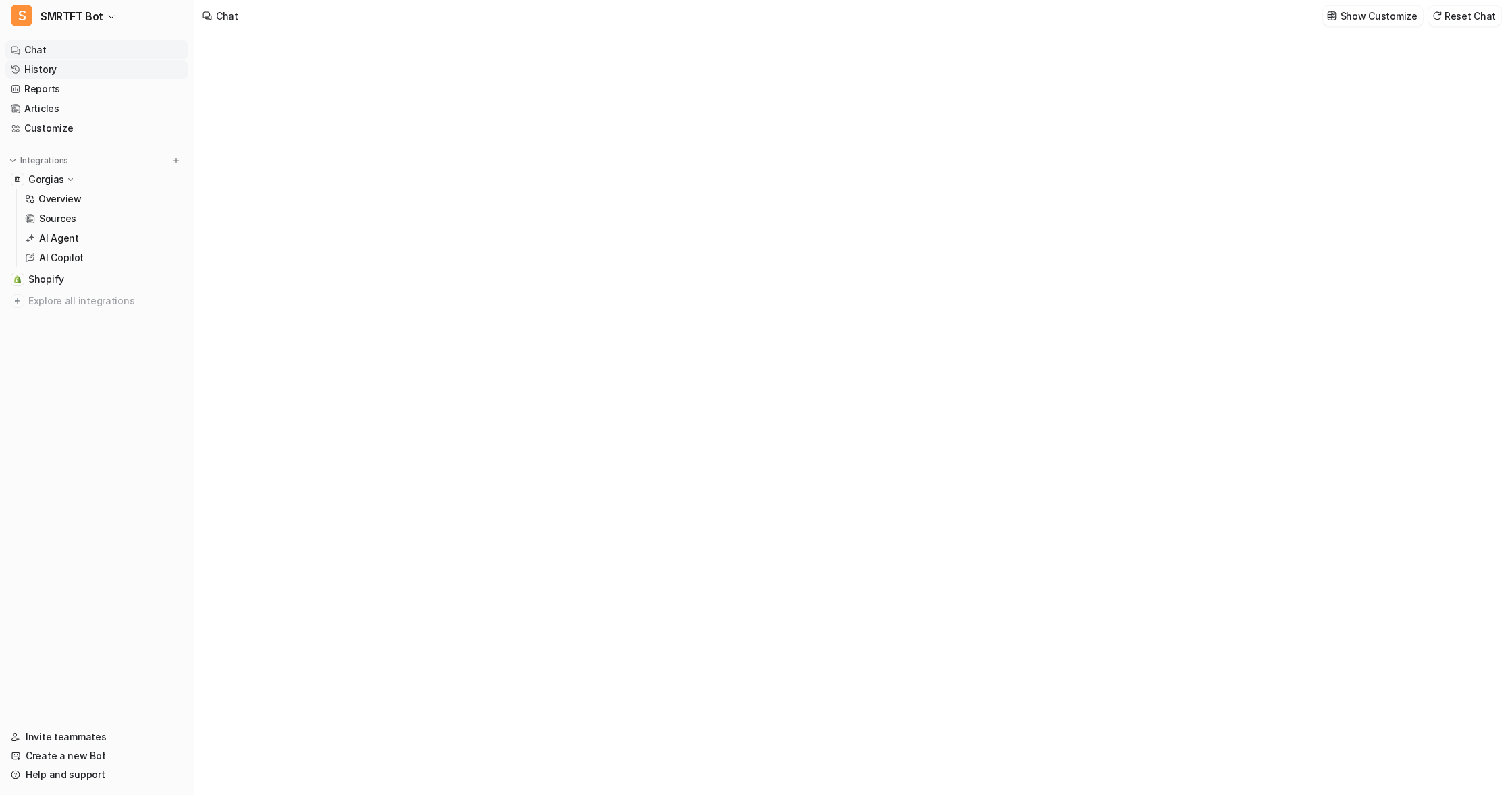
click at [42, 64] on link "History" at bounding box center [97, 69] width 183 height 19
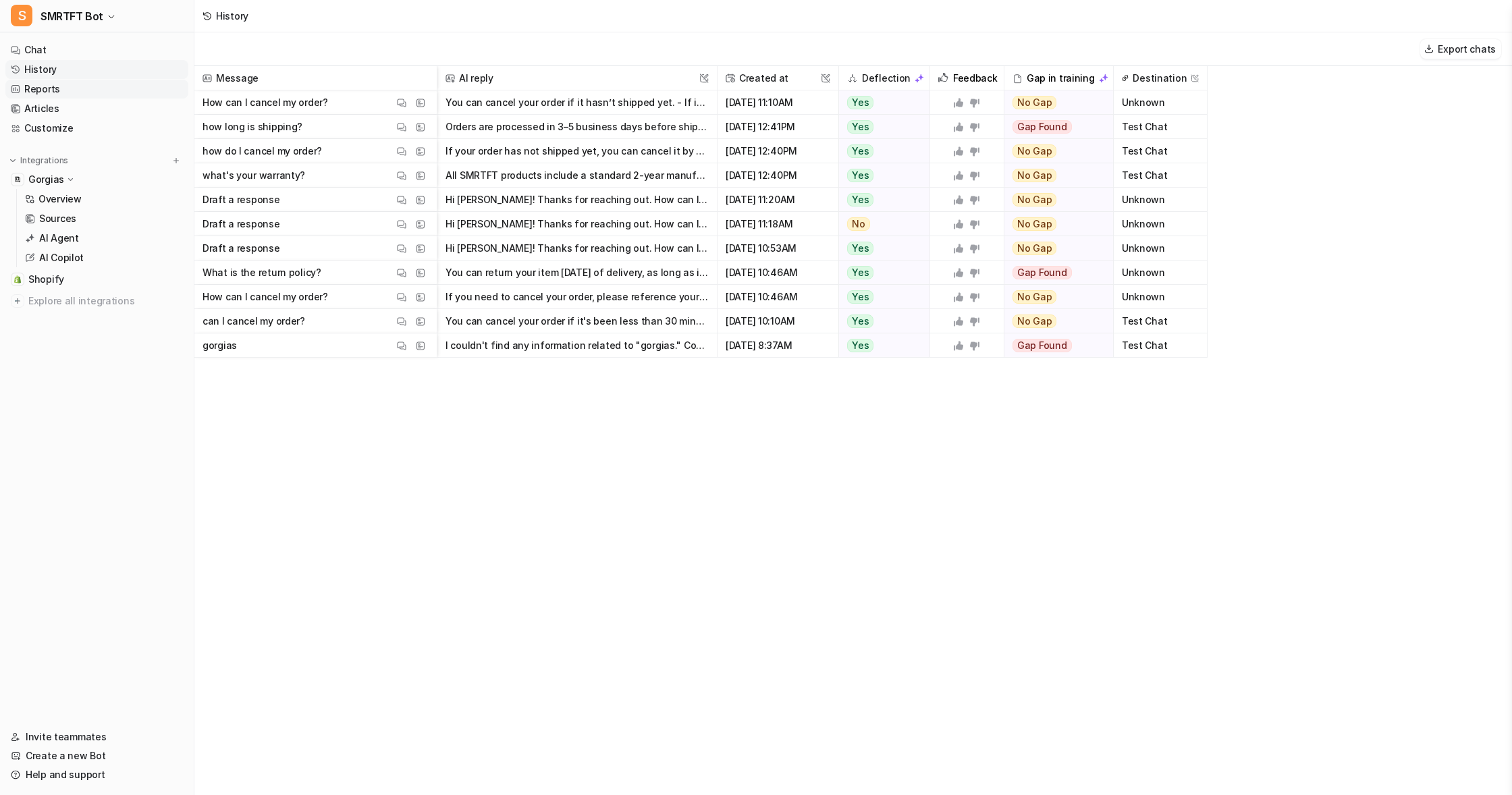
click at [38, 87] on link "Reports" at bounding box center [97, 89] width 183 height 19
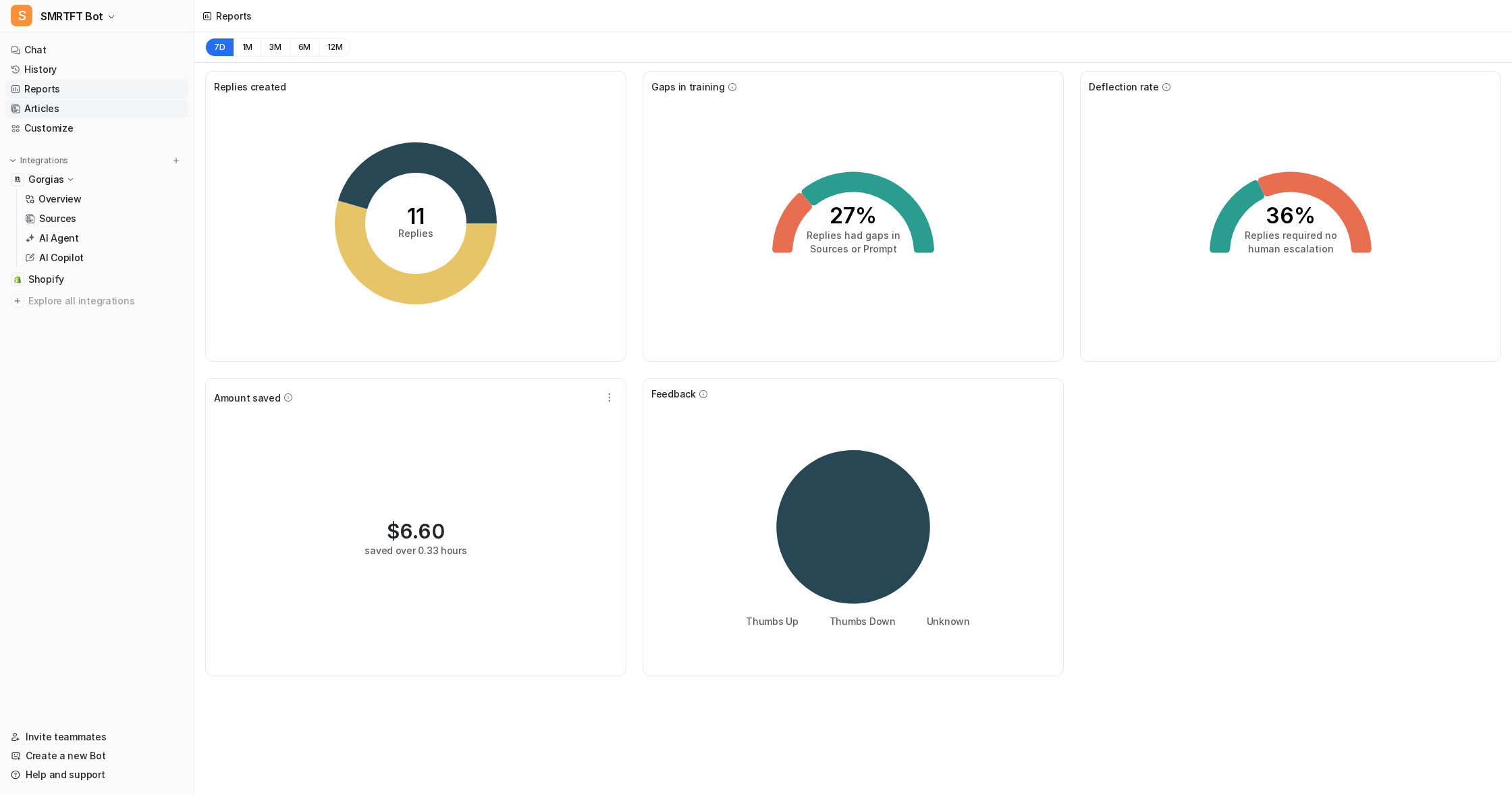
click at [45, 105] on link "Articles" at bounding box center [97, 108] width 183 height 19
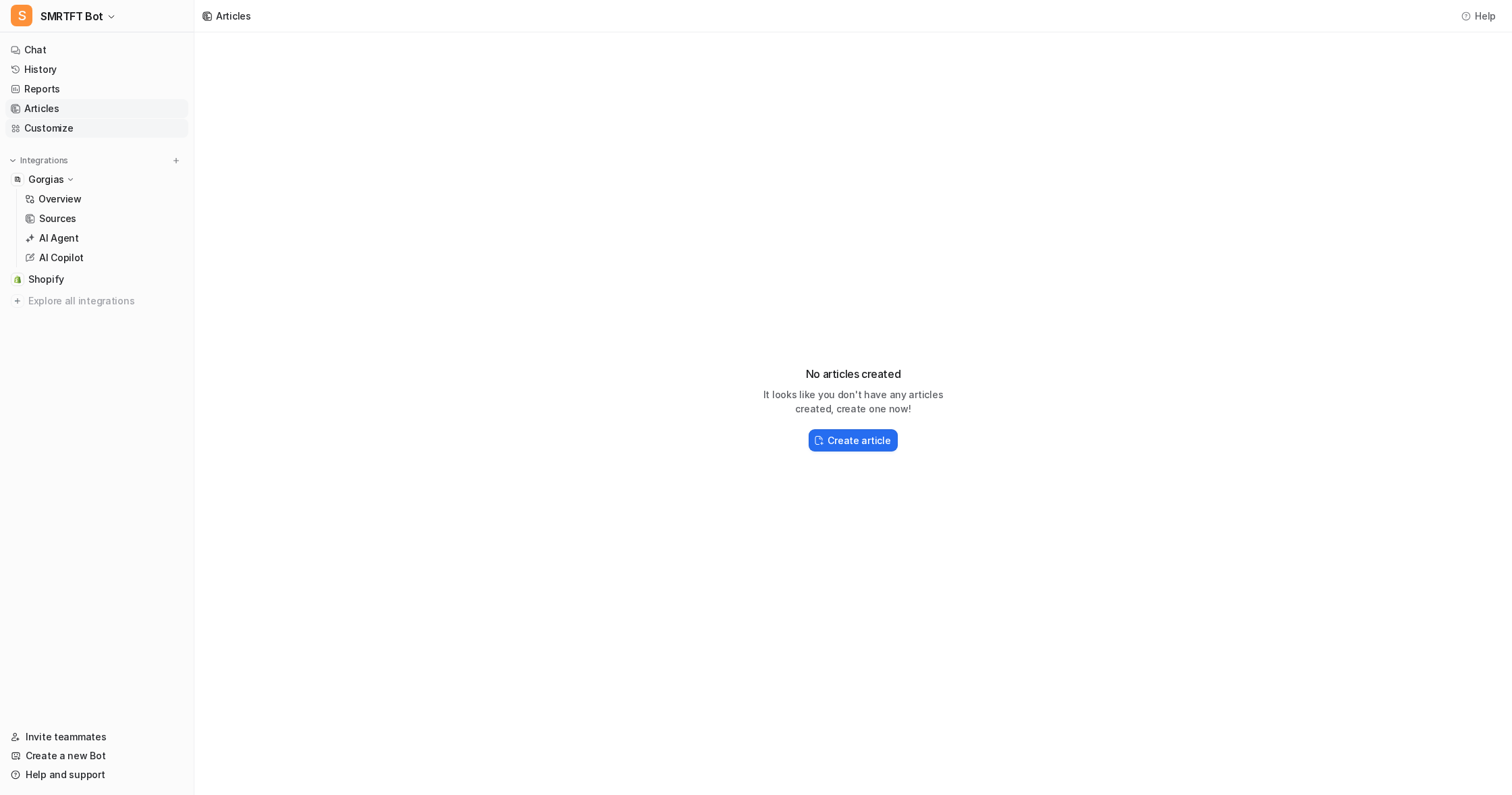
click at [48, 126] on link "Customize" at bounding box center [97, 128] width 183 height 19
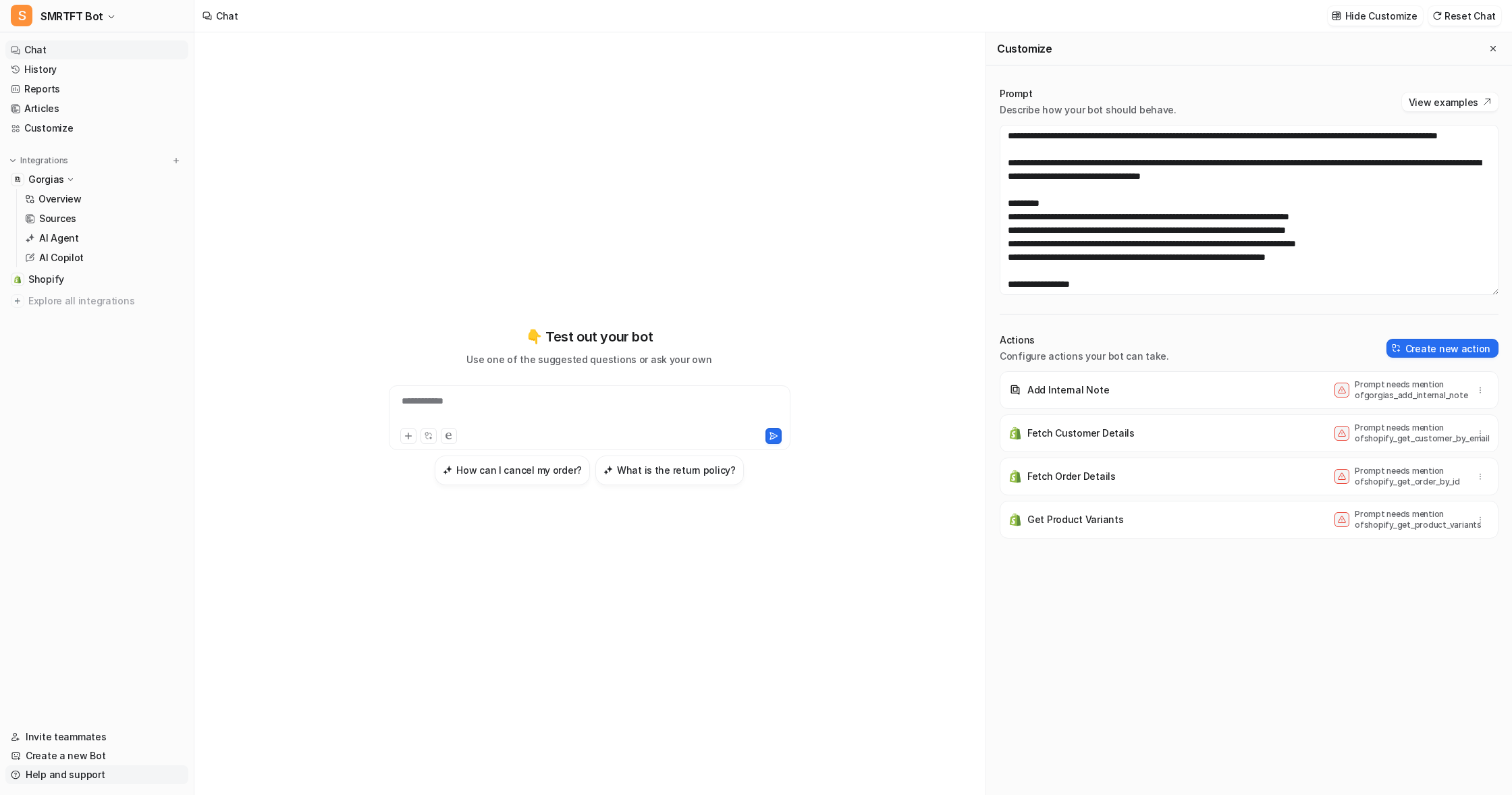
click at [56, 773] on link "Help and support" at bounding box center [97, 774] width 183 height 19
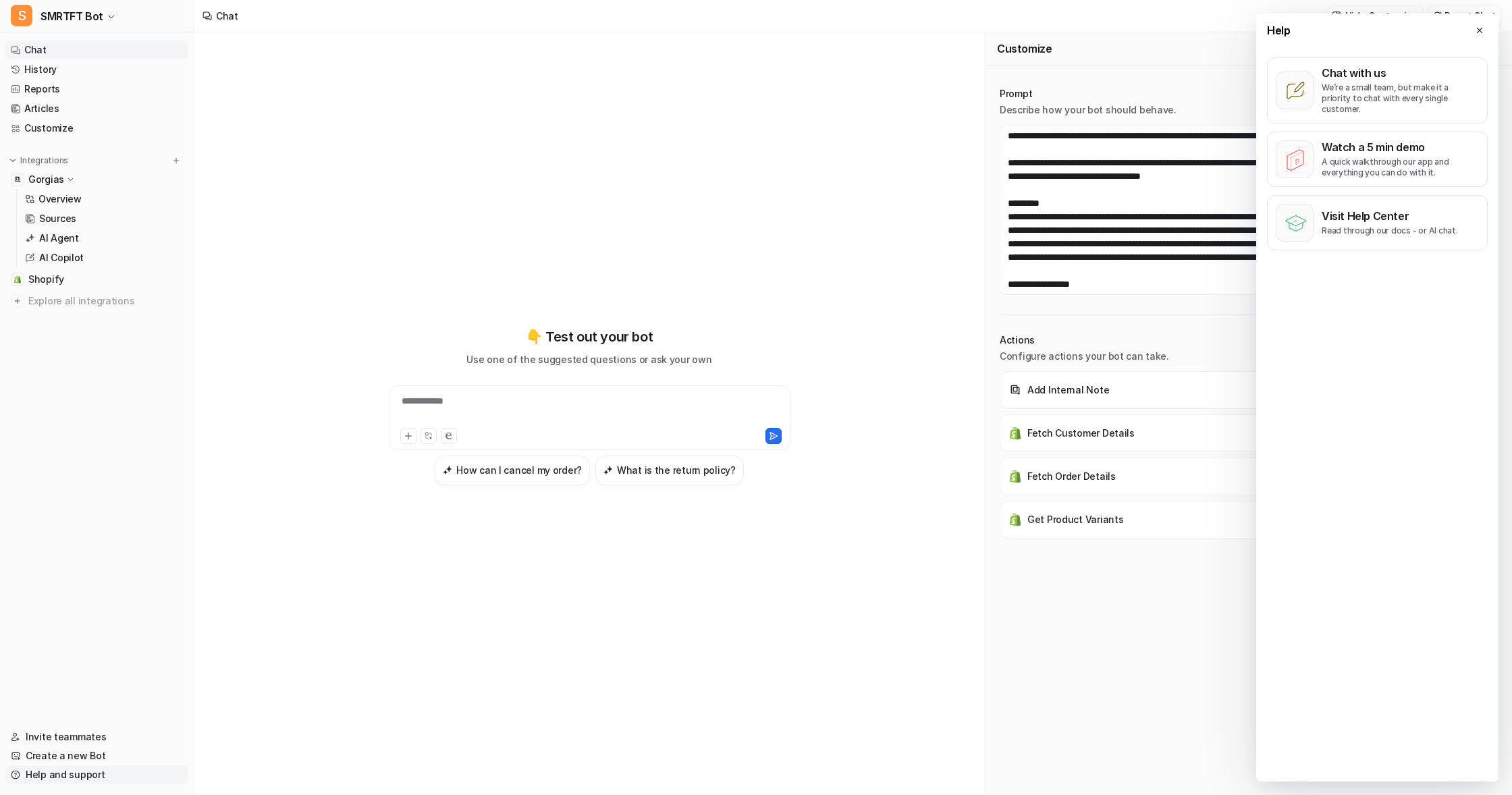
click at [45, 773] on link "Help and support" at bounding box center [97, 774] width 183 height 19
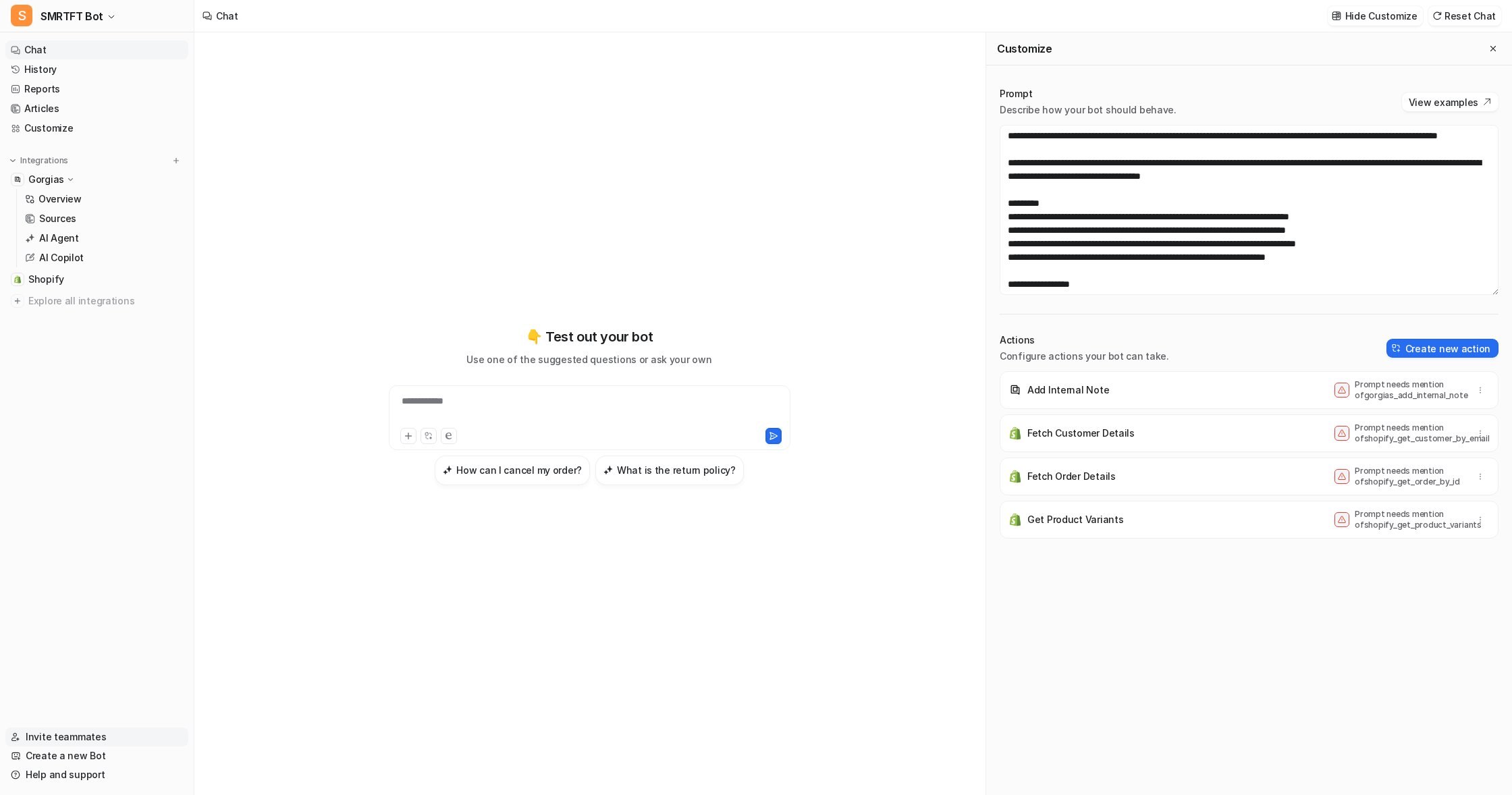
click at [55, 735] on link "Invite teammates" at bounding box center [97, 737] width 183 height 19
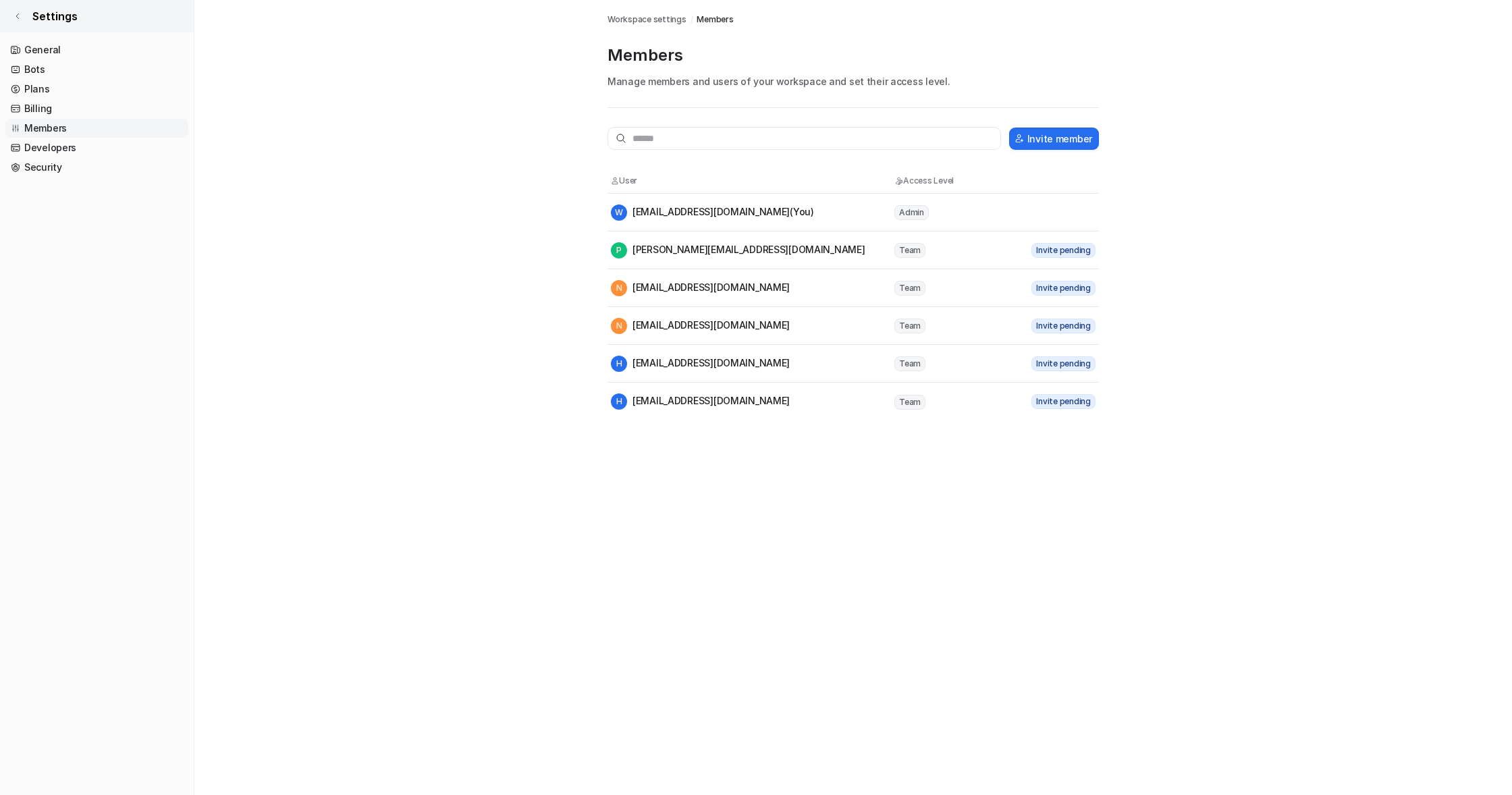
click at [18, 16] on icon at bounding box center [17, 16] width 8 height 8
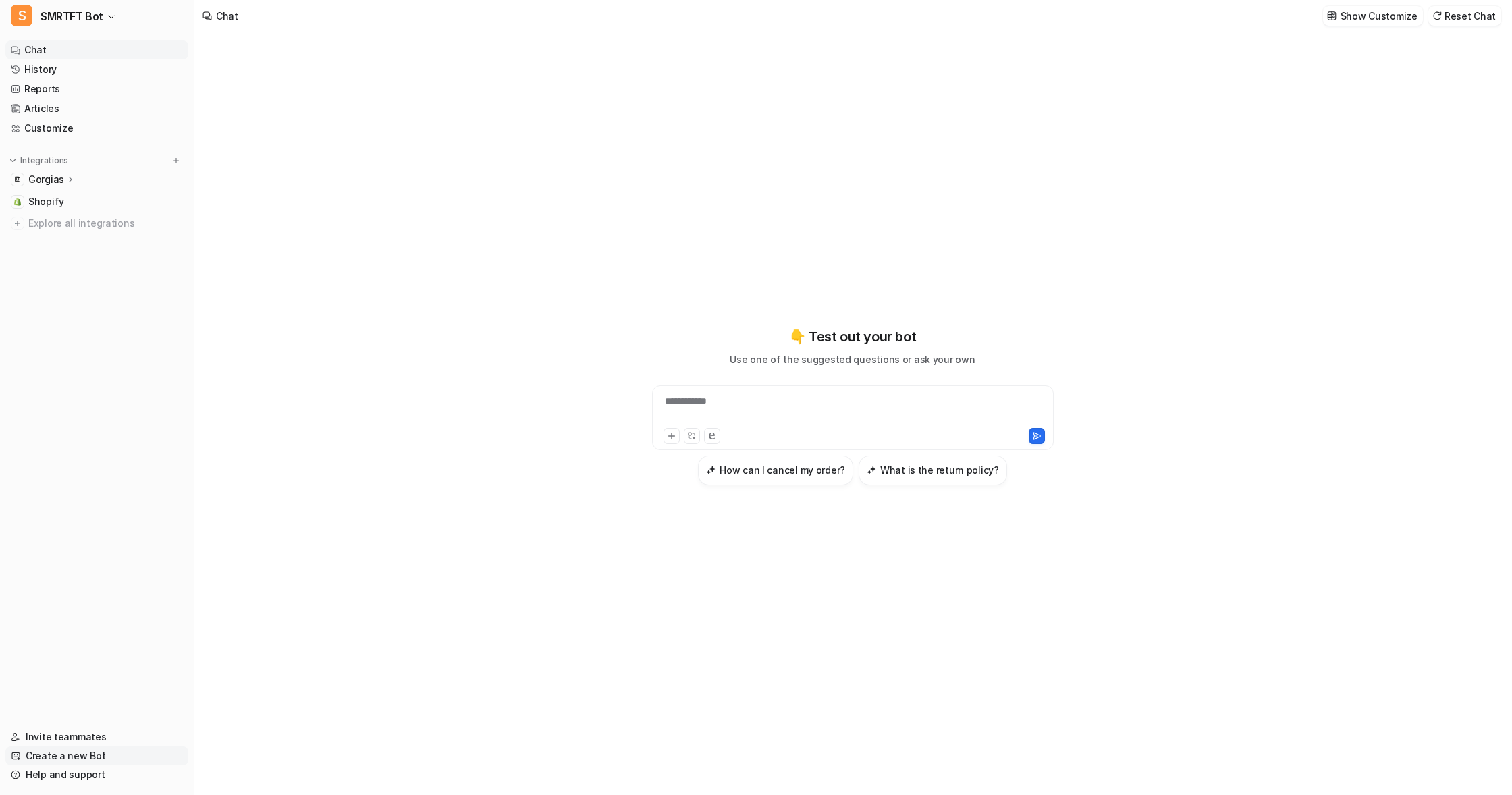
click at [46, 755] on link "Create a new Bot" at bounding box center [97, 756] width 183 height 19
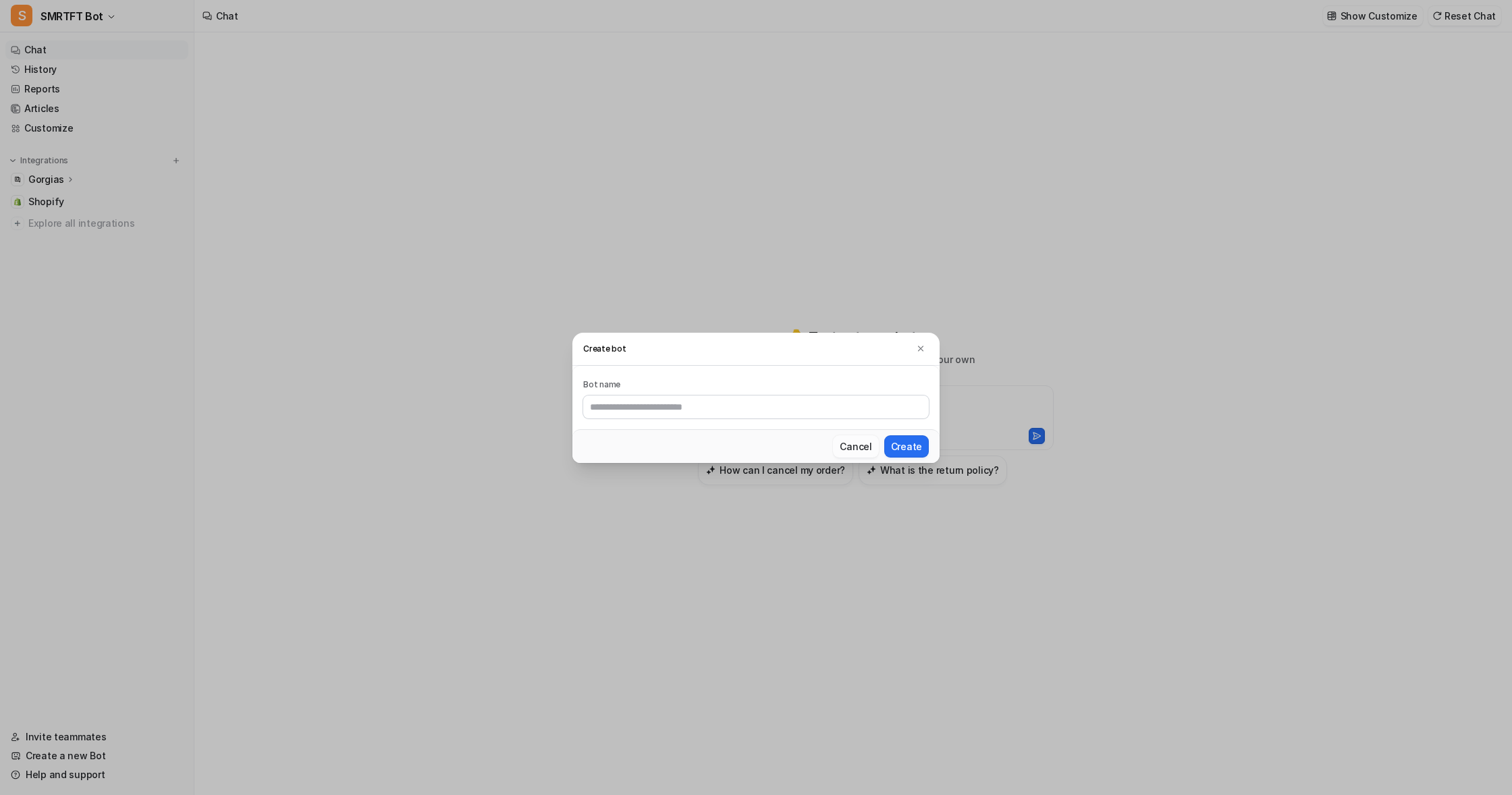
drag, startPoint x: 857, startPoint y: 445, endPoint x: 841, endPoint y: 444, distance: 16.0
click at [857, 445] on button "Cancel" at bounding box center [855, 446] width 46 height 22
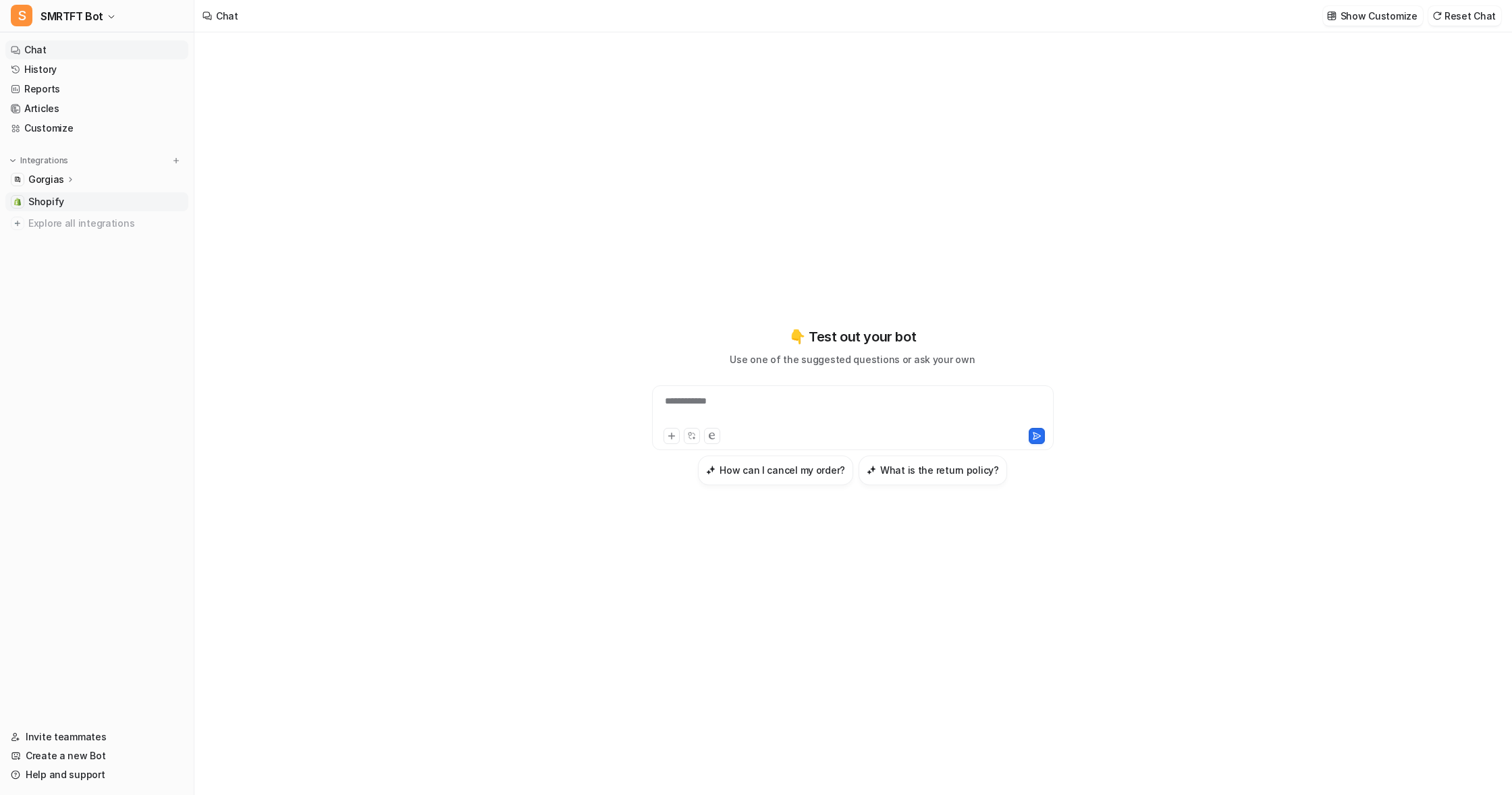
click at [29, 204] on span "Shopify" at bounding box center [46, 201] width 36 height 13
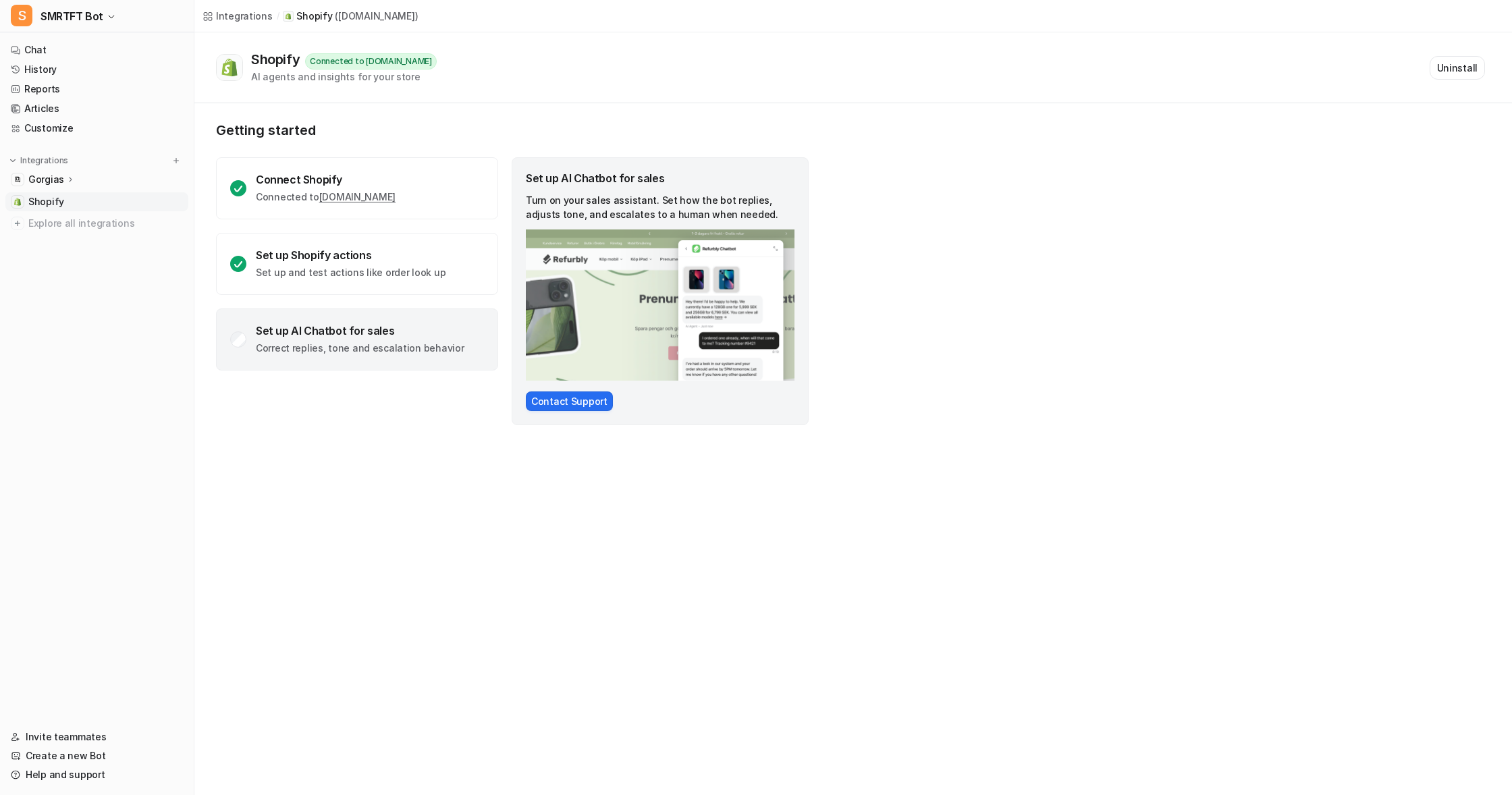
click at [46, 178] on p "Gorgias" at bounding box center [46, 179] width 36 height 13
click at [55, 235] on p "AI Agent" at bounding box center [59, 238] width 40 height 13
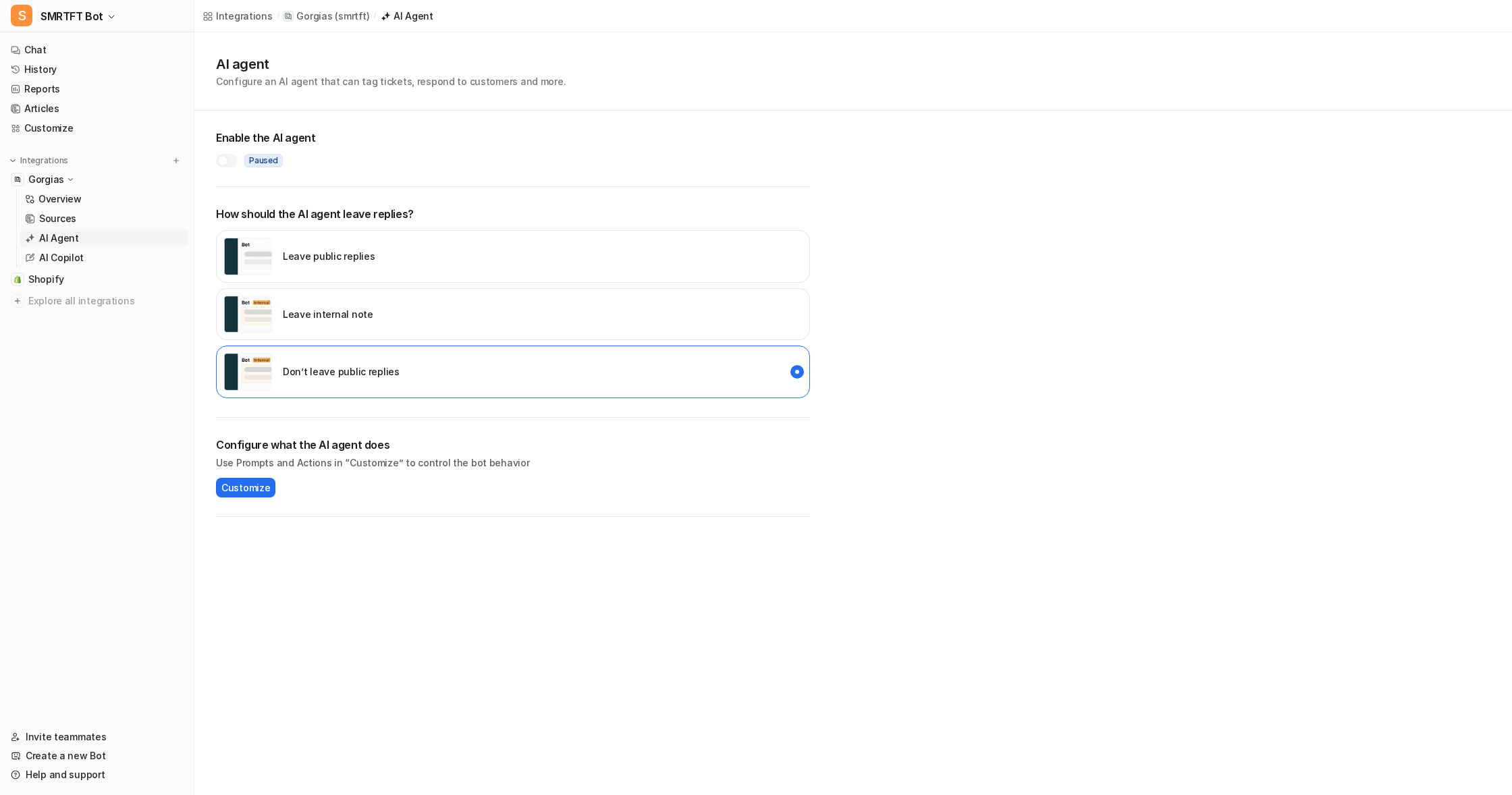
click at [291, 263] on p "Leave public replies" at bounding box center [328, 257] width 92 height 14
click at [33, 48] on link "Chat" at bounding box center [97, 49] width 183 height 19
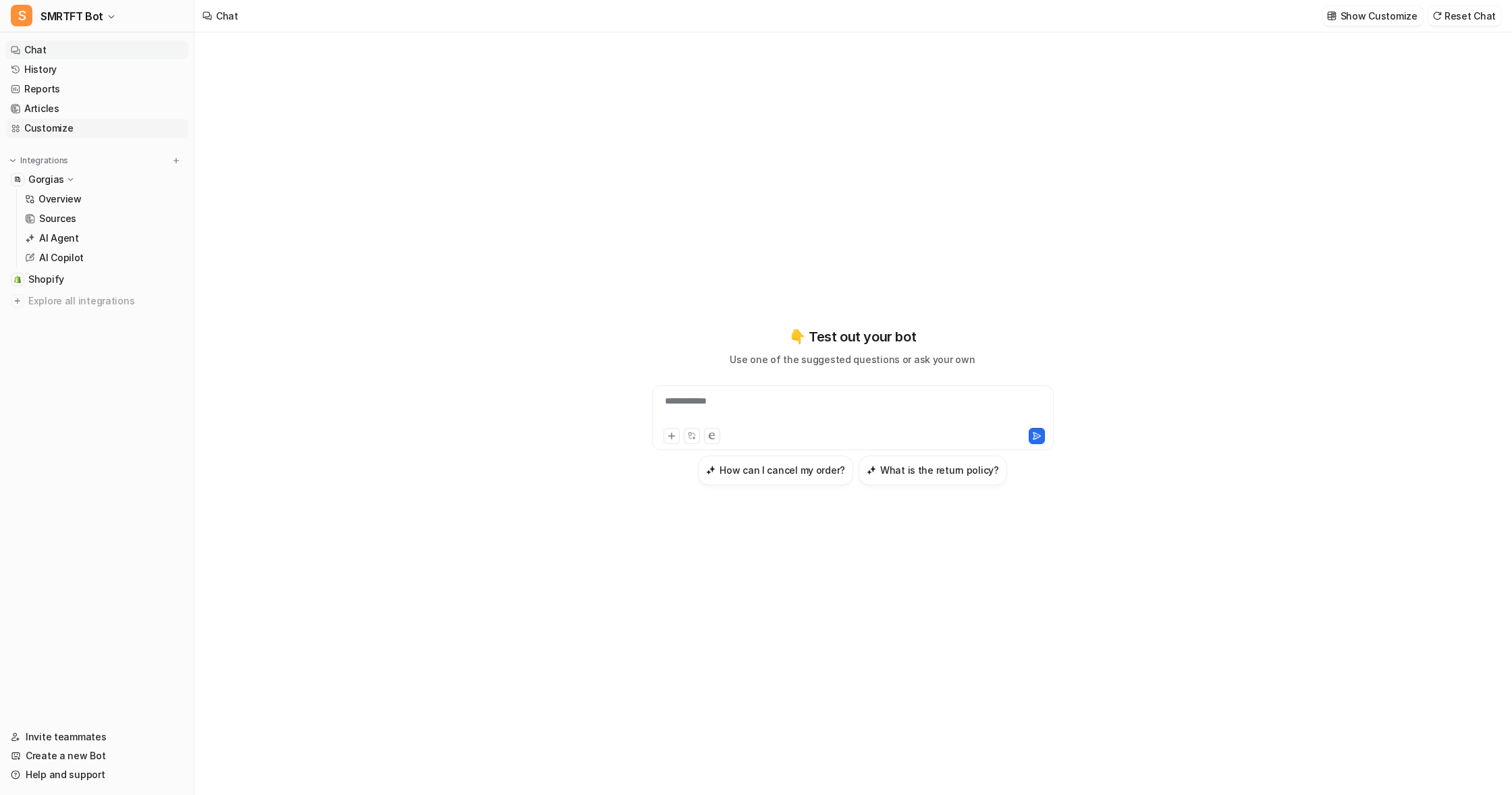
click at [50, 131] on link "Customize" at bounding box center [97, 128] width 183 height 19
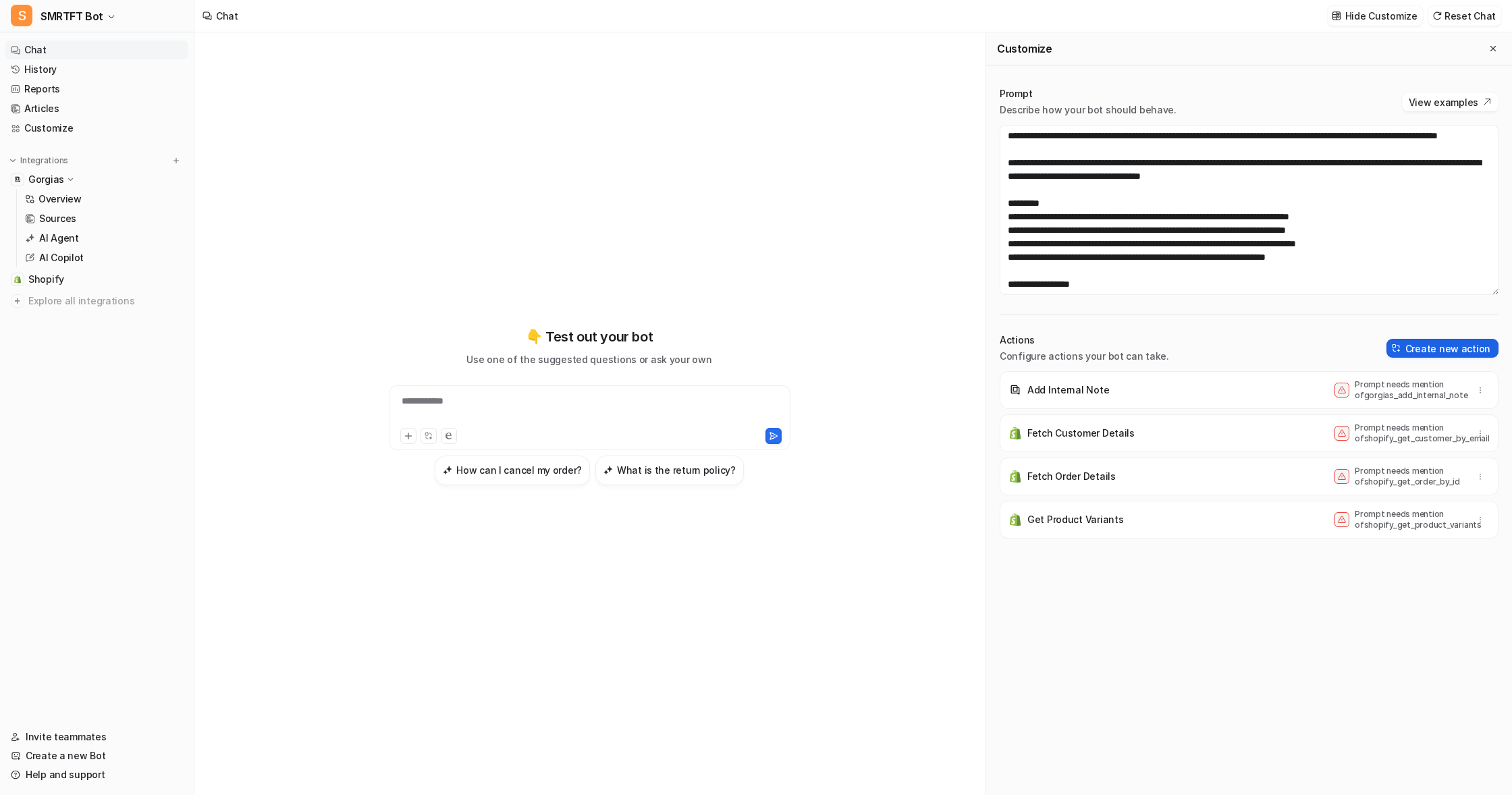
click at [1462, 351] on button "Create new action" at bounding box center [1441, 348] width 112 height 19
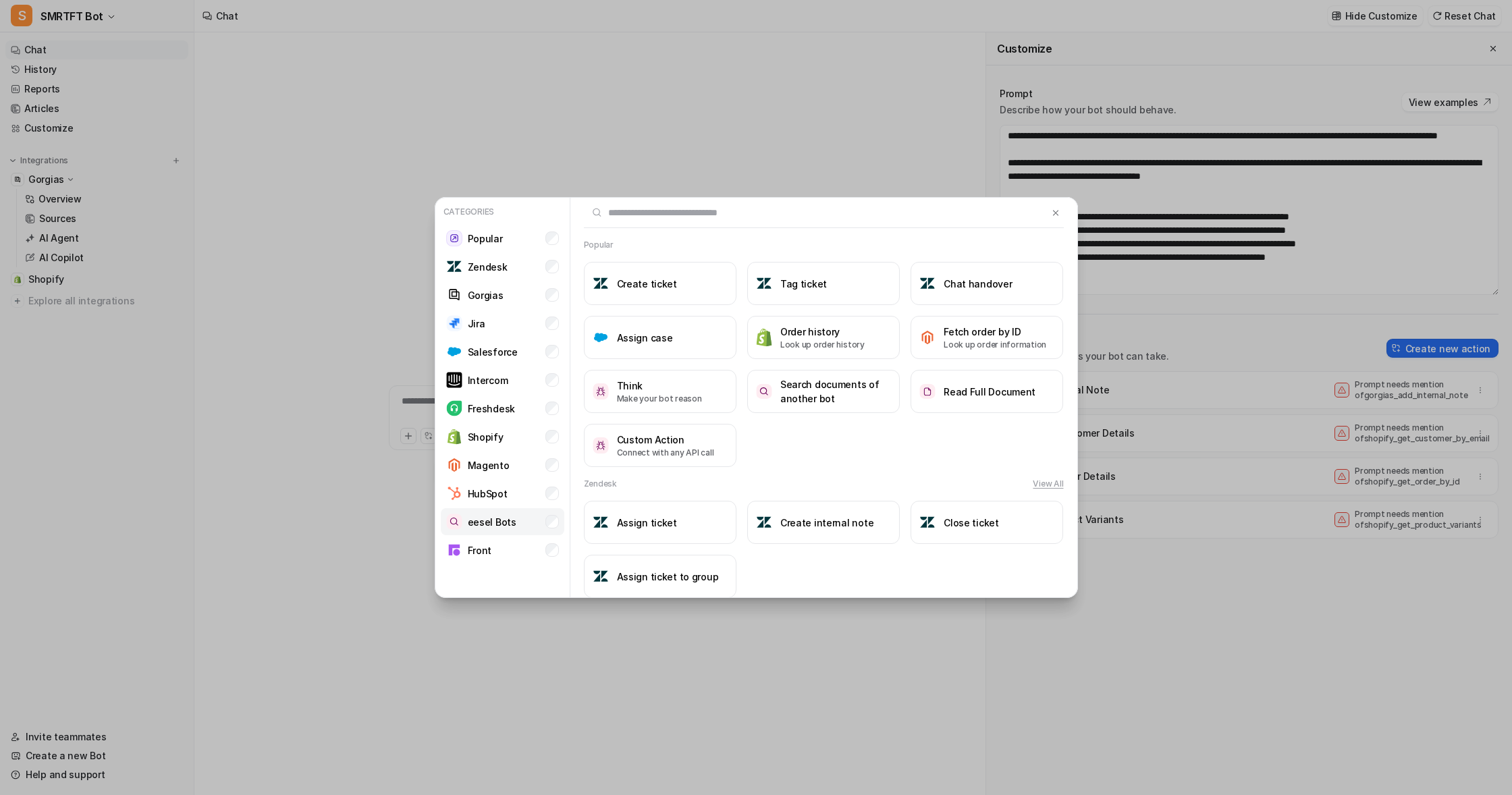
click at [490, 524] on p "eesel Bots" at bounding box center [492, 522] width 48 height 14
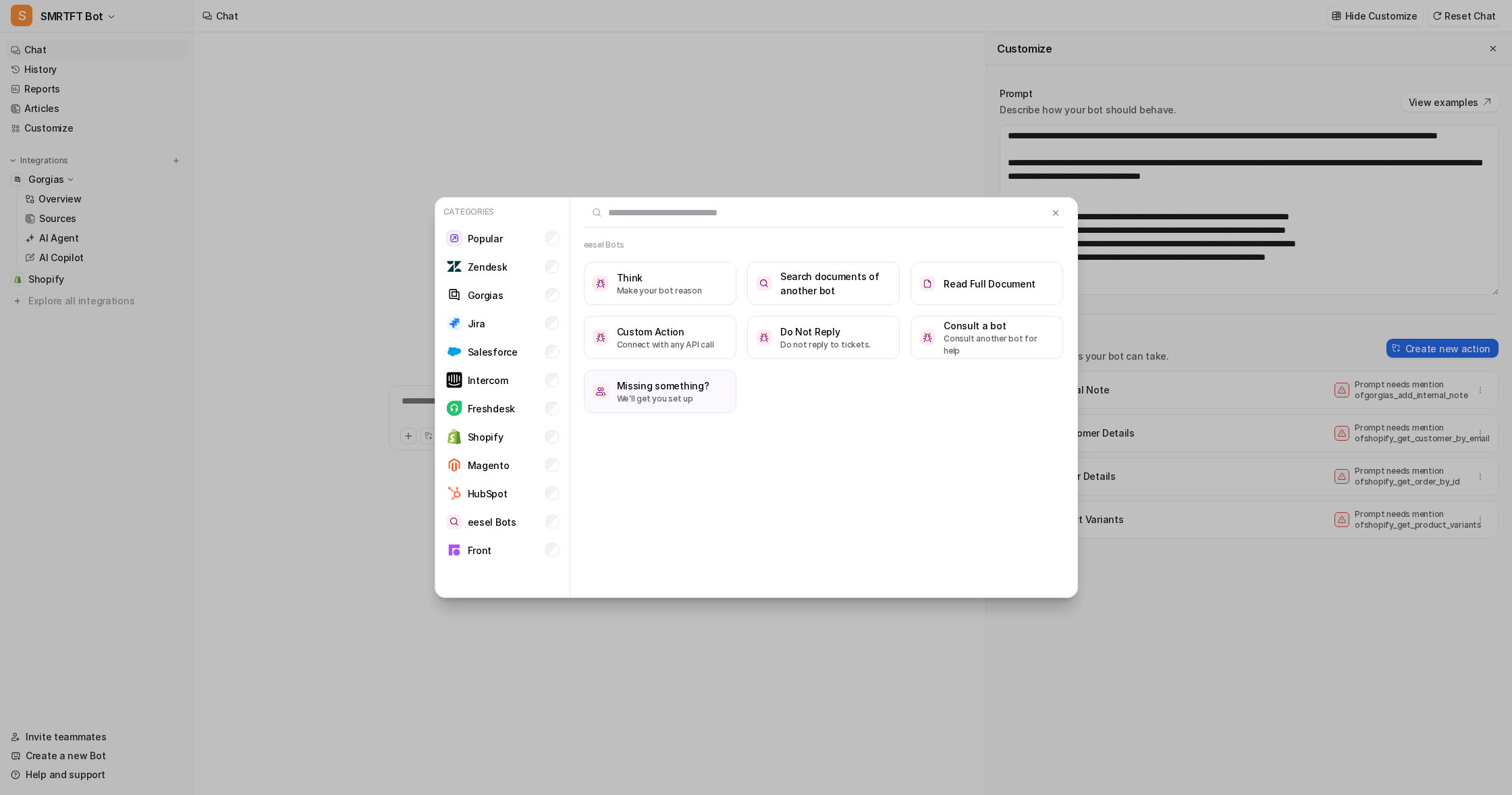
drag, startPoint x: 899, startPoint y: 210, endPoint x: 642, endPoint y: 192, distance: 257.6
click at [642, 192] on div "Categories Popular Zendesk Gorgias Jira Salesforce Intercom Freshdesk Shopify M…" at bounding box center [756, 397] width 665 height 795
click at [646, 282] on h3 "Think" at bounding box center [659, 278] width 85 height 14
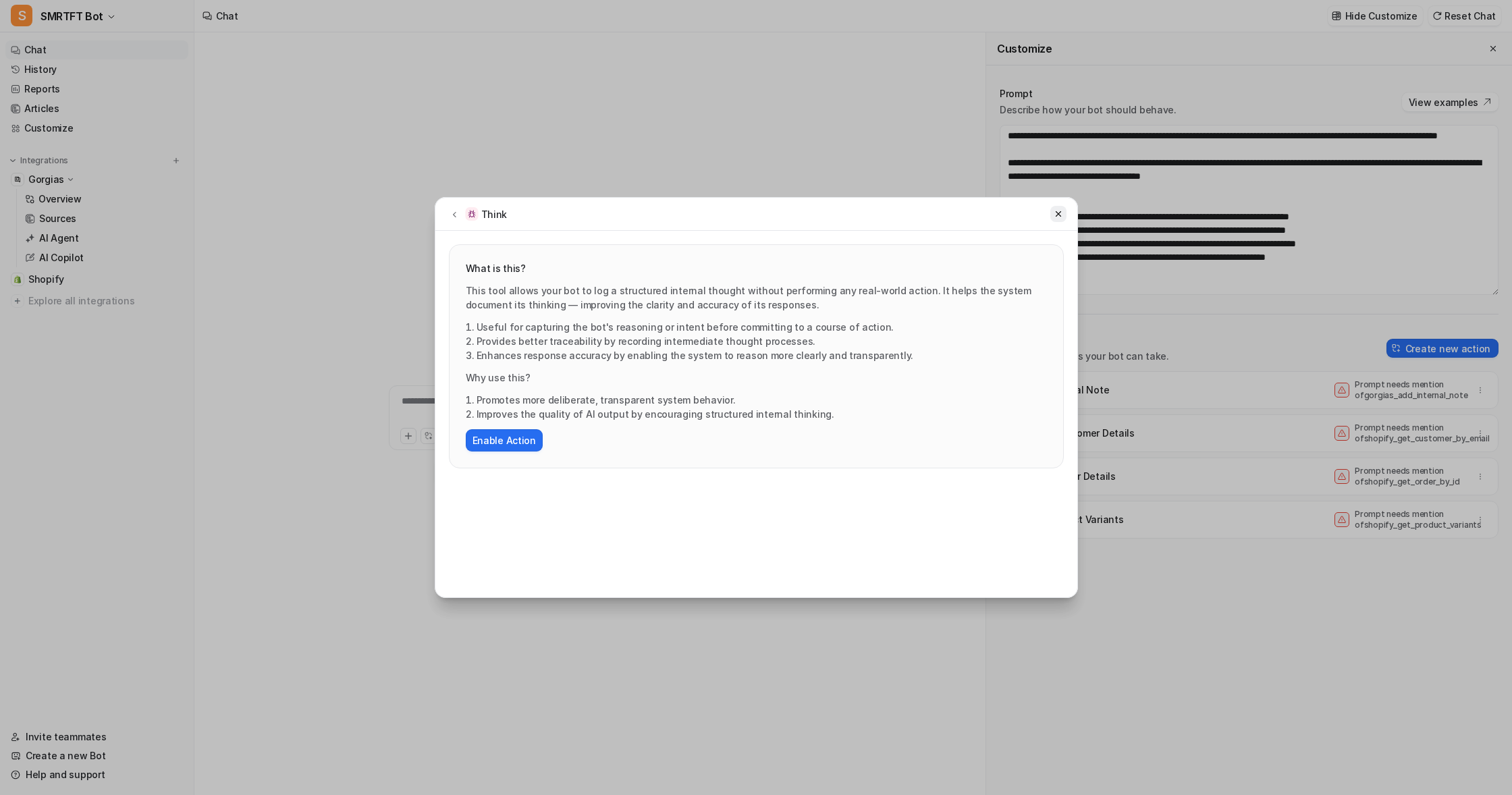
click at [1057, 211] on icon at bounding box center [1058, 214] width 10 height 10
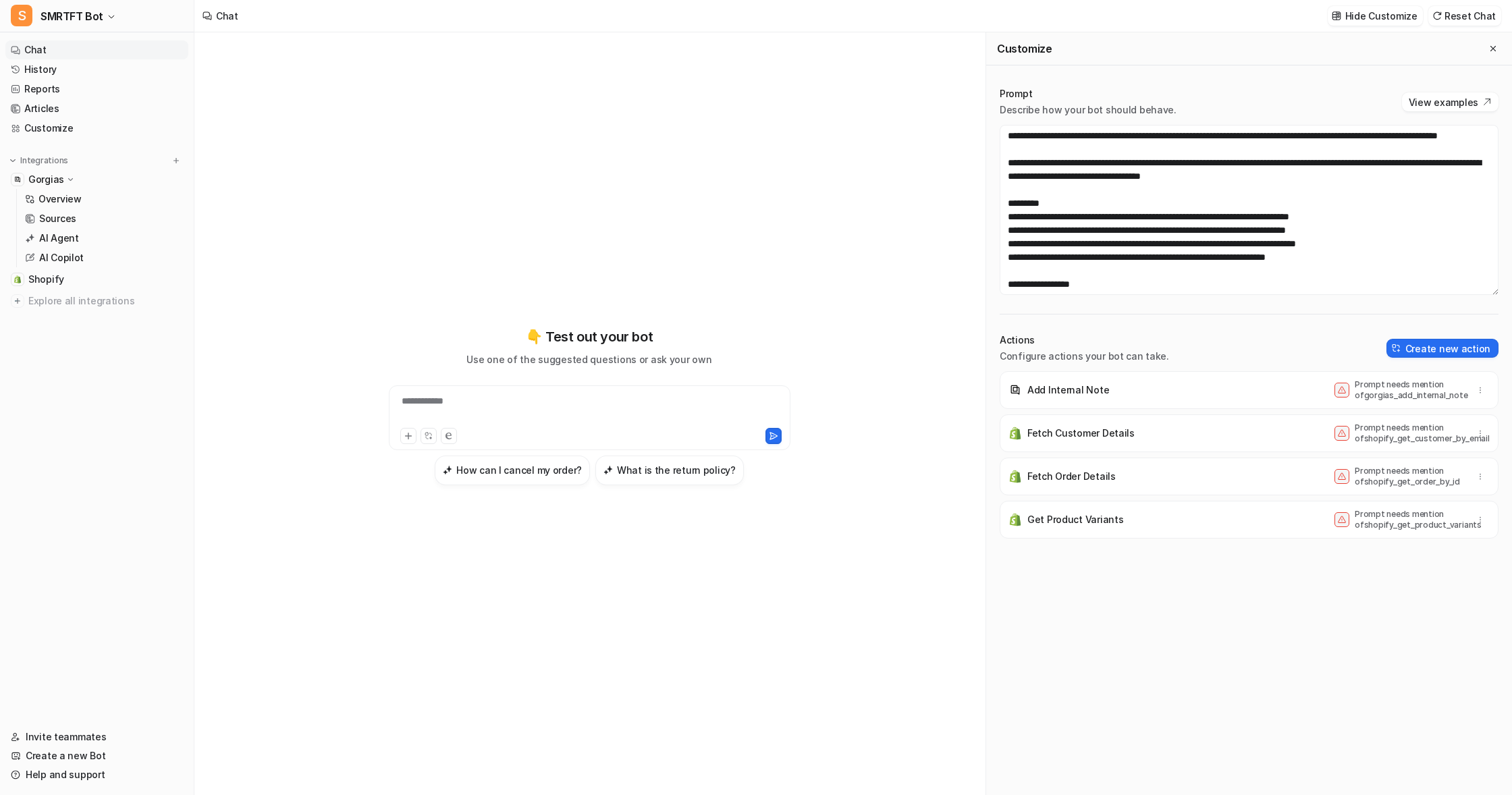
click at [1389, 387] on p "Prompt needs mention of gorgias_add_internal_note" at bounding box center [1408, 390] width 108 height 21
click at [1254, 396] on div "Add Internal Note Prompt needs mention of gorgias_add_internal_note" at bounding box center [1249, 390] width 486 height 38
drag, startPoint x: 1363, startPoint y: 395, endPoint x: 1345, endPoint y: 394, distance: 18.0
click at [1362, 395] on p "Prompt needs mention of gorgias_add_internal_note" at bounding box center [1408, 390] width 108 height 21
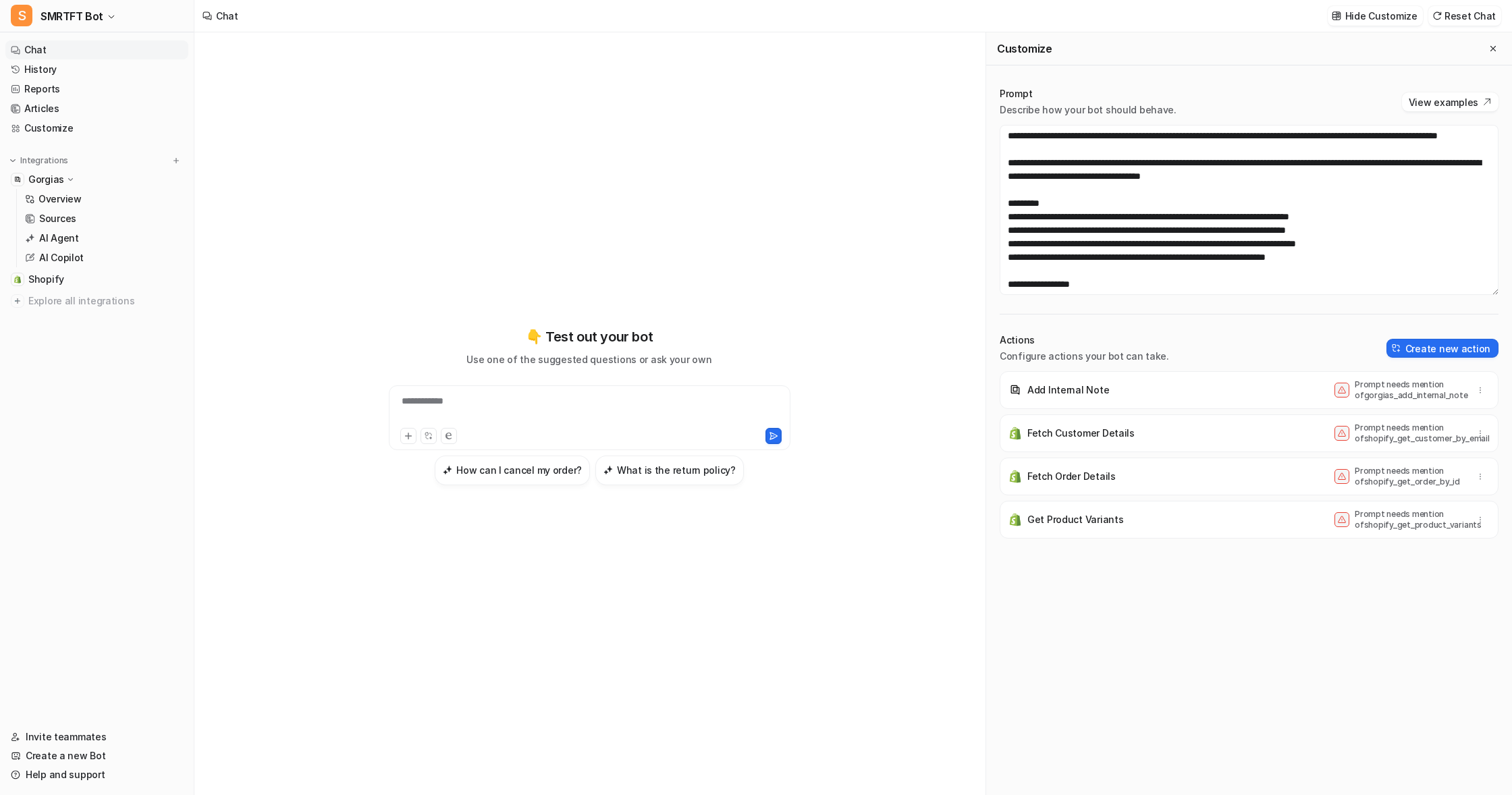
drag, startPoint x: 1111, startPoint y: 403, endPoint x: 1074, endPoint y: 400, distance: 37.1
click at [1110, 403] on div "Add Internal Note Prompt needs mention of gorgias_add_internal_note" at bounding box center [1249, 390] width 486 height 38
click at [1015, 394] on img at bounding box center [1015, 390] width 13 height 13
click at [1083, 393] on p "Add Internal Note" at bounding box center [1068, 390] width 81 height 13
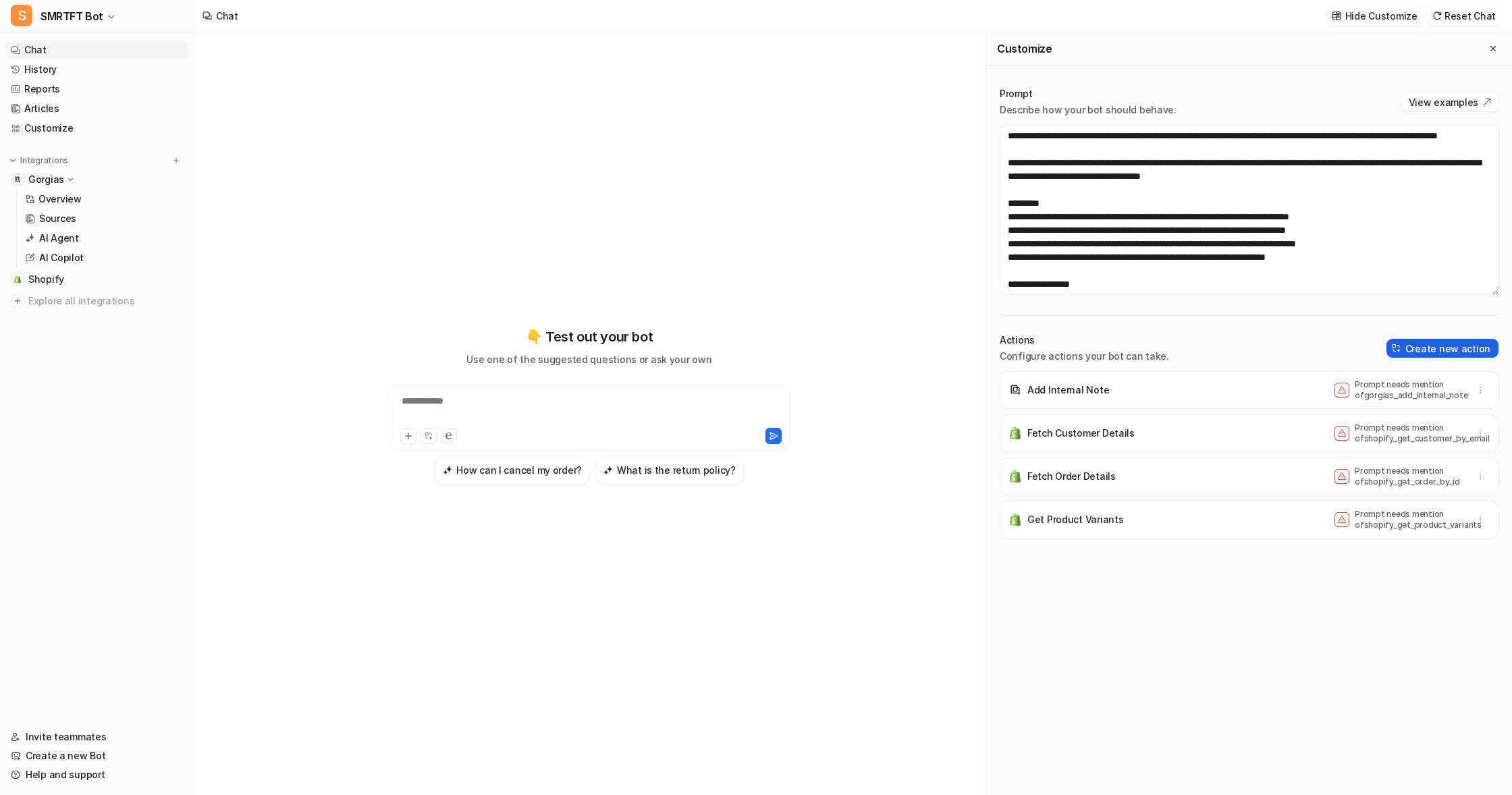
click at [1432, 346] on button "Create new action" at bounding box center [1441, 348] width 112 height 19
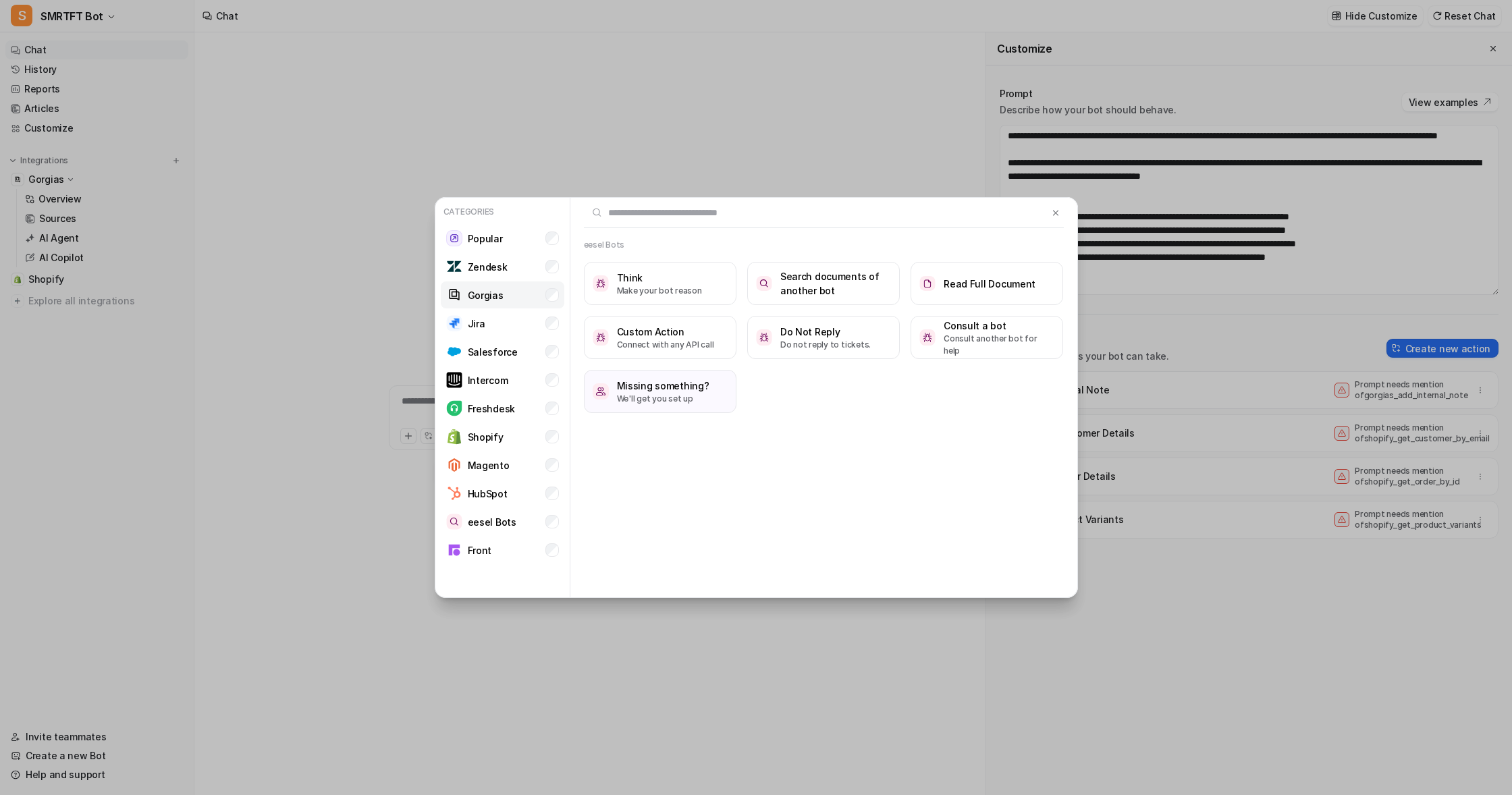
click at [480, 292] on p "Gorgias" at bounding box center [486, 295] width 36 height 14
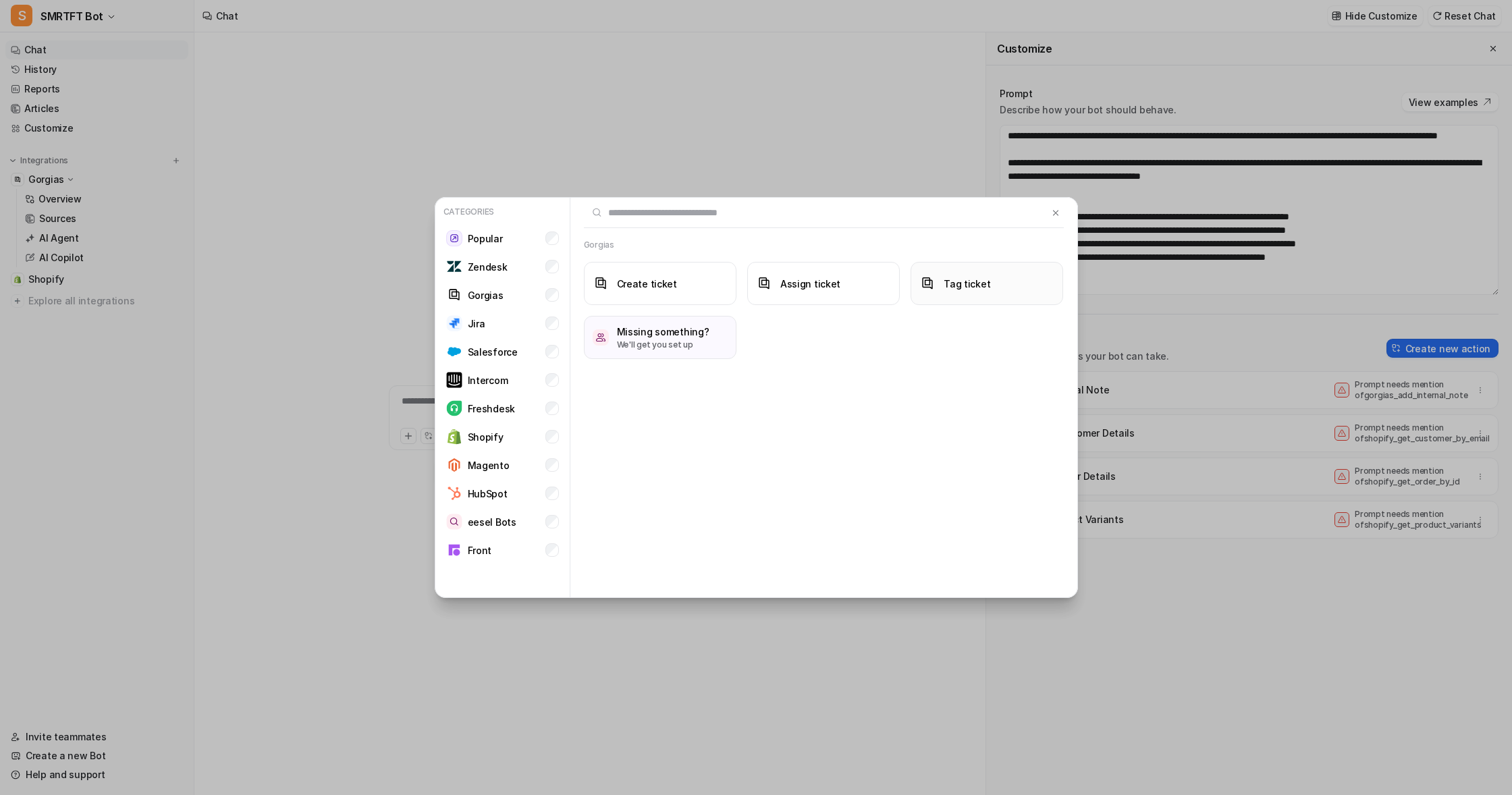
click at [964, 282] on h3 "Tag ticket" at bounding box center [967, 283] width 46 height 14
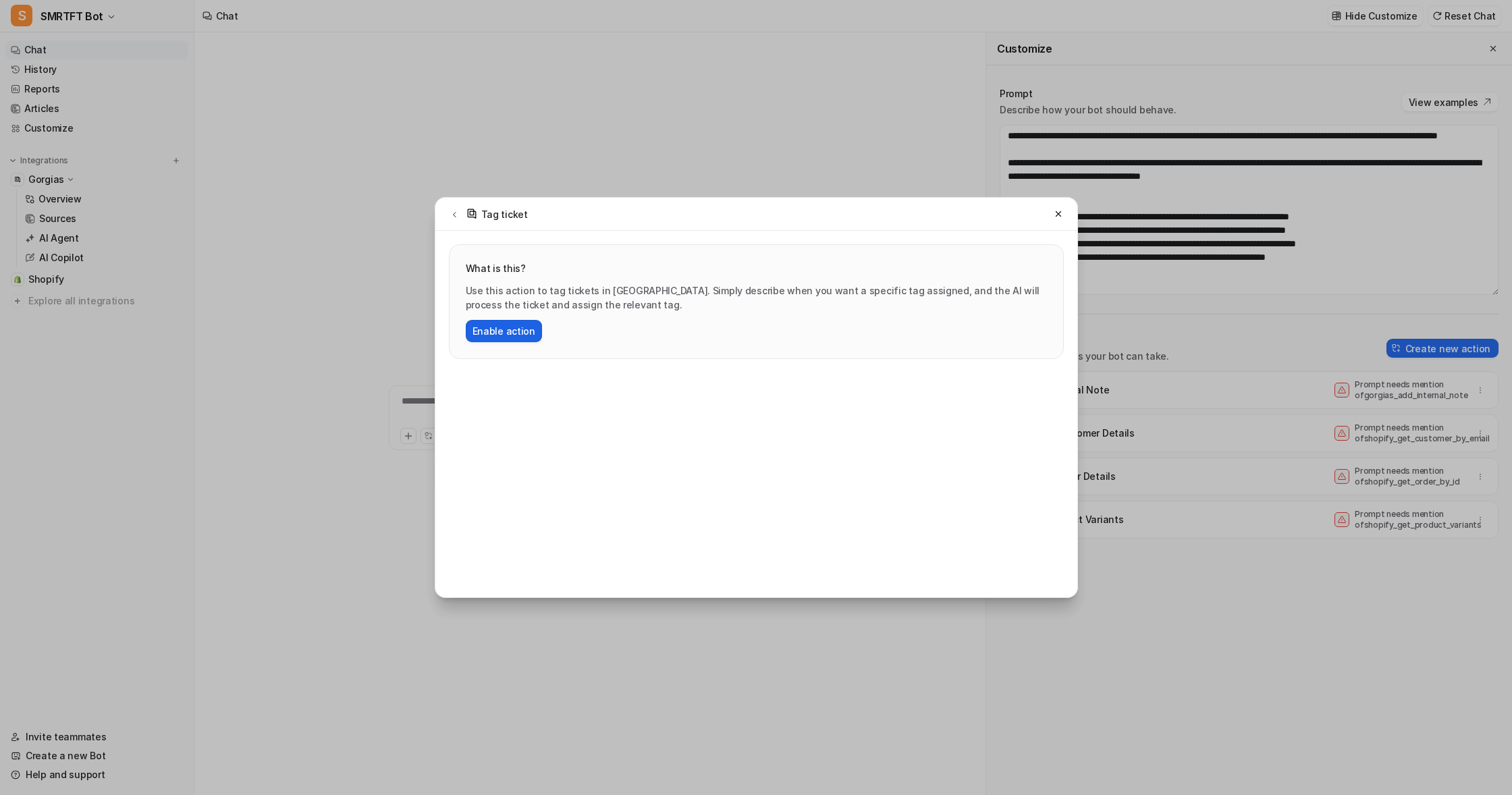
click at [500, 329] on button "Enable action" at bounding box center [503, 331] width 76 height 22
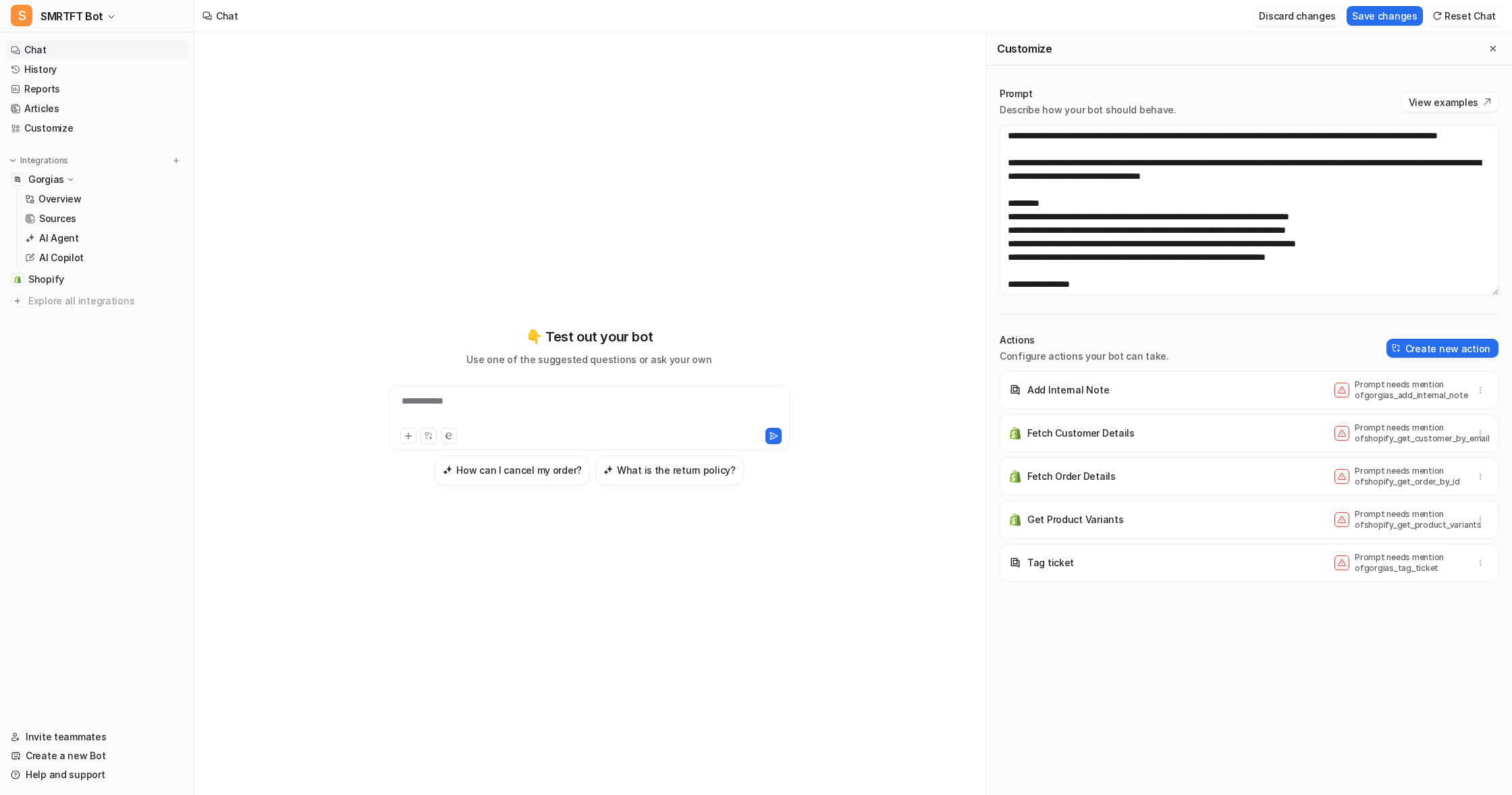
click at [1292, 13] on button "Discard changes" at bounding box center [1297, 16] width 88 height 20
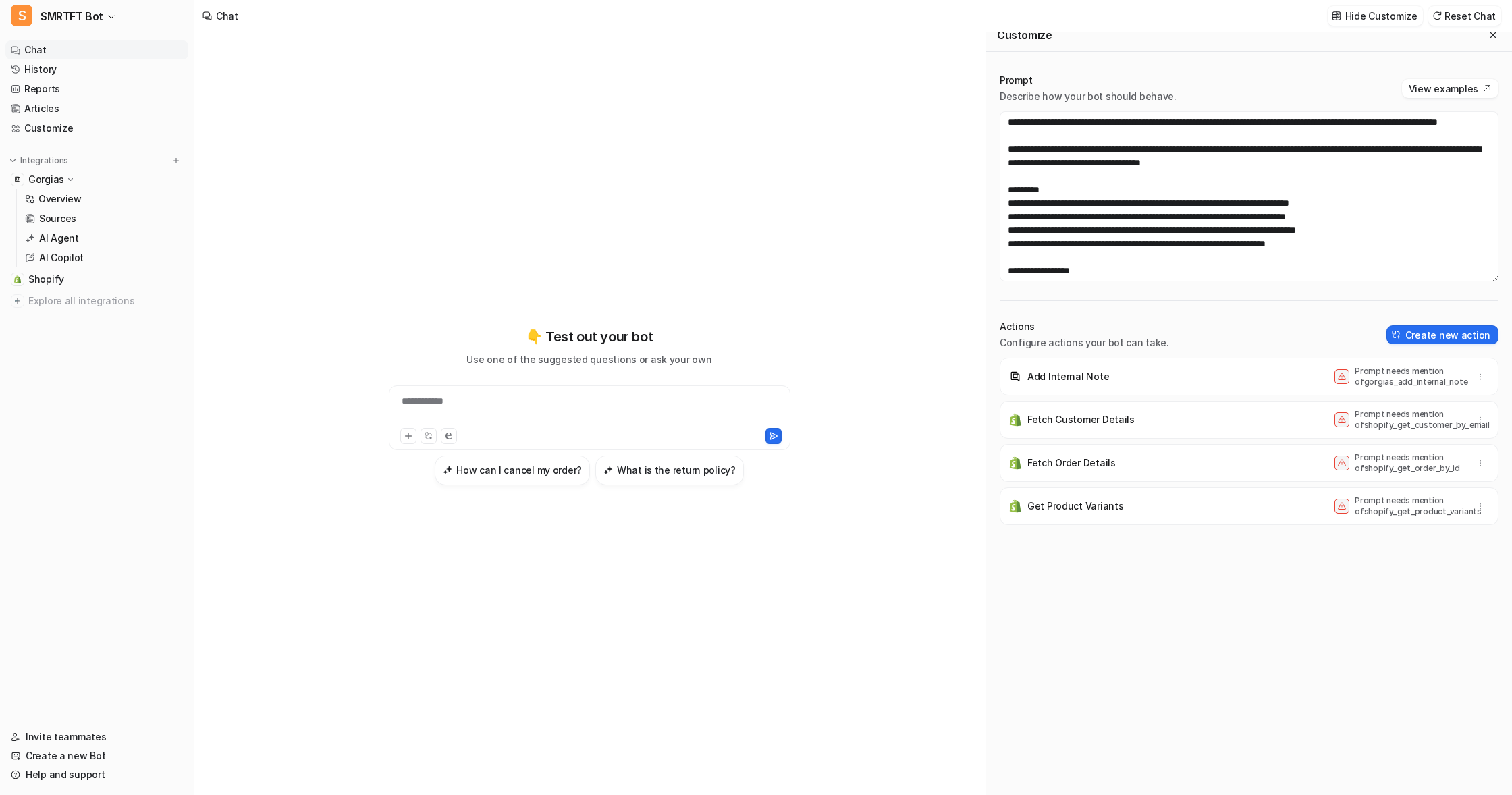
click at [274, 304] on div "**********" at bounding box center [588, 413] width 790 height 763
click at [55, 279] on span "Shopify" at bounding box center [46, 279] width 36 height 13
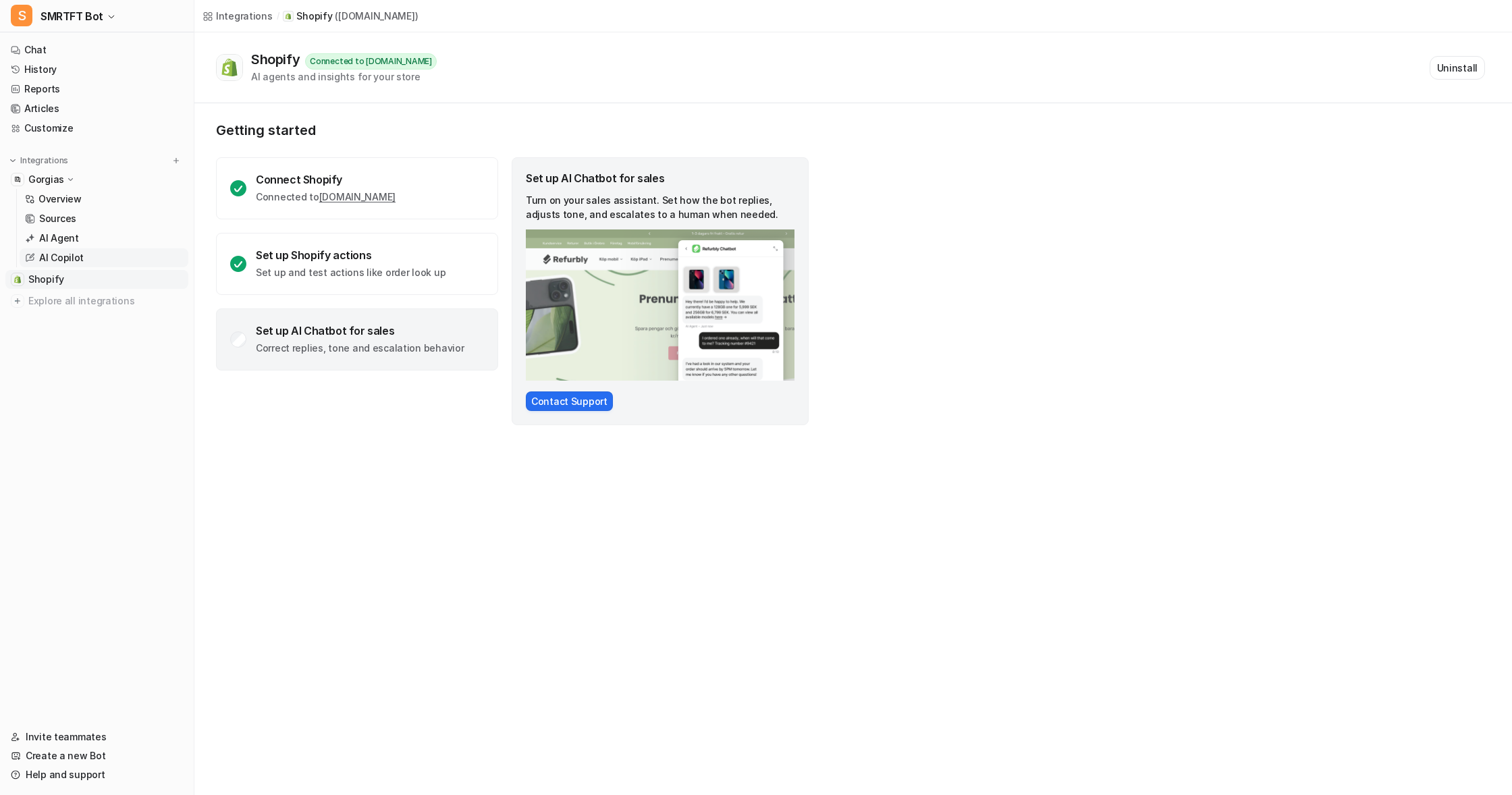
click at [62, 258] on p "AI Copilot" at bounding box center [62, 258] width 45 height 13
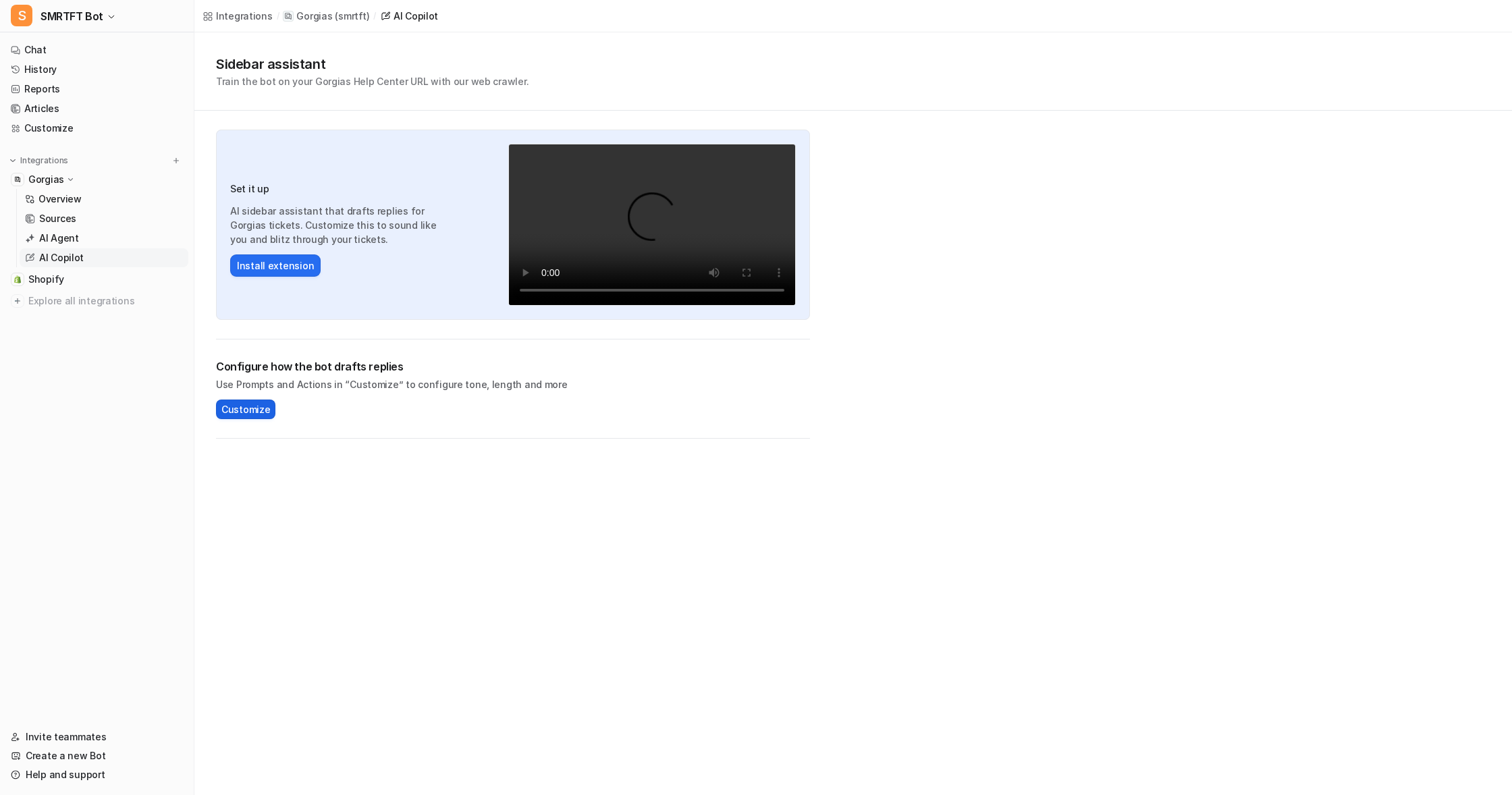
drag, startPoint x: 241, startPoint y: 408, endPoint x: 249, endPoint y: 407, distance: 8.1
click at [241, 408] on span "Customize" at bounding box center [246, 410] width 48 height 14
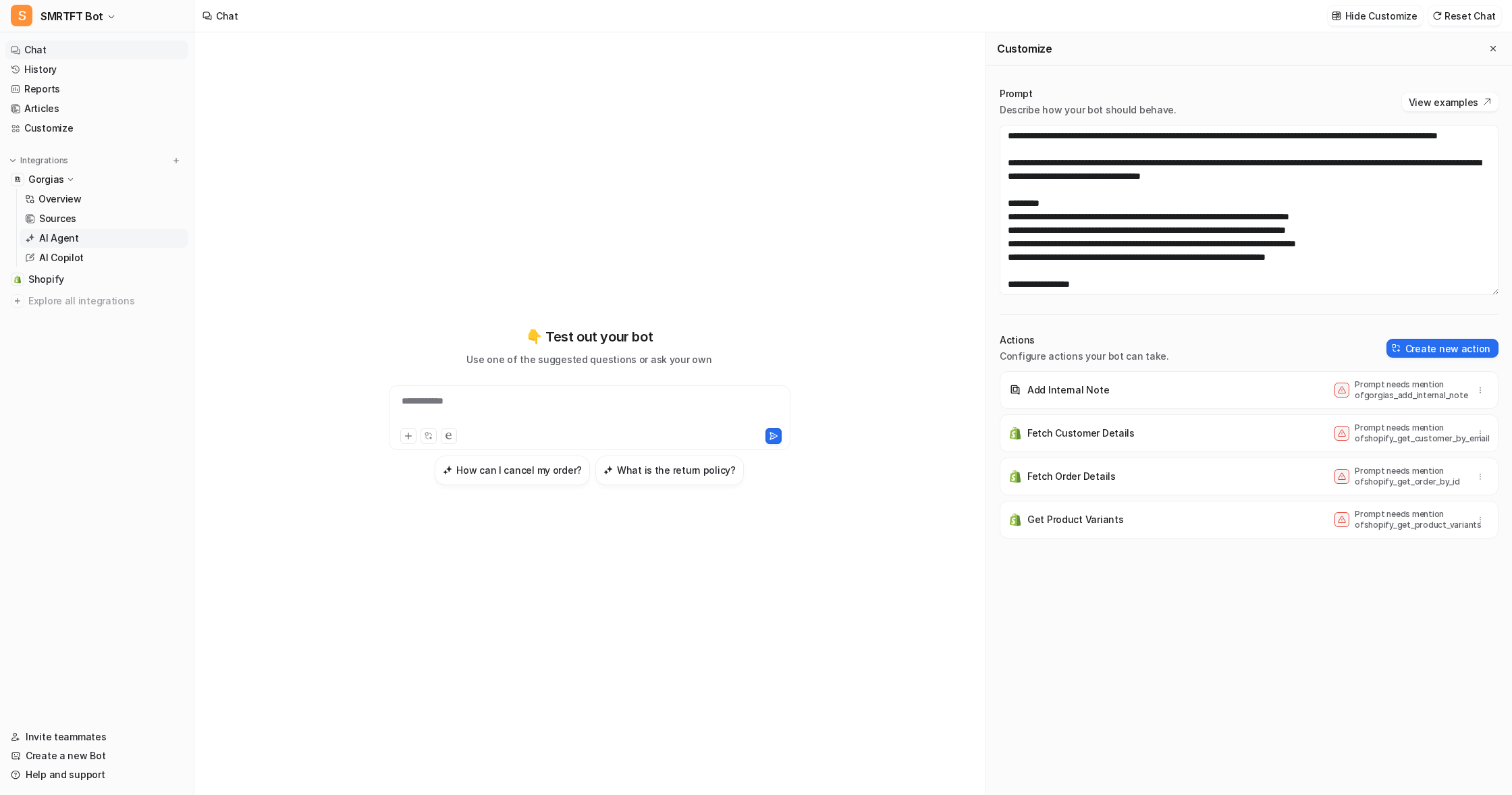
drag, startPoint x: 58, startPoint y: 238, endPoint x: 68, endPoint y: 238, distance: 10.0
click at [58, 238] on p "AI Agent" at bounding box center [59, 238] width 40 height 13
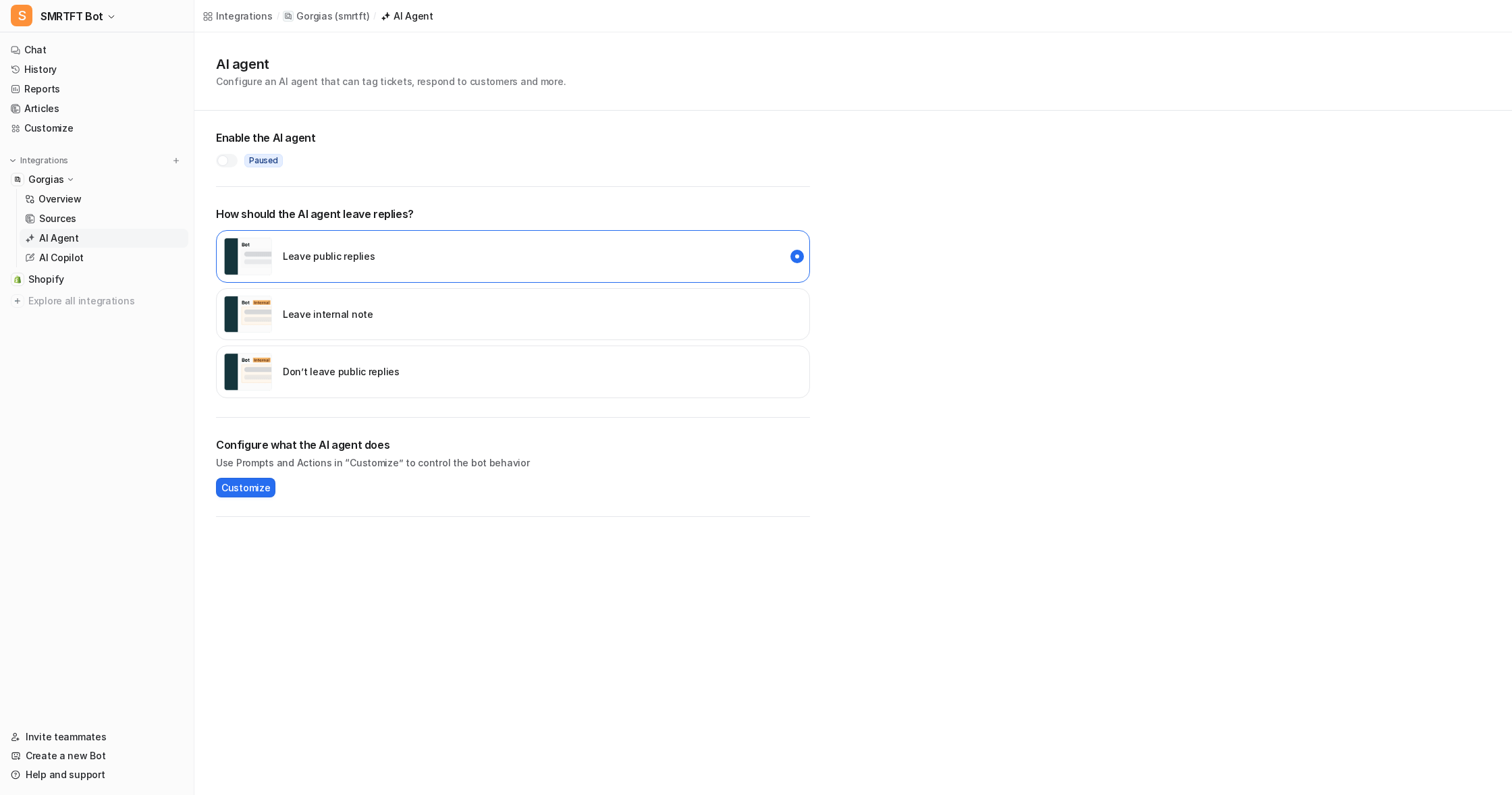
click at [704, 304] on div "Leave internal note" at bounding box center [513, 314] width 594 height 53
click at [666, 369] on div "Don’t leave public replies" at bounding box center [513, 371] width 594 height 53
click at [630, 255] on div "Leave public replies" at bounding box center [513, 256] width 594 height 53
click at [229, 156] on div at bounding box center [227, 160] width 21 height 13
click at [222, 158] on div at bounding box center [227, 160] width 21 height 13
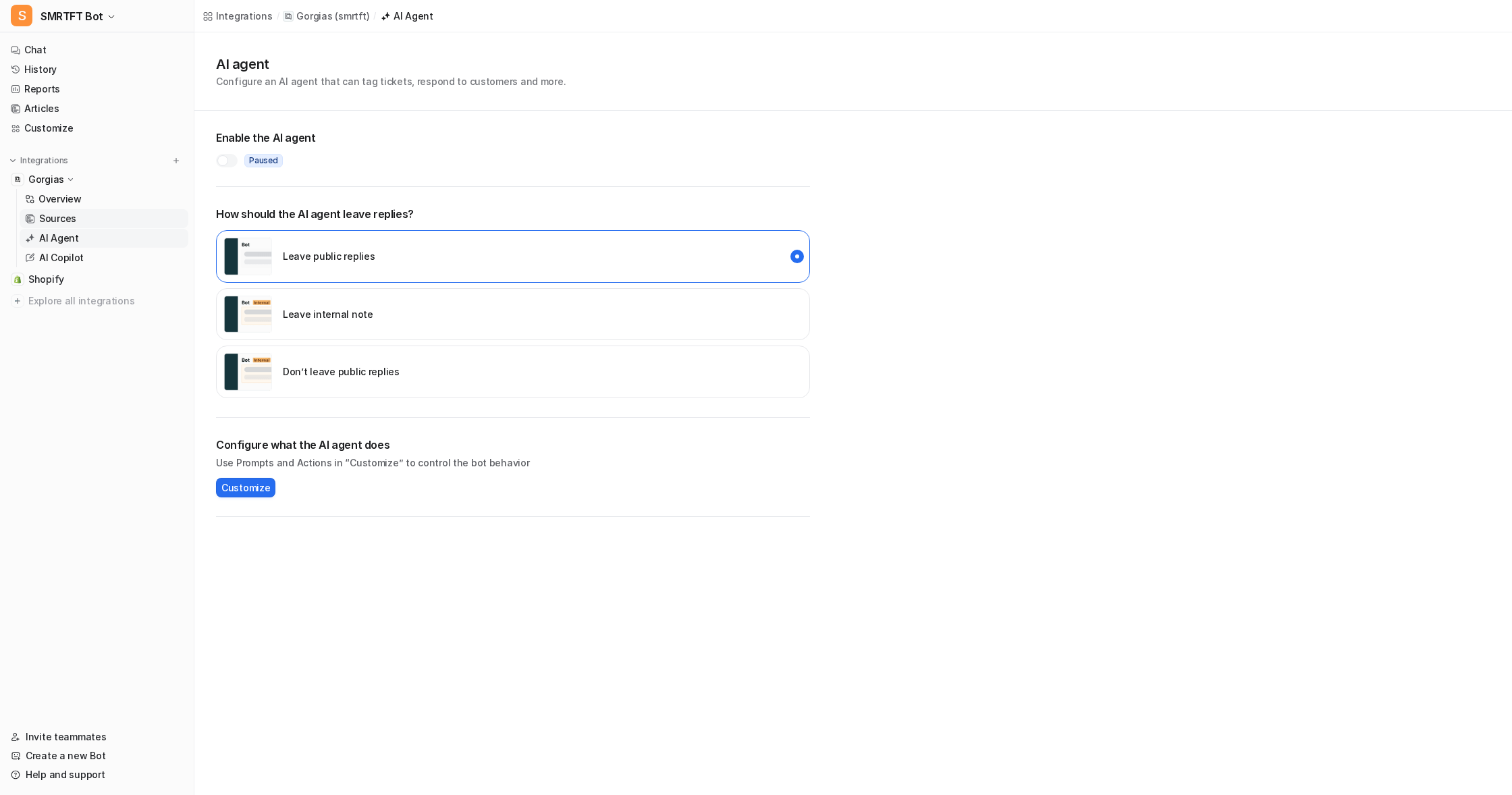
click at [55, 216] on p "Sources" at bounding box center [58, 218] width 38 height 13
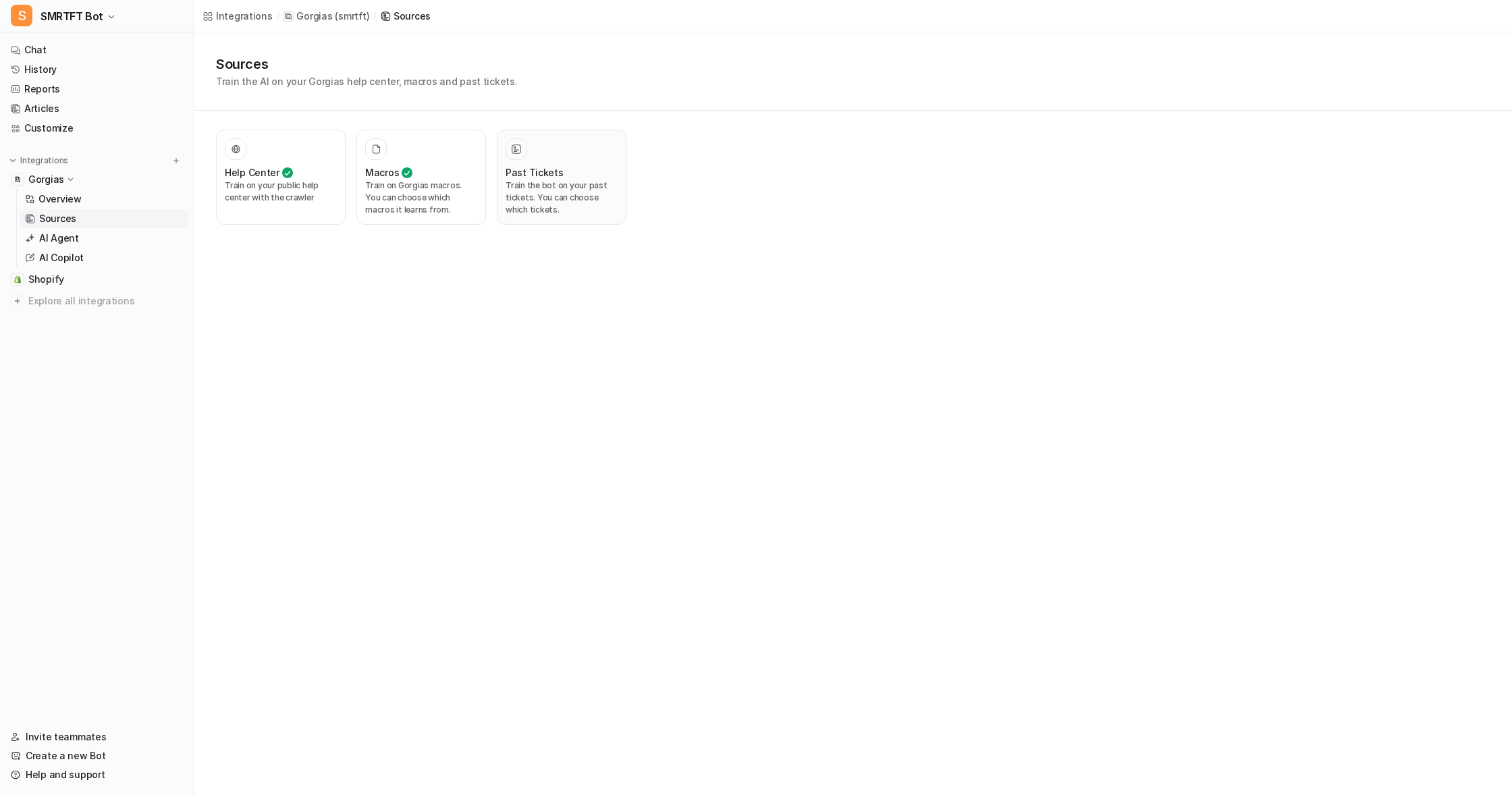
click at [563, 191] on p "Train the bot on your past tickets. You can choose which tickets." at bounding box center [561, 198] width 112 height 37
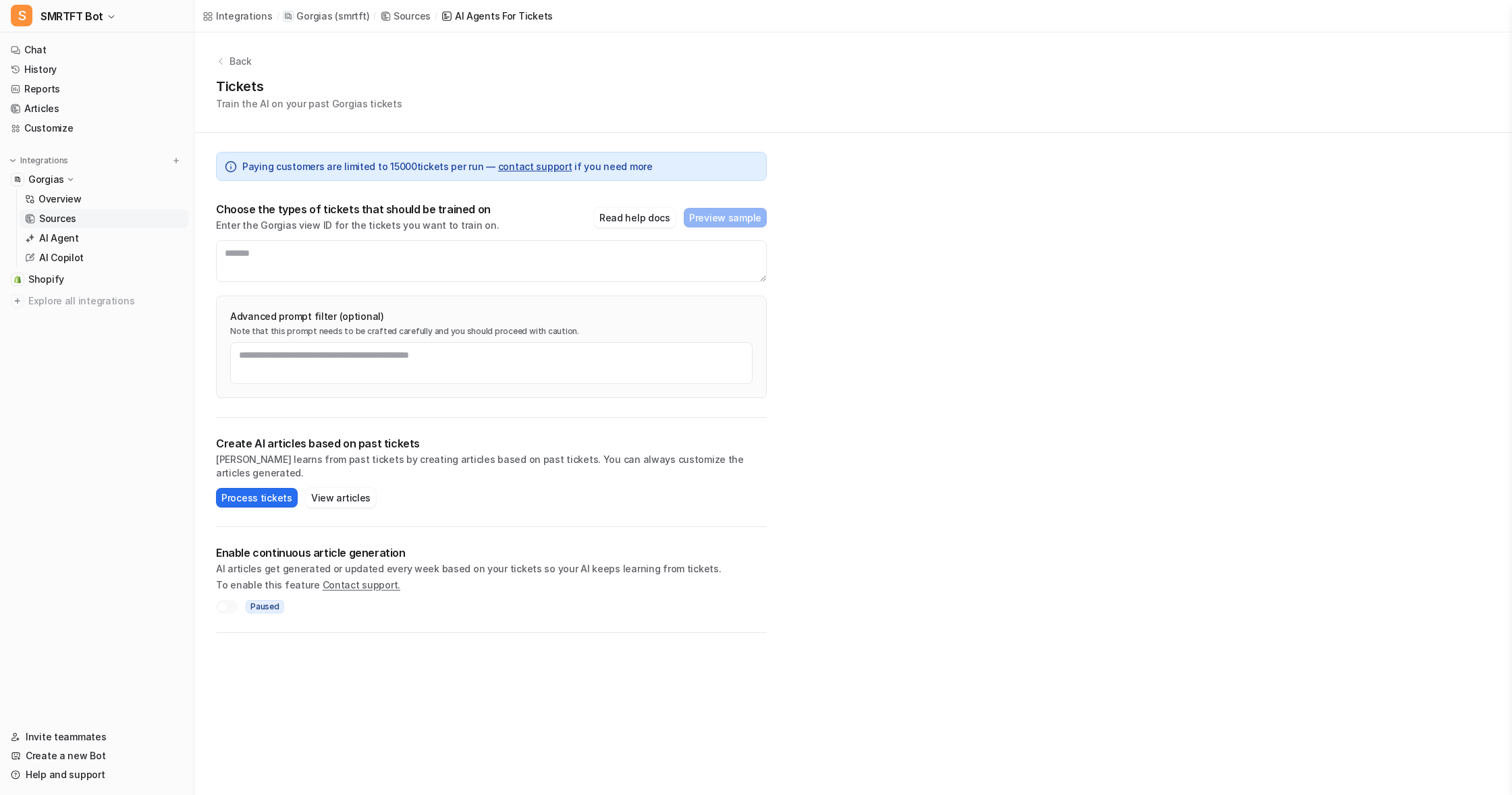
click at [232, 600] on div at bounding box center [227, 606] width 21 height 13
drag, startPoint x: 250, startPoint y: 486, endPoint x: 286, endPoint y: 485, distance: 36.0
click at [250, 488] on button "Process tickets" at bounding box center [257, 498] width 81 height 20
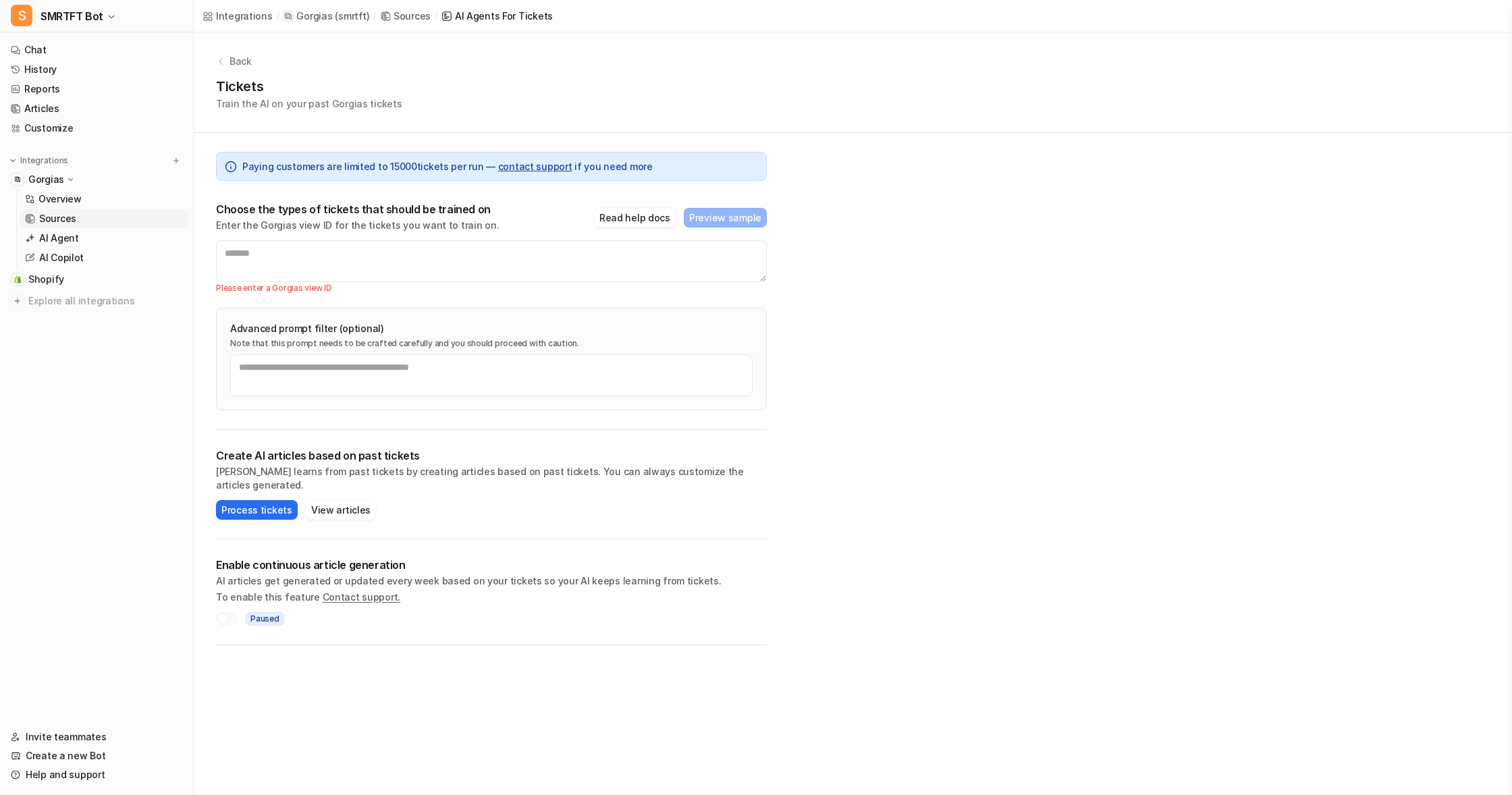
click at [957, 427] on div "Back Tickets Train the AI on your past Gorgias tickets Paying customers are lim…" at bounding box center [852, 338] width 1317 height 613
click at [643, 216] on button "Read help docs" at bounding box center [634, 217] width 81 height 20
click at [55, 199] on p "Overview" at bounding box center [60, 199] width 43 height 13
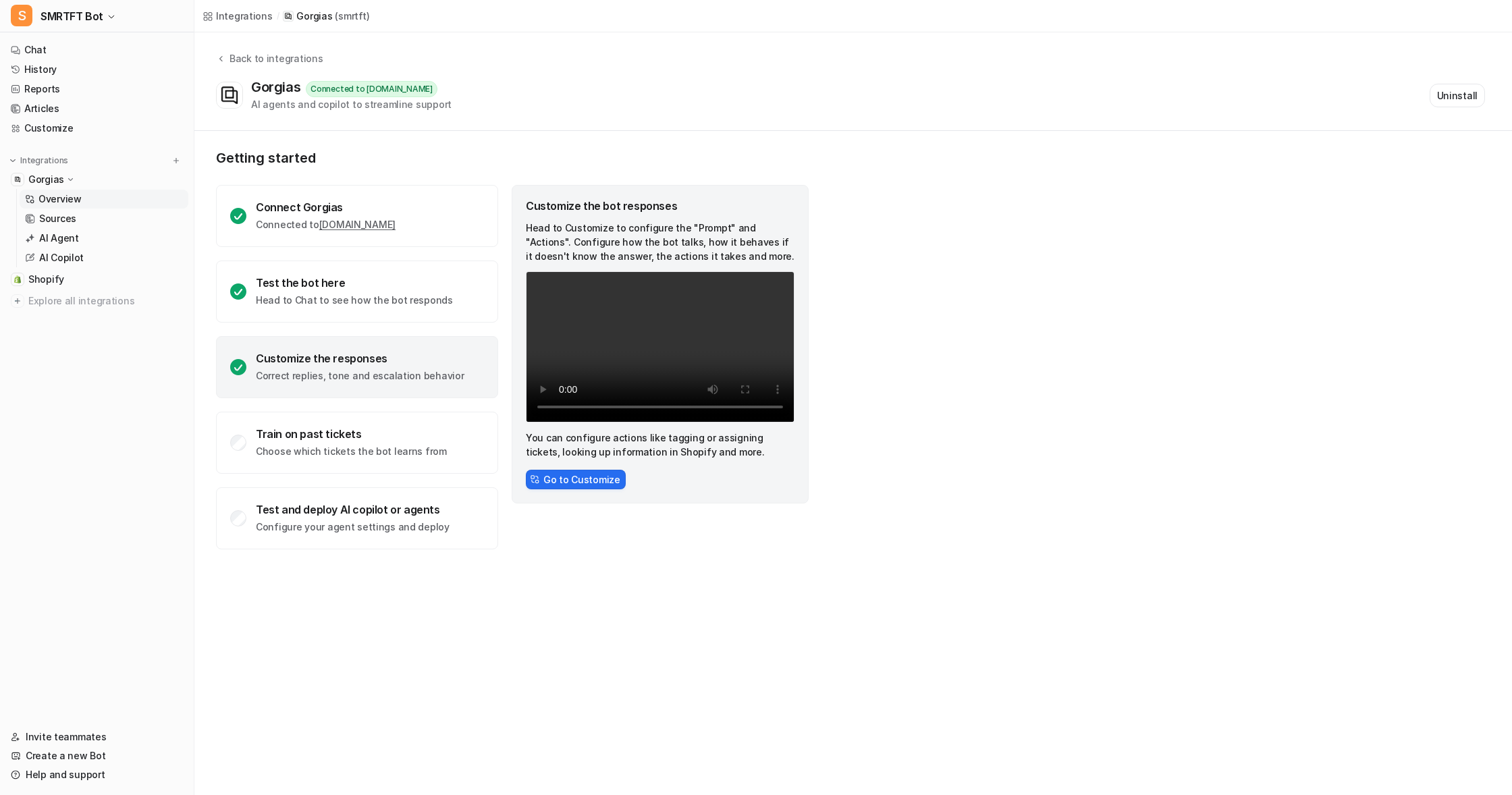
click at [544, 285] on video "Your browser does not support the video tag." at bounding box center [660, 346] width 268 height 151
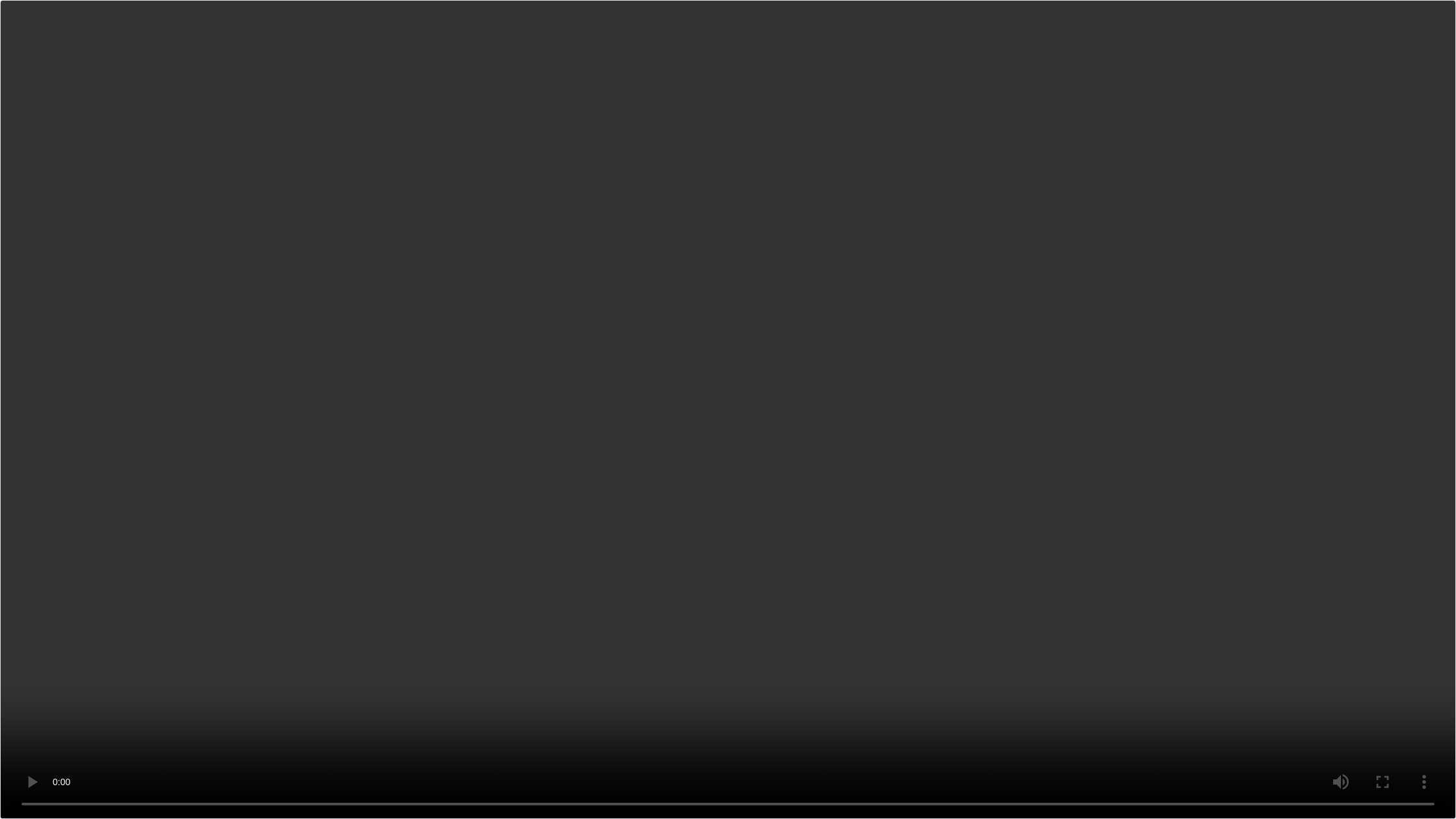
click at [728, 747] on video "Your browser does not support the video tag." at bounding box center [728, 409] width 1456 height 819
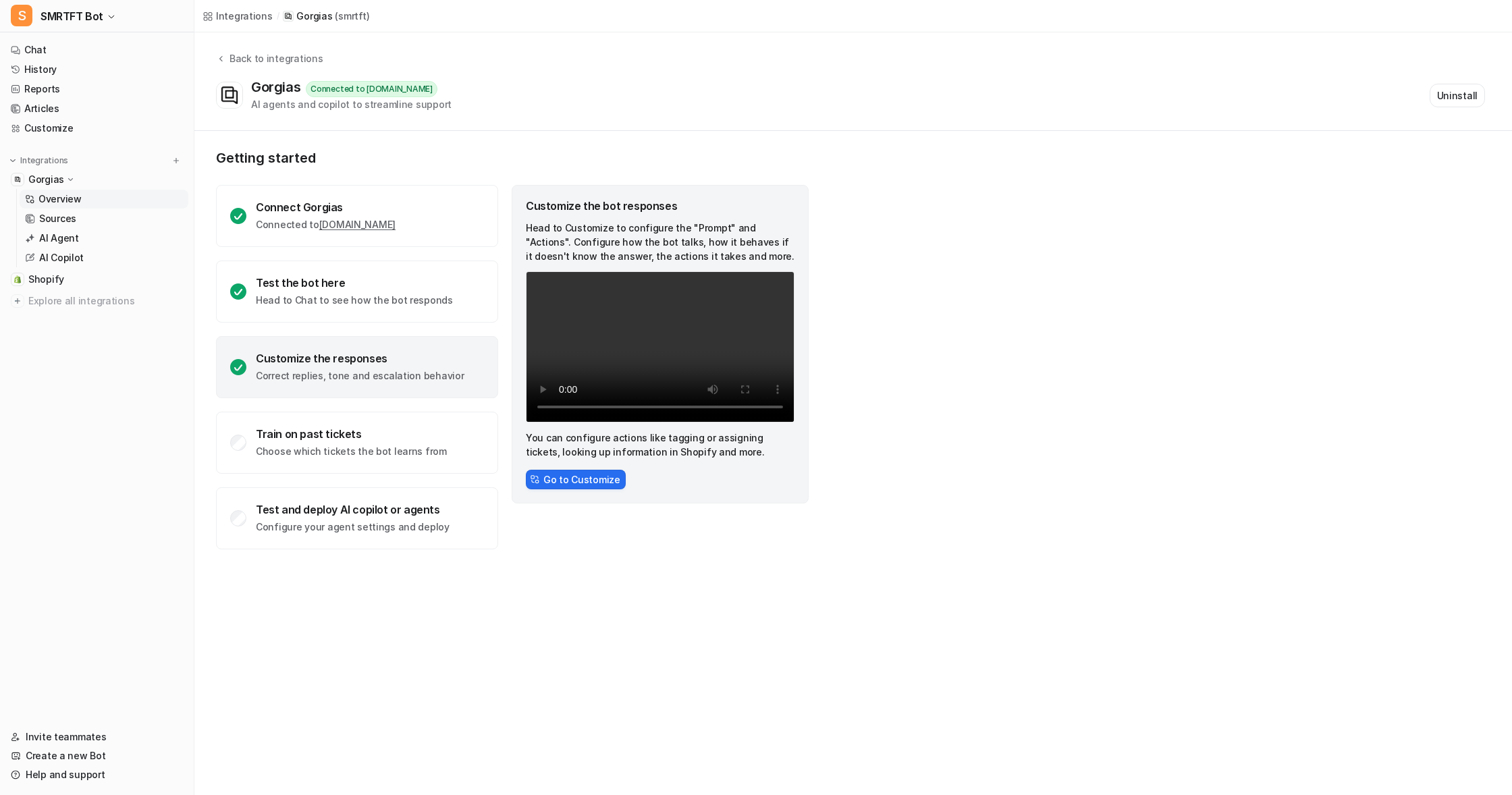
click at [1016, 529] on div "Getting started Connect Gorgias Connected to [DOMAIN_NAME] Test the bot here He…" at bounding box center [852, 349] width 1317 height 437
click at [278, 442] on div "Train on past tickets Choose which tickets the bot learns from" at bounding box center [351, 443] width 191 height 31
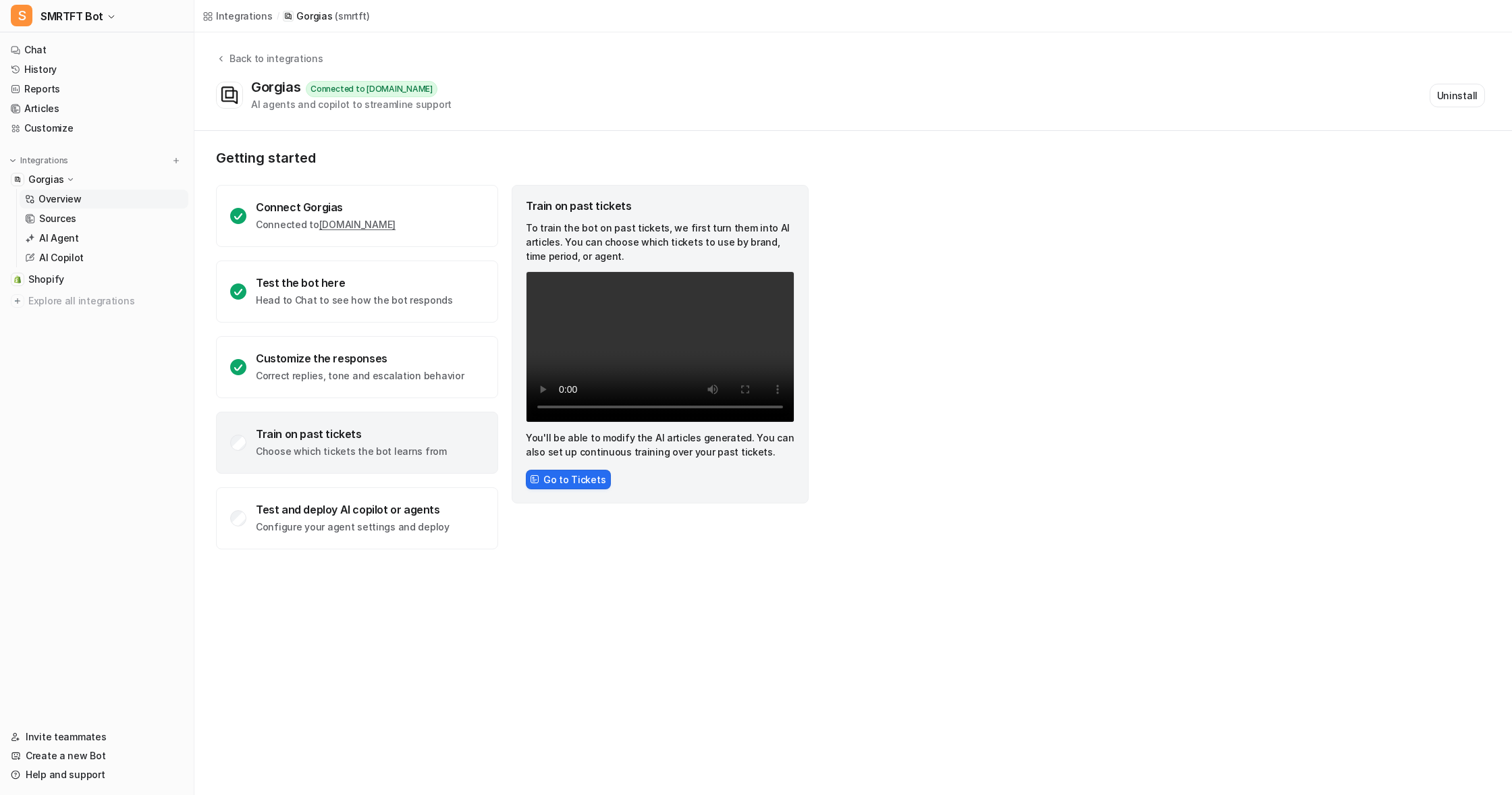
click at [307, 452] on p "Choose which tickets the bot learns from" at bounding box center [351, 451] width 191 height 13
